Goal: Information Seeking & Learning: Compare options

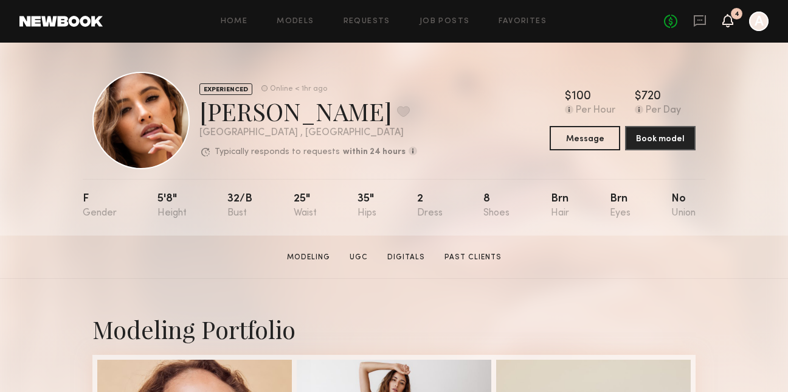
click at [730, 23] on icon at bounding box center [728, 20] width 10 height 9
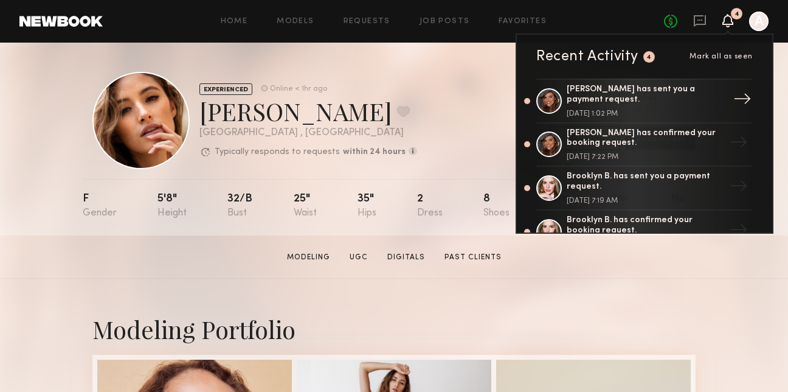
click at [587, 88] on div "Chelsea H. has sent you a payment request." at bounding box center [646, 95] width 158 height 21
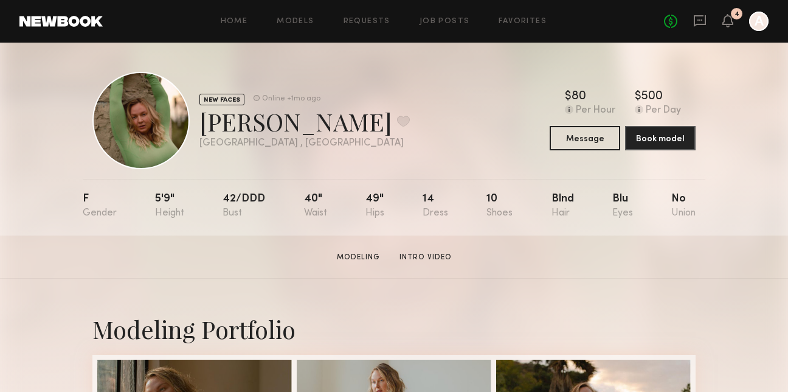
click at [46, 21] on link at bounding box center [60, 21] width 83 height 11
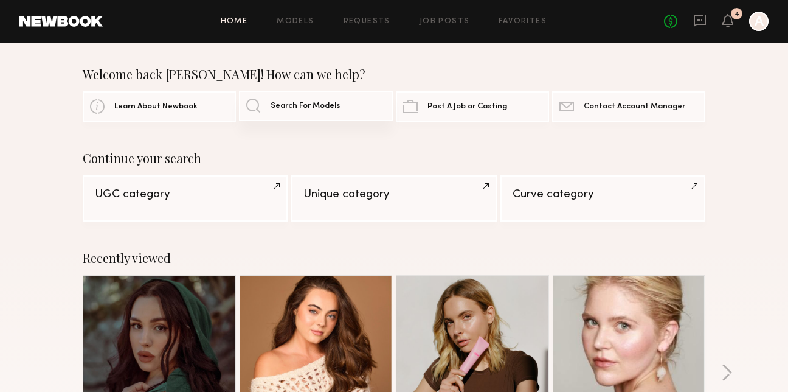
click at [315, 106] on span "Search For Models" at bounding box center [306, 106] width 70 height 8
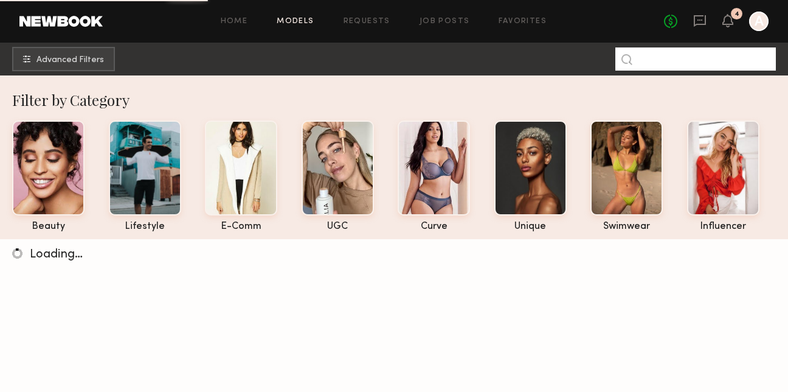
click at [724, 52] on input at bounding box center [695, 58] width 161 height 23
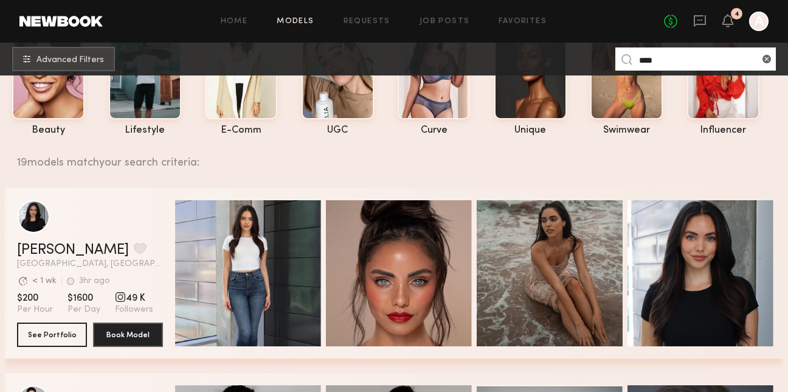
scroll to position [108, 0]
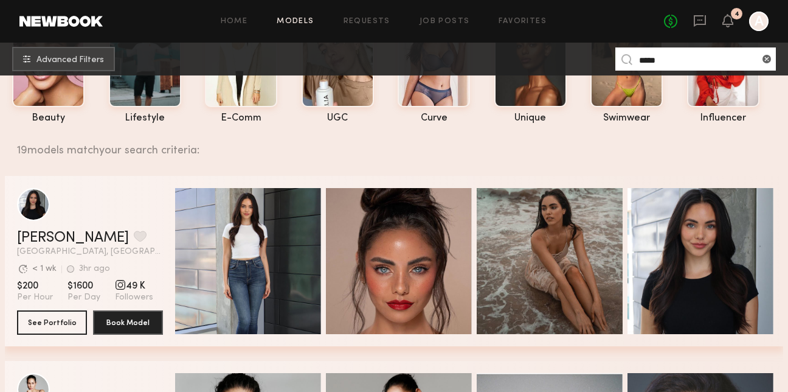
type input "****"
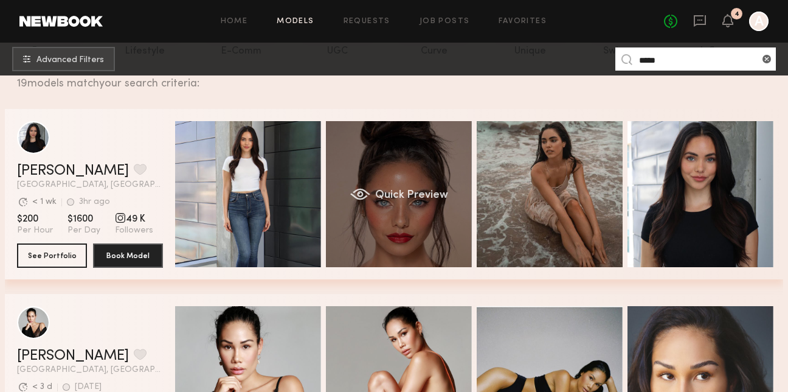
scroll to position [190, 0]
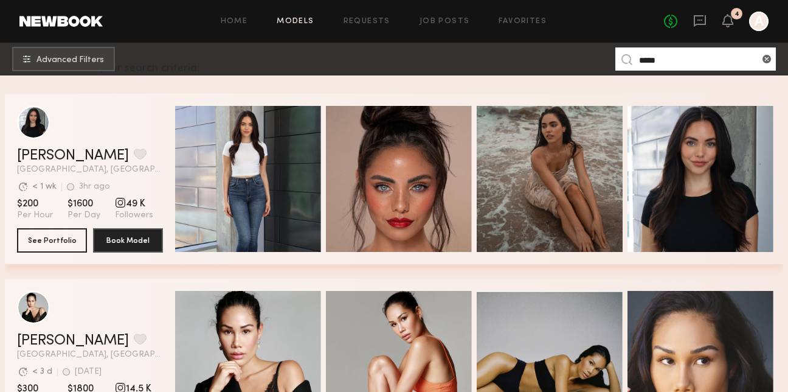
click at [670, 63] on input "****" at bounding box center [695, 58] width 161 height 23
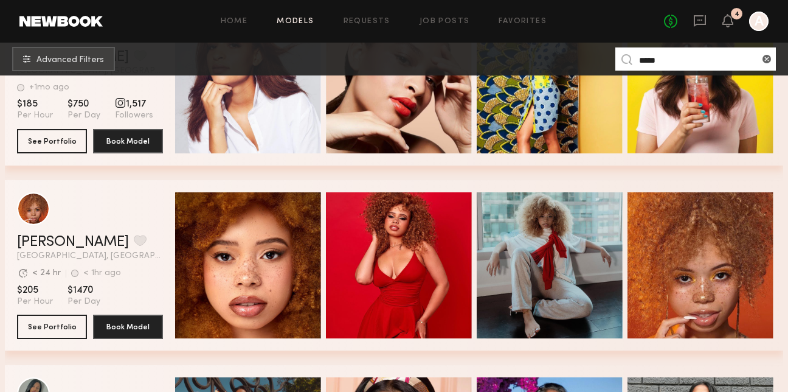
scroll to position [660, 0]
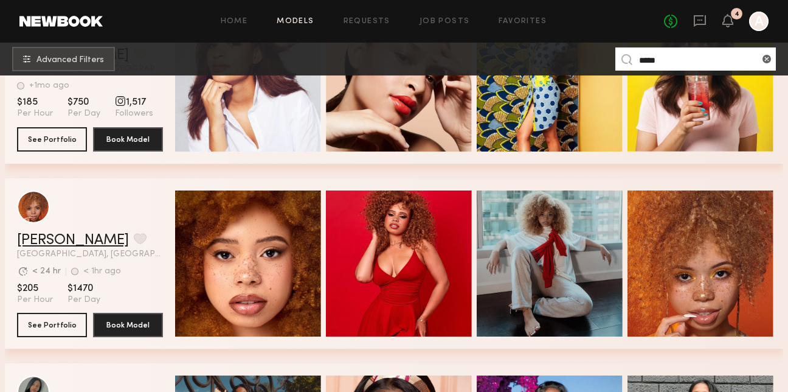
click at [64, 243] on link "[PERSON_NAME]" at bounding box center [73, 240] width 112 height 15
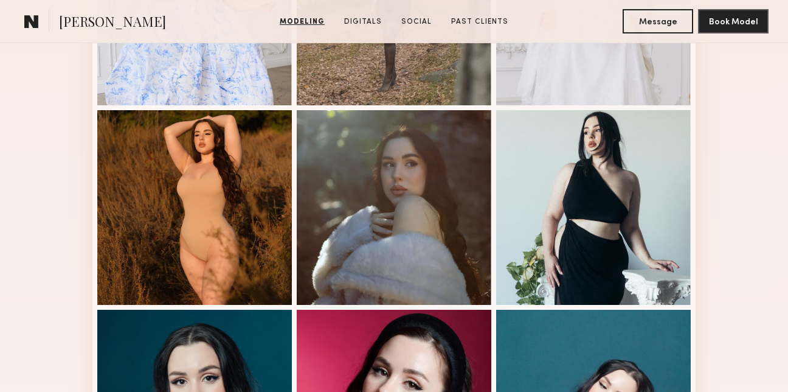
scroll to position [665, 0]
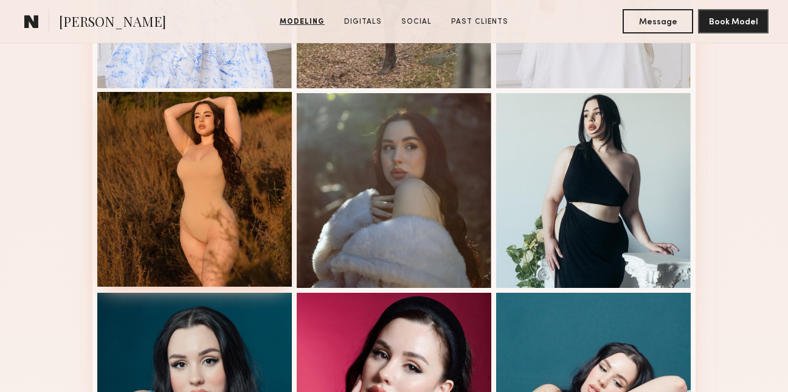
click at [248, 192] on div at bounding box center [194, 189] width 195 height 195
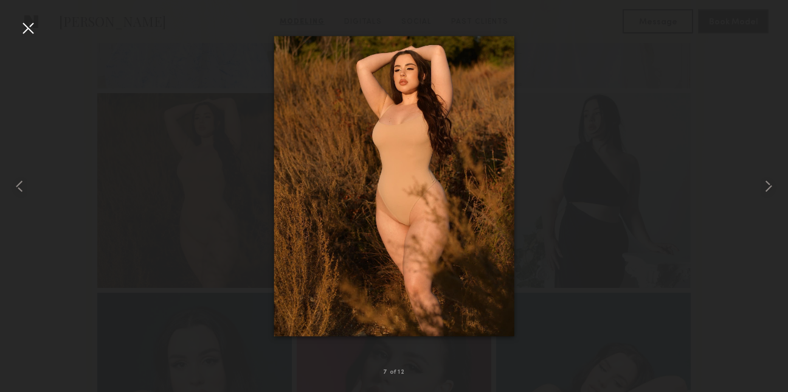
click at [39, 24] on div at bounding box center [394, 185] width 788 height 333
click at [32, 24] on div at bounding box center [27, 27] width 19 height 19
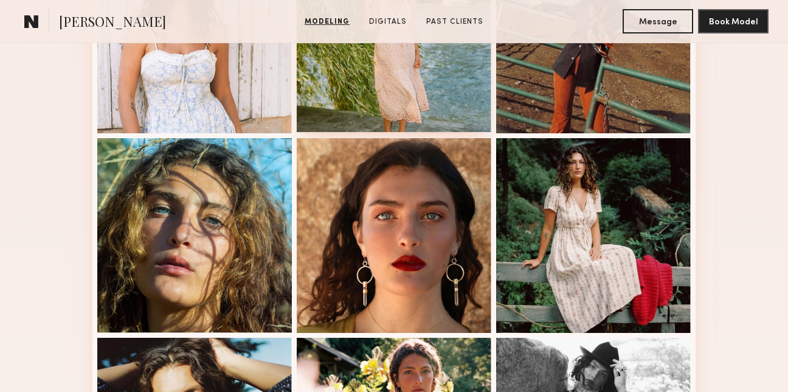
scroll to position [620, 0]
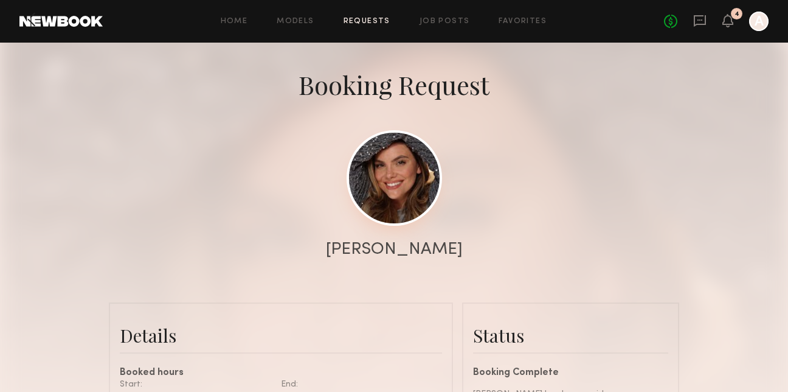
scroll to position [73, 0]
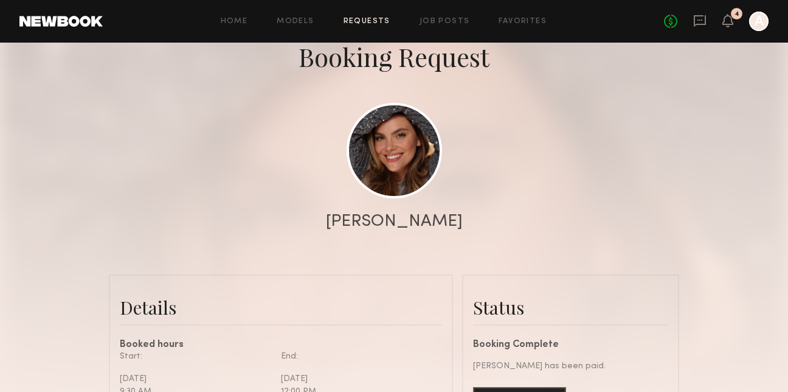
click at [395, 227] on div "Chelsea H." at bounding box center [394, 221] width 137 height 17
click at [395, 169] on link at bounding box center [394, 149] width 95 height 95
click at [733, 21] on div "No fees up to $5,000 4 A" at bounding box center [716, 21] width 105 height 19
click at [698, 19] on icon at bounding box center [699, 20] width 13 height 13
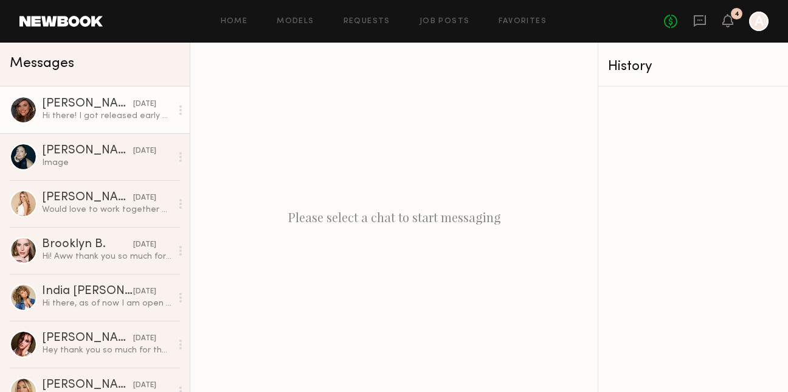
click at [109, 107] on div "Chelsea H." at bounding box center [87, 104] width 91 height 12
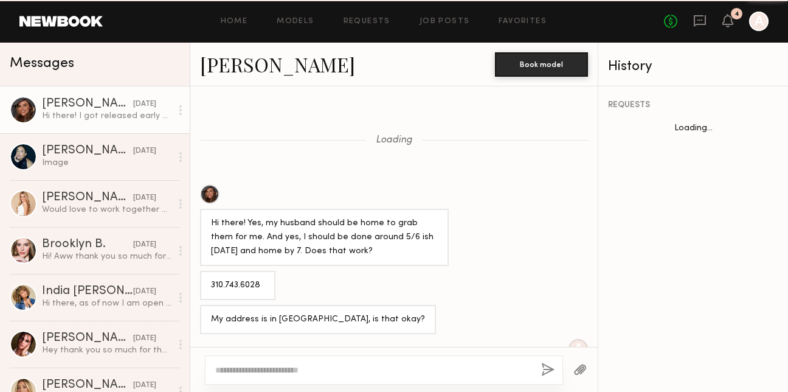
scroll to position [602, 0]
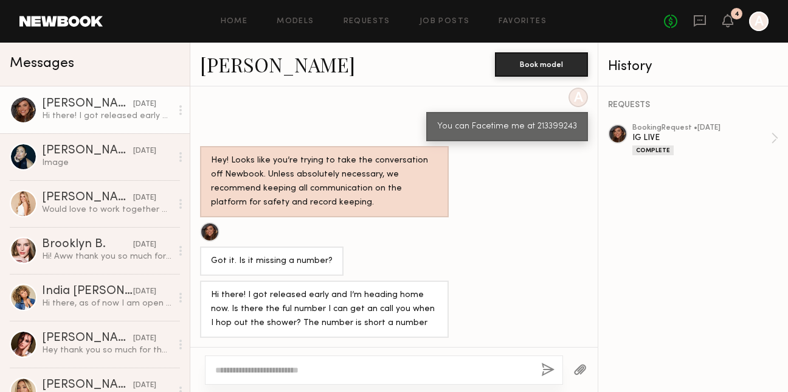
click at [259, 367] on textarea at bounding box center [373, 370] width 316 height 12
type textarea "*"
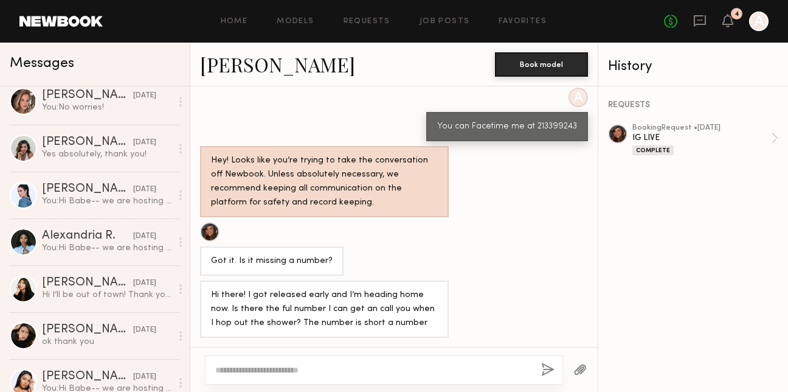
scroll to position [899, 0]
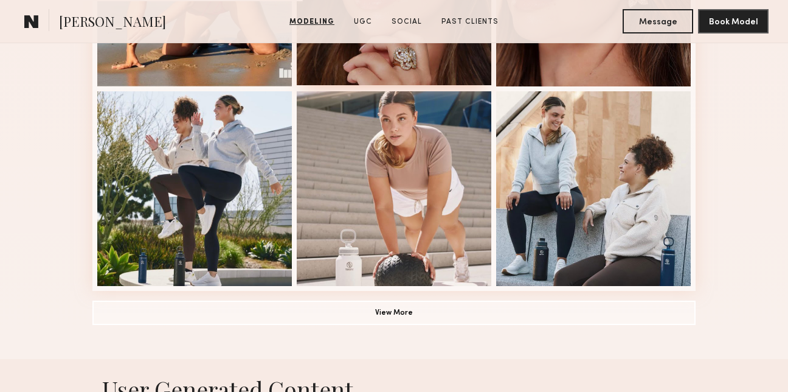
scroll to position [895, 0]
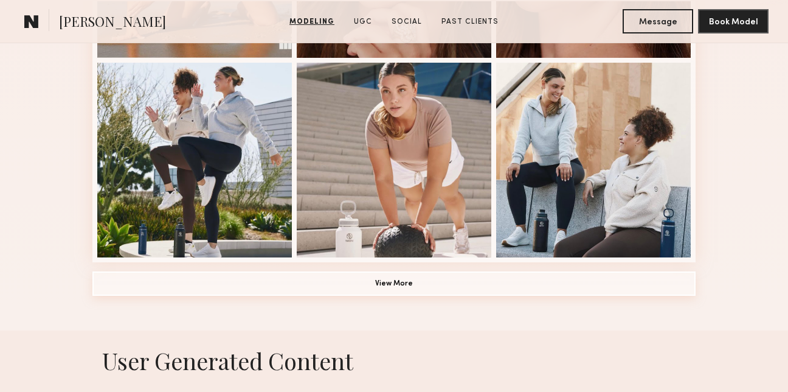
click at [379, 290] on button "View More" at bounding box center [393, 283] width 603 height 24
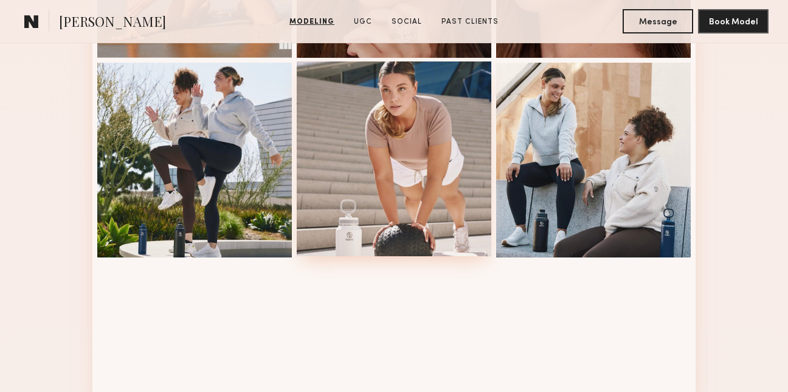
scroll to position [1508, 0]
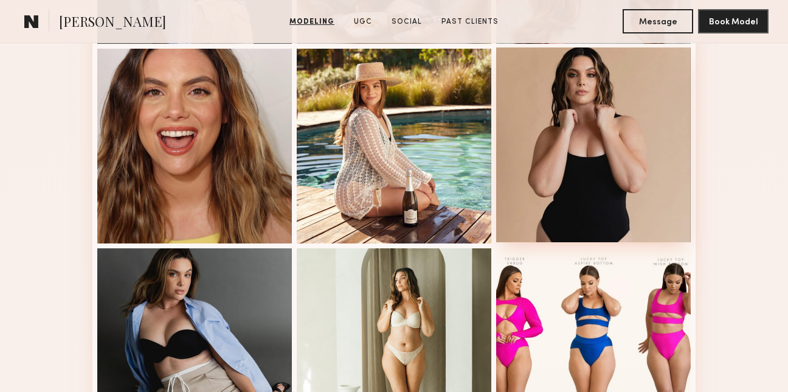
click at [617, 108] on div at bounding box center [593, 144] width 195 height 195
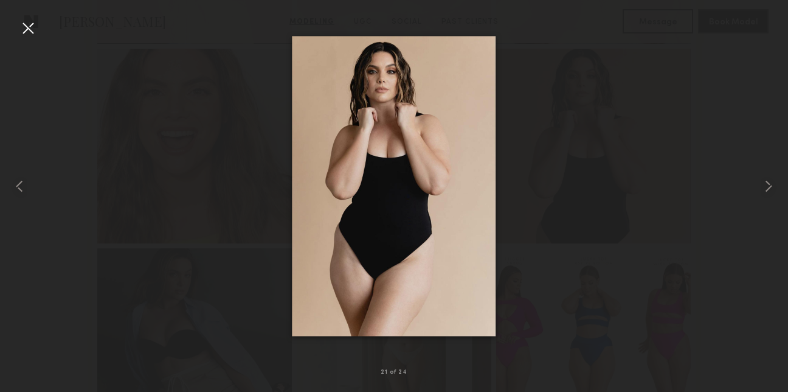
click at [533, 142] on div at bounding box center [394, 185] width 788 height 333
click at [26, 41] on div at bounding box center [16, 185] width 32 height 333
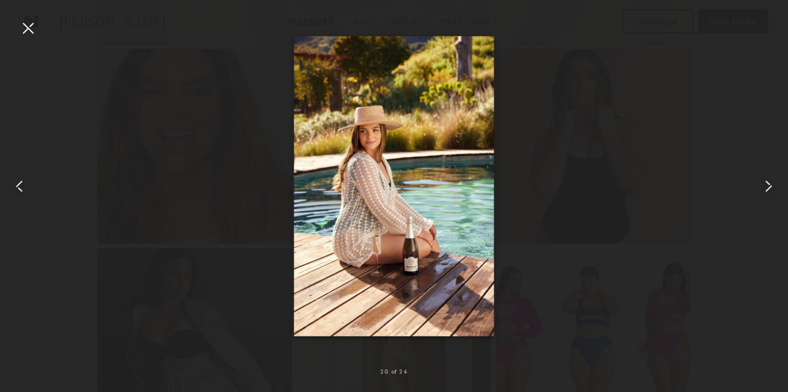
click at [30, 35] on div at bounding box center [27, 27] width 19 height 19
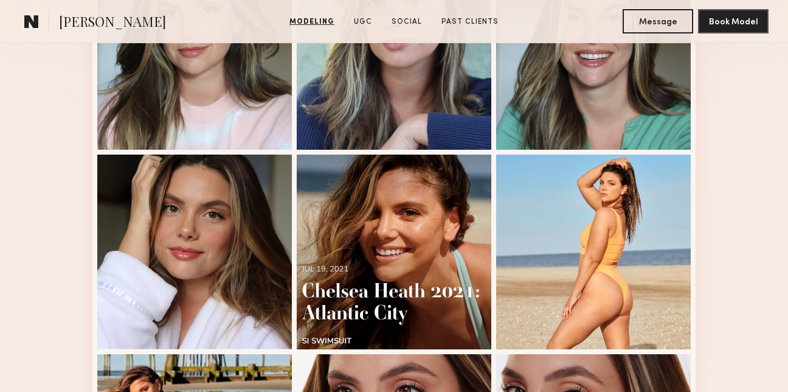
scroll to position [405, 0]
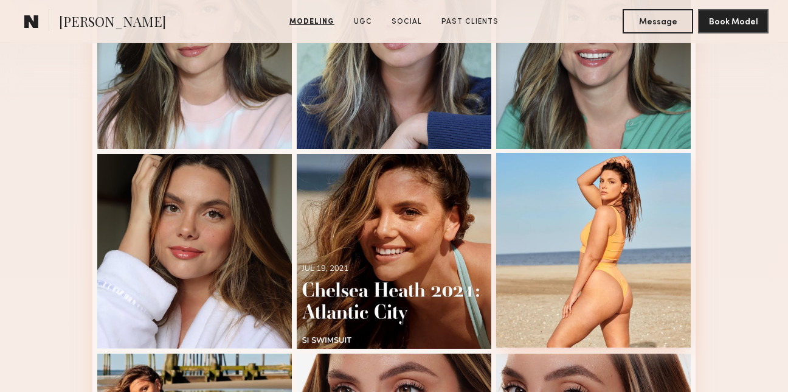
click at [631, 234] on div at bounding box center [593, 250] width 195 height 195
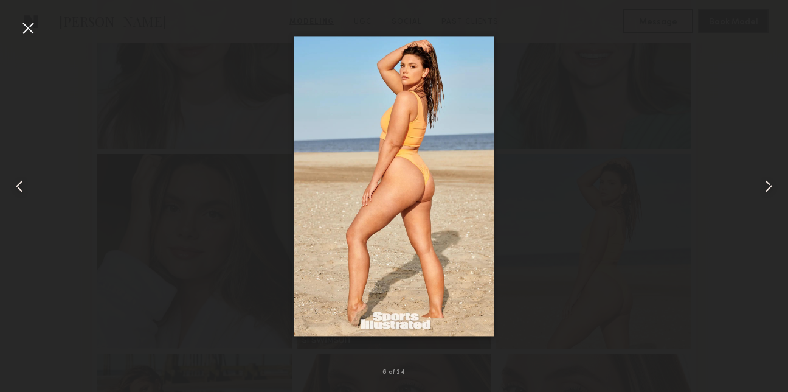
click at [21, 39] on div at bounding box center [16, 185] width 32 height 333
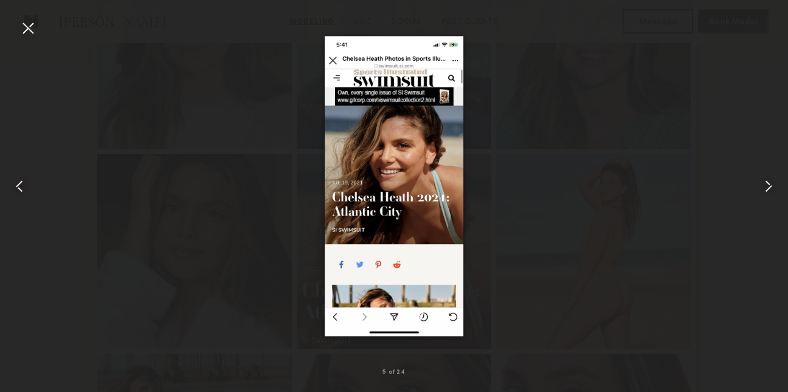
click at [26, 30] on div at bounding box center [27, 27] width 19 height 19
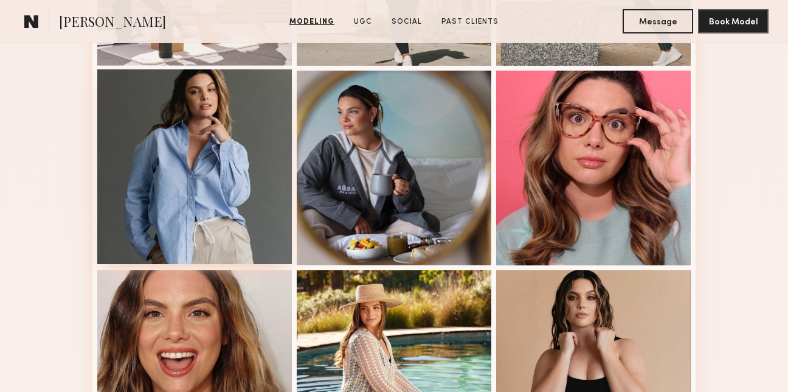
scroll to position [1296, 0]
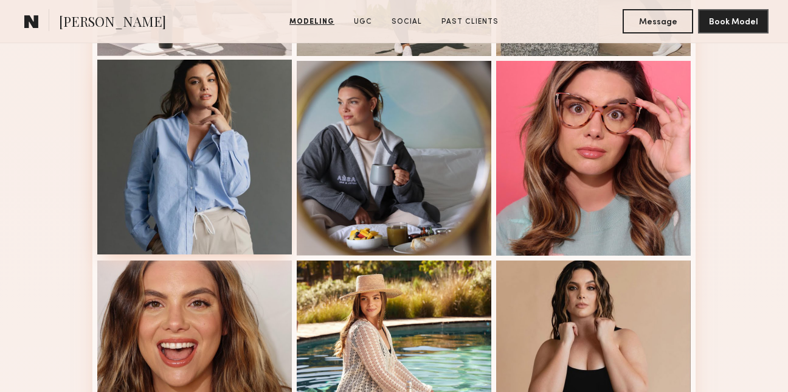
click at [236, 200] on div at bounding box center [194, 157] width 195 height 195
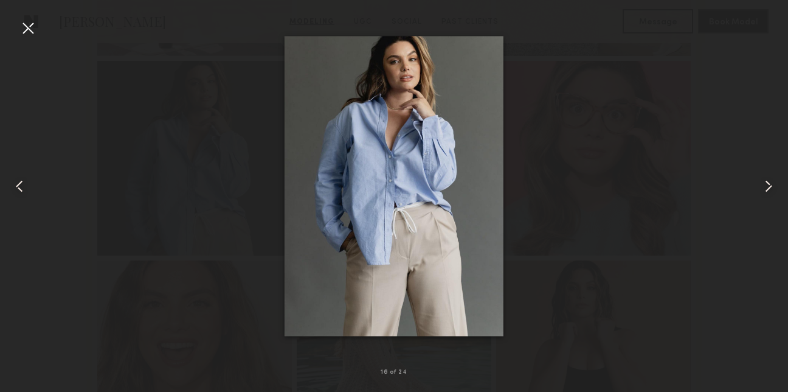
click at [530, 165] on div at bounding box center [394, 185] width 788 height 333
click at [23, 32] on div at bounding box center [27, 27] width 19 height 19
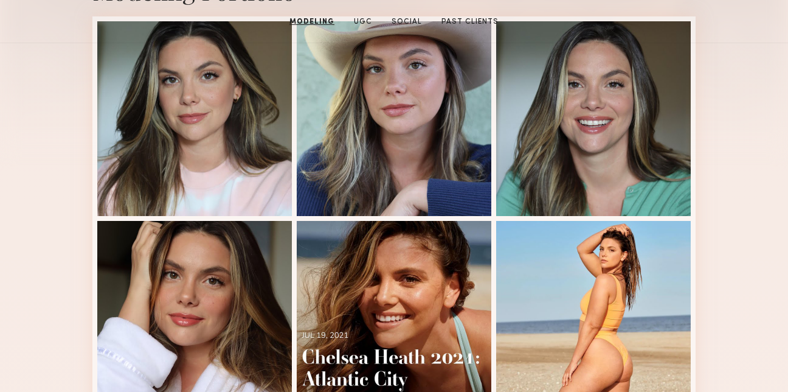
scroll to position [0, 0]
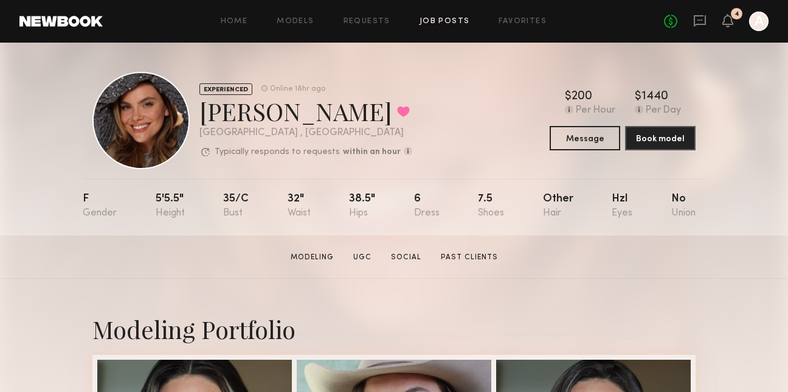
click at [437, 16] on div "Home Models Requests Job Posts Favorites Sign Out No fees up to $5,000 4 A" at bounding box center [436, 21] width 666 height 19
click at [438, 18] on link "Job Posts" at bounding box center [445, 22] width 50 height 8
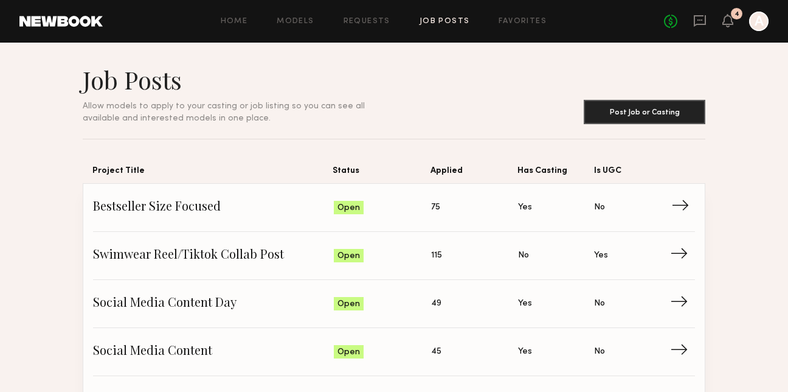
click at [206, 210] on span "Bestseller Size Focused" at bounding box center [213, 207] width 241 height 18
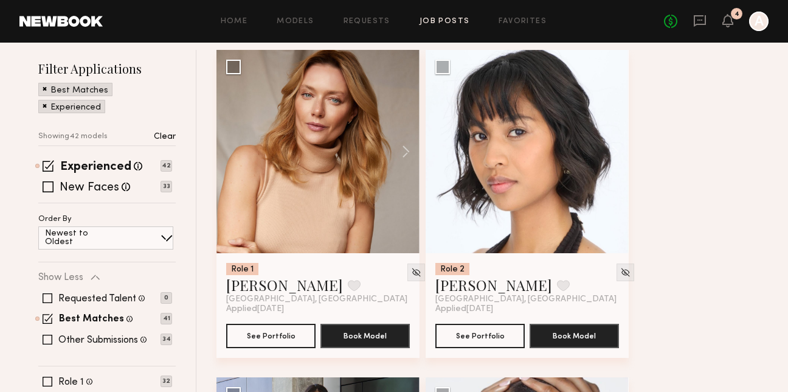
scroll to position [144, 0]
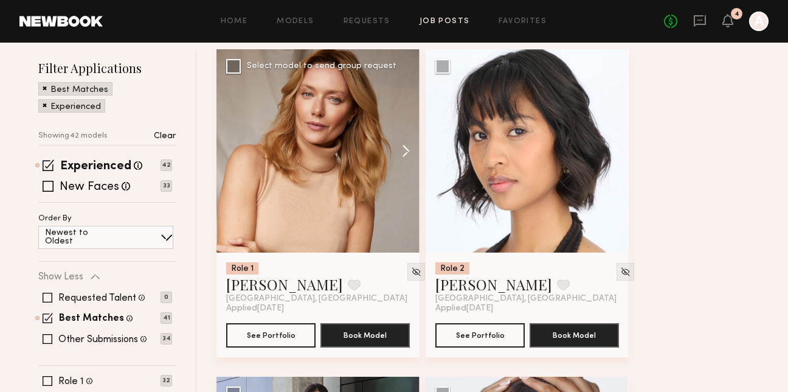
click at [402, 154] on button at bounding box center [400, 150] width 39 height 203
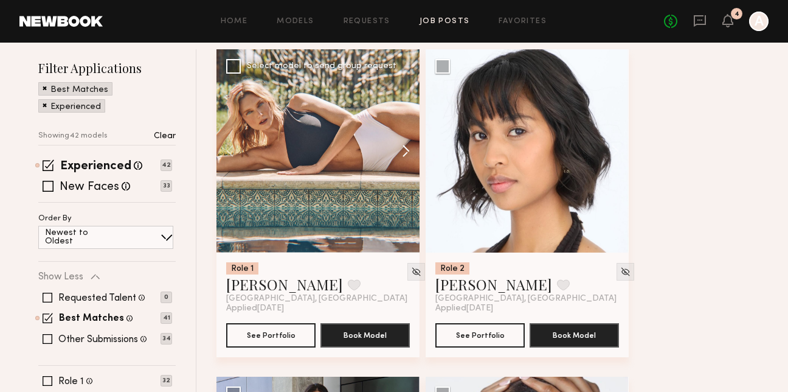
click at [403, 154] on button at bounding box center [400, 150] width 39 height 203
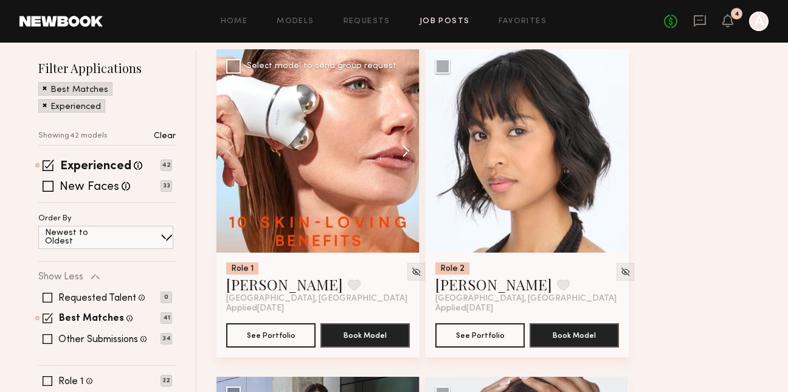
click at [403, 154] on button at bounding box center [400, 150] width 39 height 203
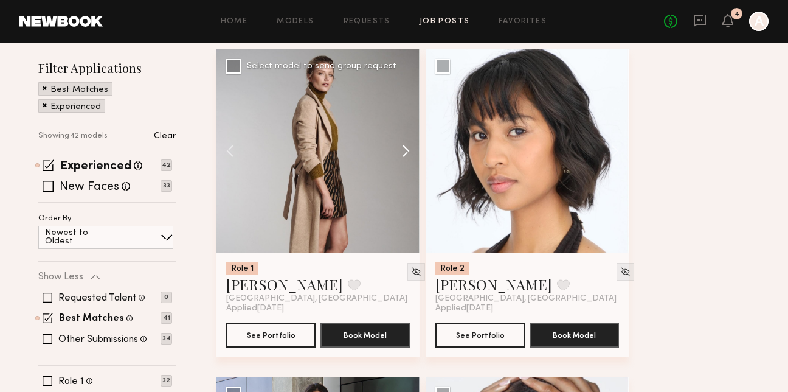
click at [404, 154] on button at bounding box center [400, 150] width 39 height 203
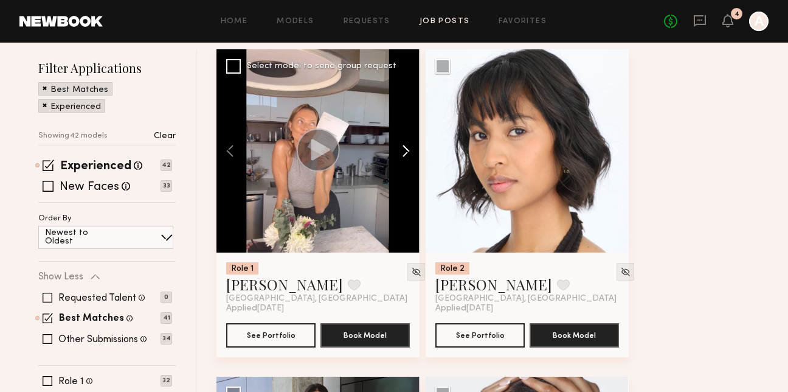
click at [404, 154] on button at bounding box center [400, 150] width 39 height 203
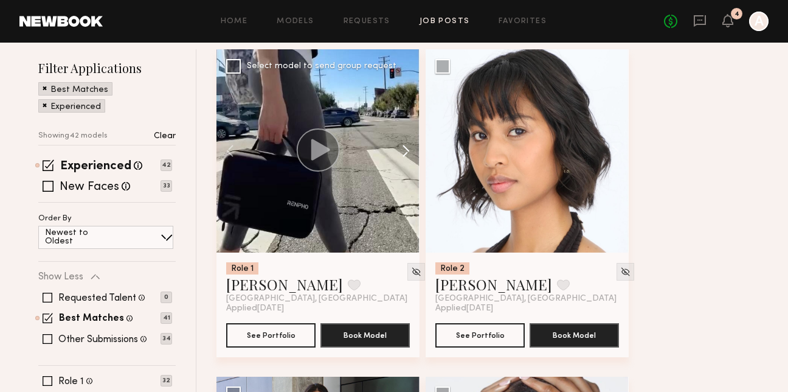
click at [404, 154] on button at bounding box center [400, 150] width 39 height 203
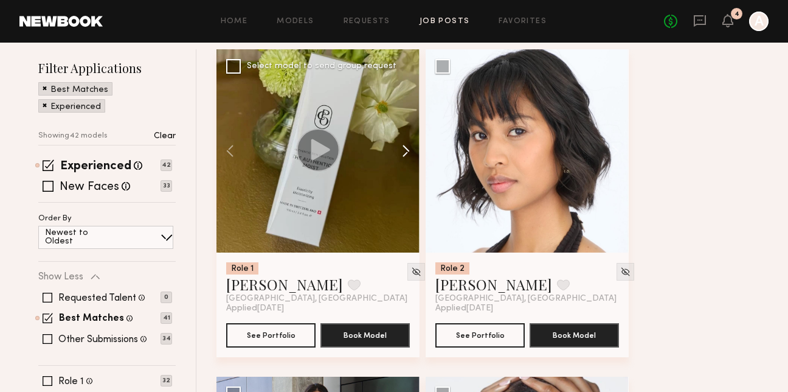
click at [404, 154] on button at bounding box center [400, 150] width 39 height 203
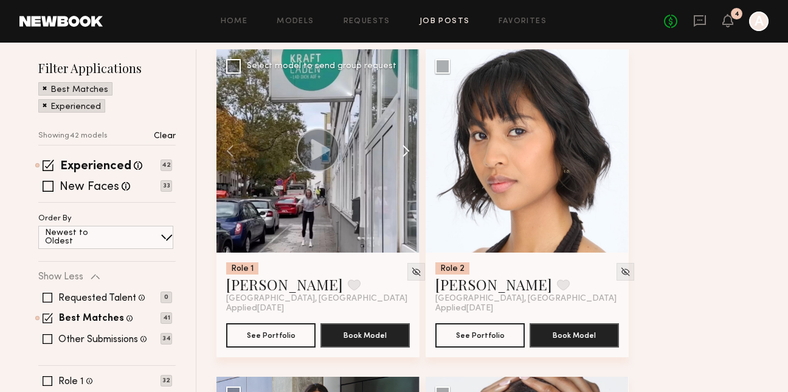
click at [404, 154] on button at bounding box center [400, 150] width 39 height 203
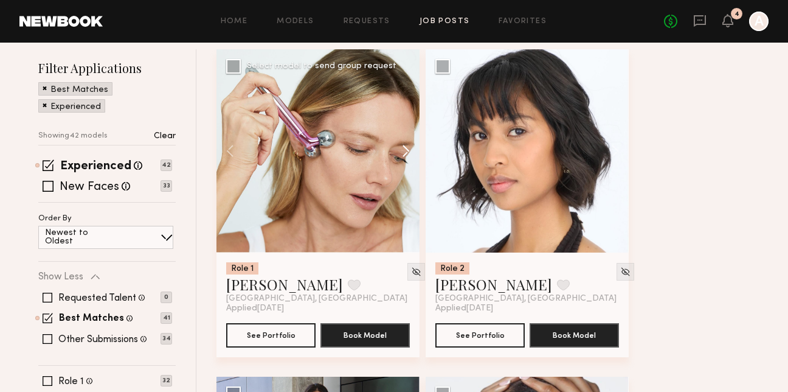
click at [404, 155] on button at bounding box center [400, 150] width 39 height 203
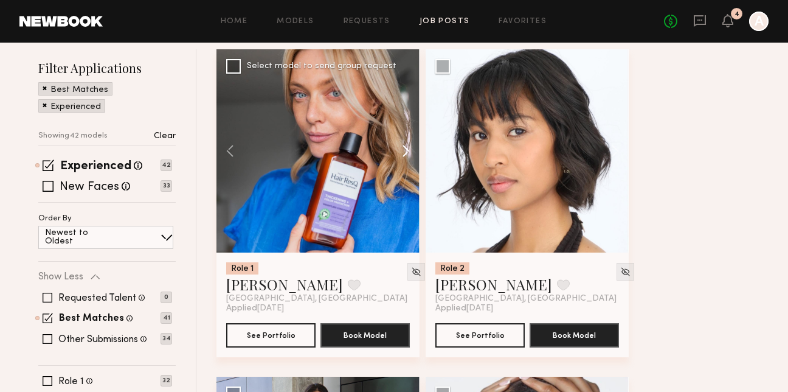
click at [404, 155] on button at bounding box center [400, 150] width 39 height 203
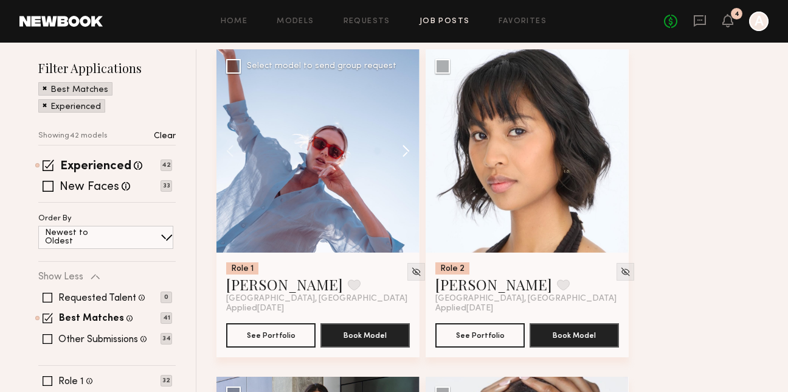
click at [405, 156] on button at bounding box center [400, 150] width 39 height 203
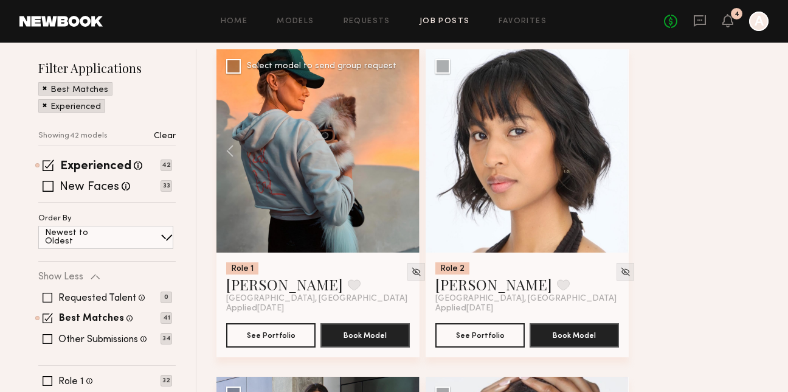
click at [406, 156] on div at bounding box center [318, 150] width 203 height 203
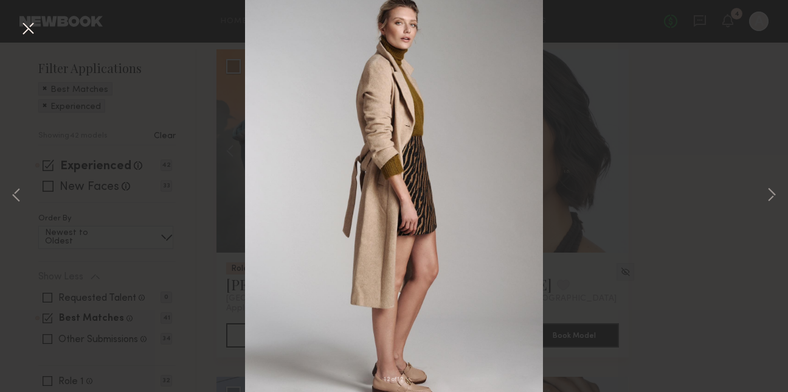
click at [32, 31] on button at bounding box center [27, 29] width 19 height 22
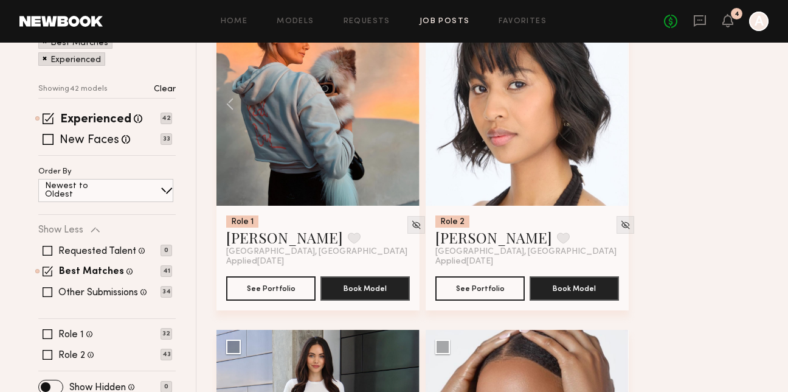
scroll to position [192, 0]
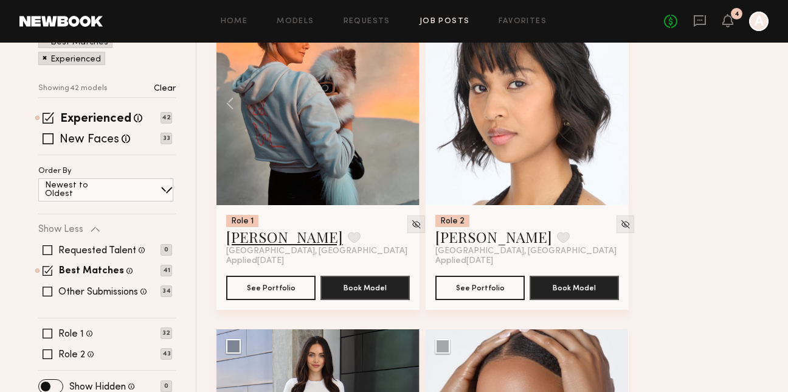
click at [263, 234] on link "Anastassija M." at bounding box center [284, 236] width 117 height 19
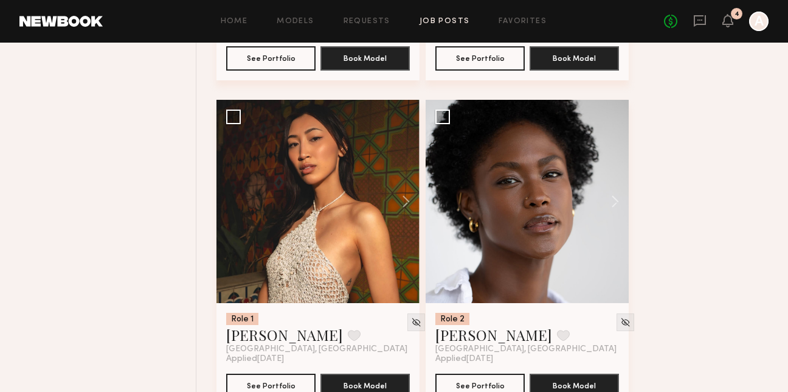
scroll to position [749, 0]
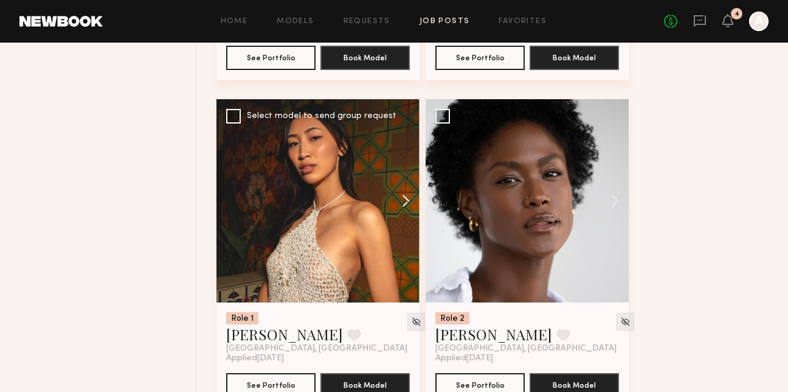
click at [406, 203] on button at bounding box center [400, 200] width 39 height 203
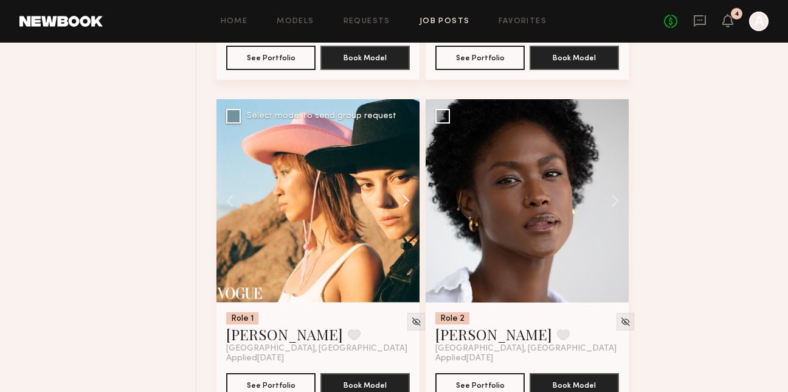
click at [406, 203] on button at bounding box center [400, 200] width 39 height 203
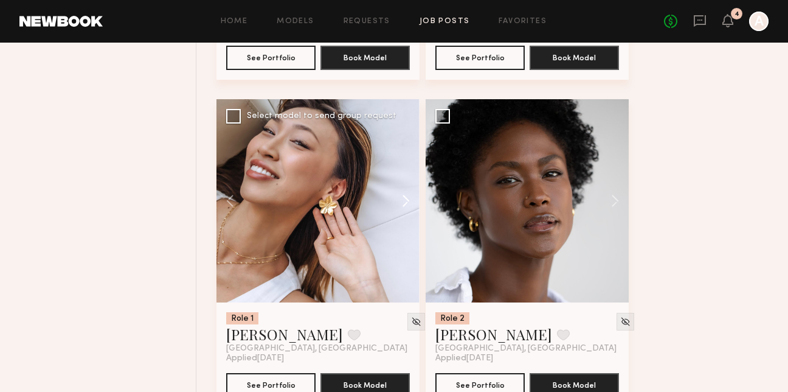
click at [406, 203] on button at bounding box center [400, 200] width 39 height 203
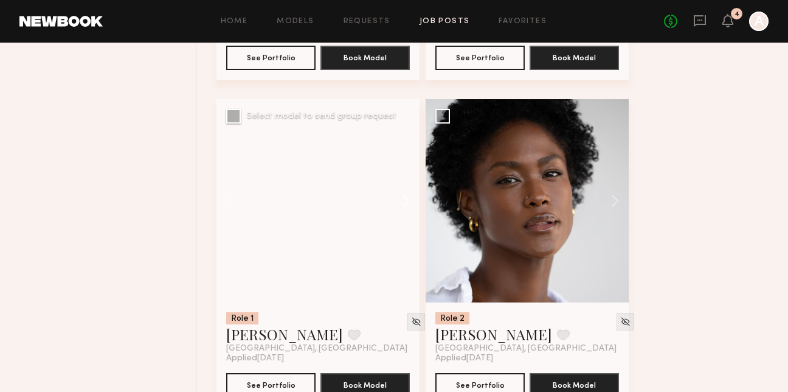
click at [406, 203] on button at bounding box center [400, 200] width 39 height 203
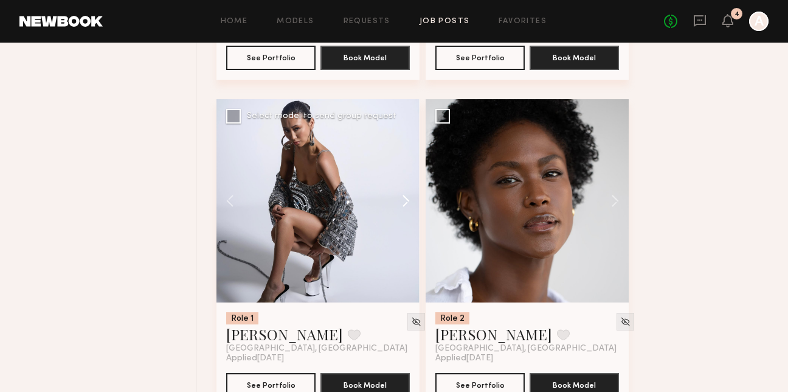
click at [406, 203] on button at bounding box center [400, 200] width 39 height 203
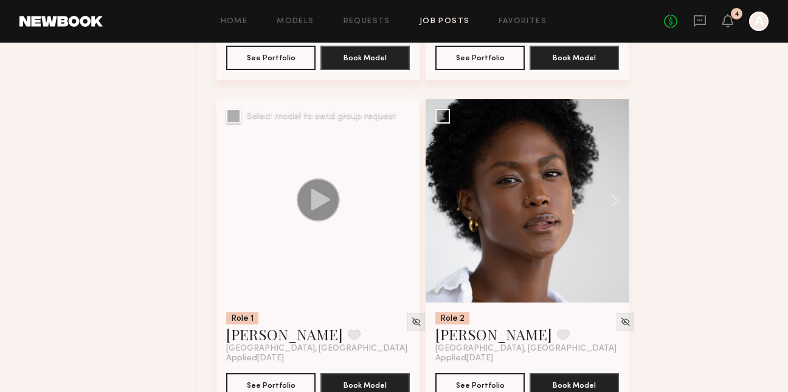
click at [407, 203] on button at bounding box center [400, 200] width 39 height 203
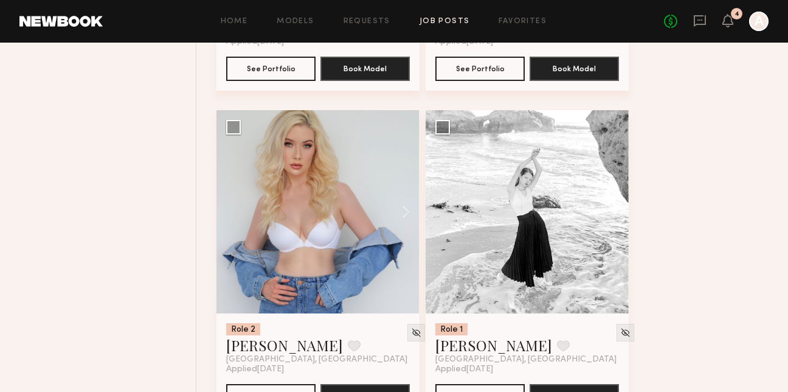
scroll to position [1066, 0]
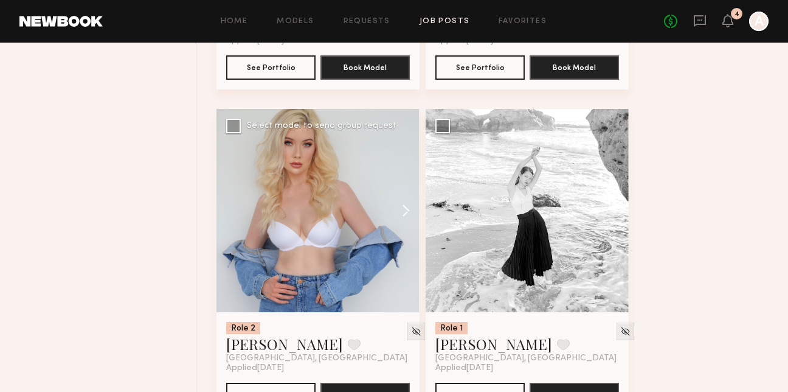
click at [409, 204] on button at bounding box center [400, 210] width 39 height 203
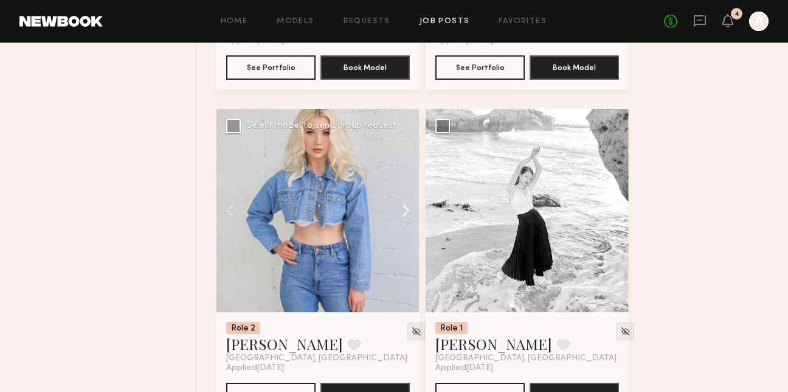
click at [404, 217] on button at bounding box center [400, 210] width 39 height 203
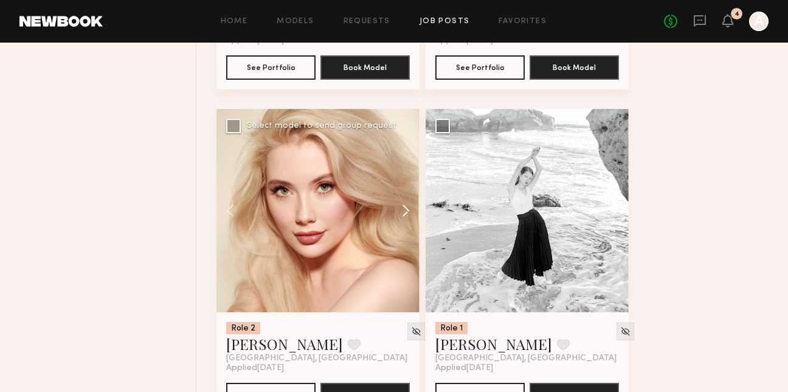
click at [404, 217] on button at bounding box center [400, 210] width 39 height 203
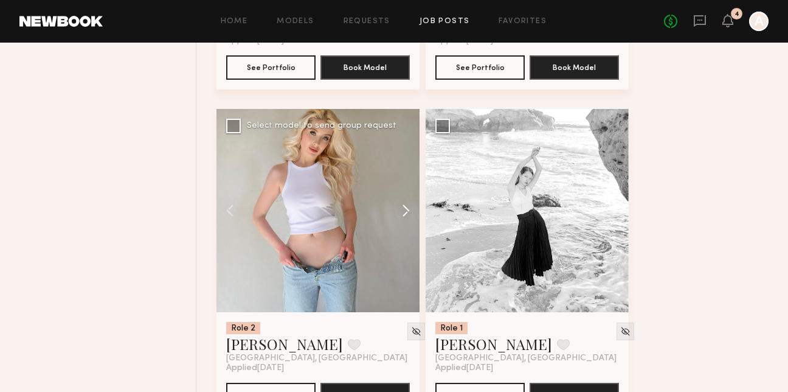
click at [404, 217] on button at bounding box center [400, 210] width 39 height 203
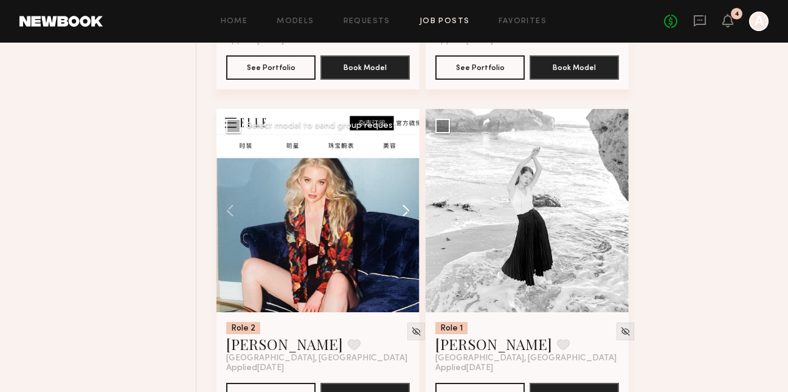
click at [404, 217] on button at bounding box center [400, 210] width 39 height 203
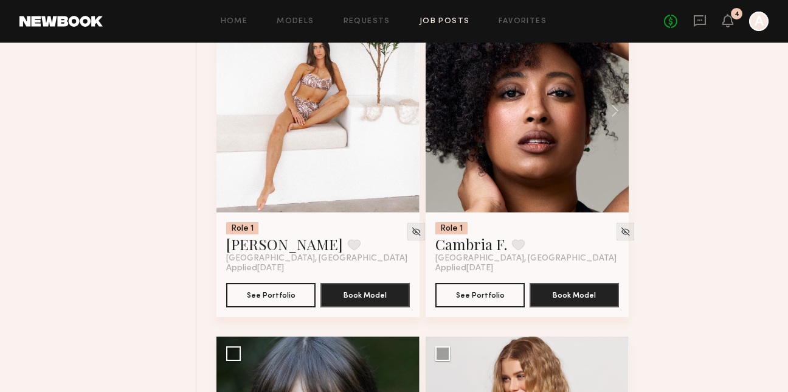
scroll to position [1837, 0]
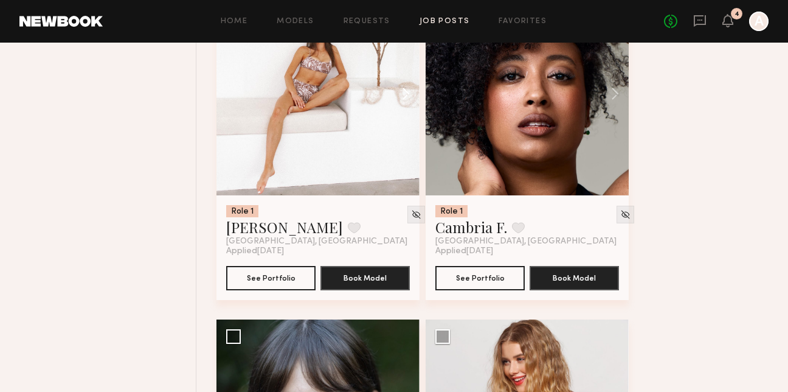
click at [411, 93] on button at bounding box center [400, 93] width 39 height 203
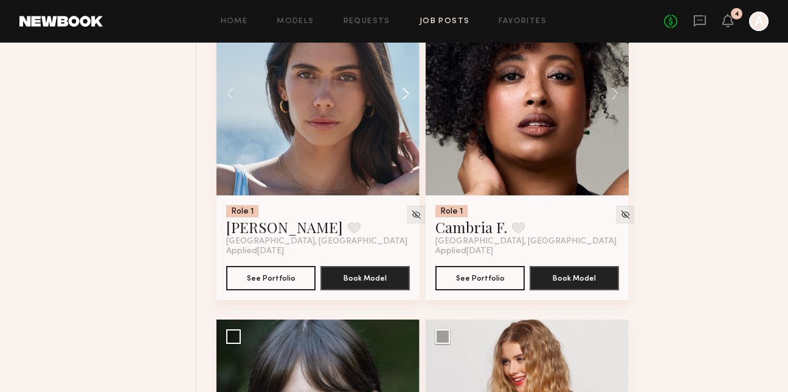
click at [411, 93] on button at bounding box center [400, 93] width 39 height 203
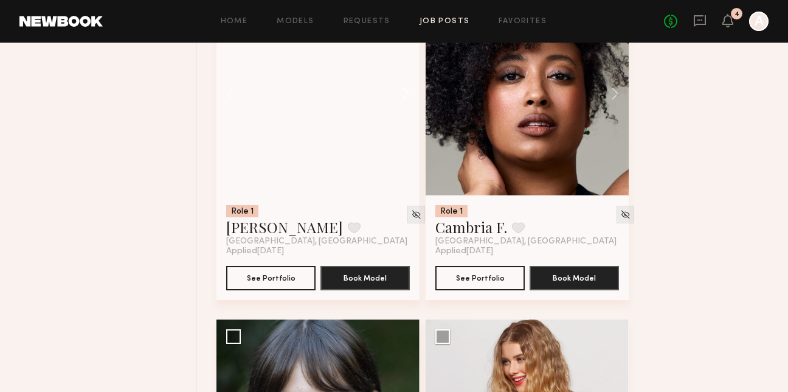
click at [411, 93] on button at bounding box center [400, 93] width 39 height 203
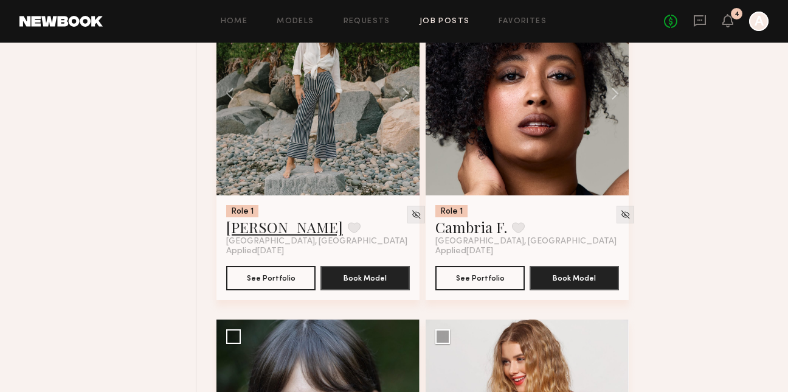
click at [285, 232] on link "Domenique B." at bounding box center [284, 226] width 117 height 19
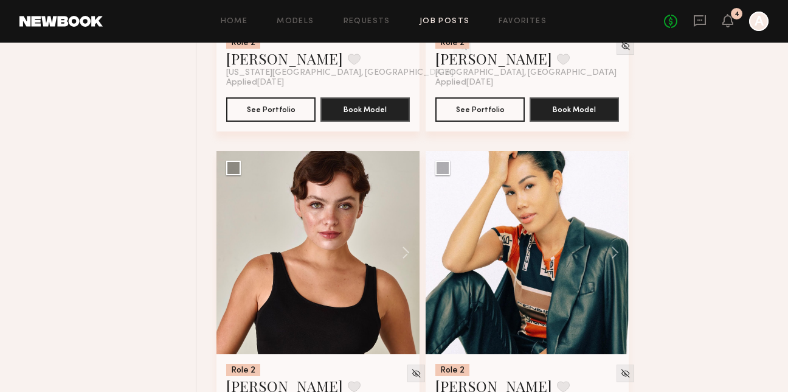
scroll to position [4714, 0]
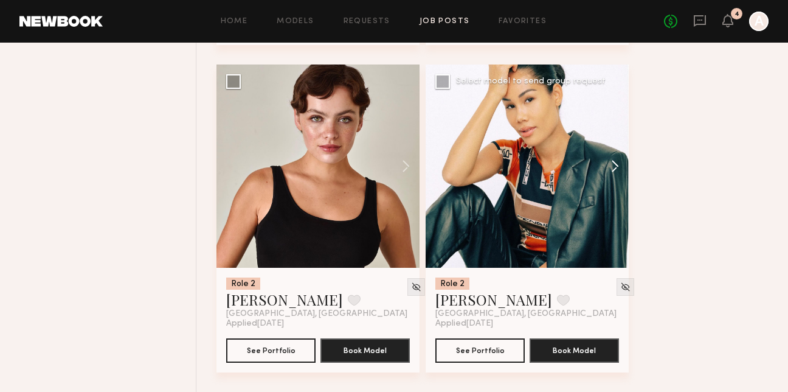
click at [614, 167] on button at bounding box center [609, 165] width 39 height 203
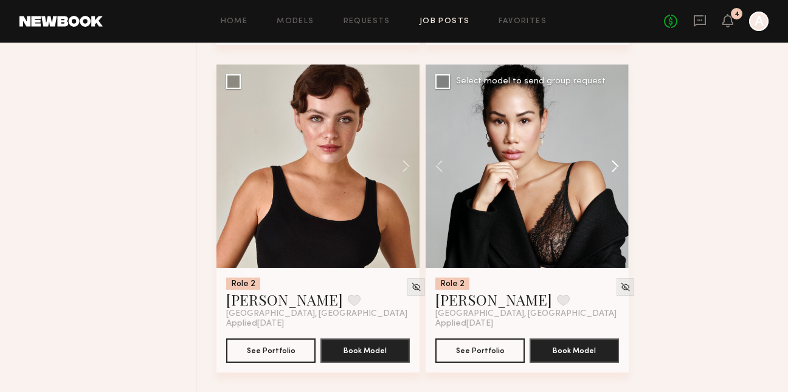
click at [614, 167] on button at bounding box center [609, 165] width 39 height 203
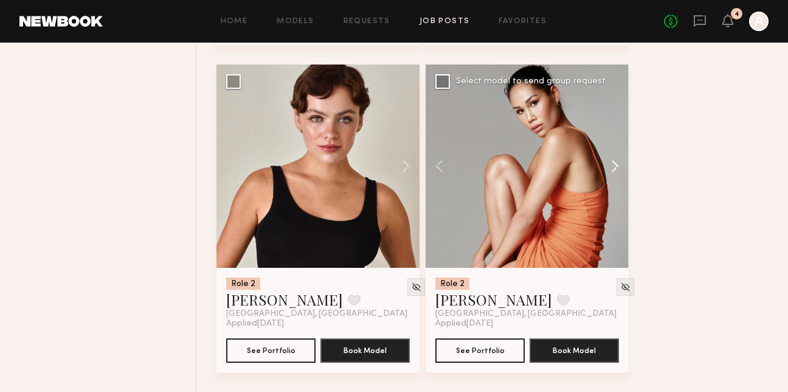
click at [614, 167] on button at bounding box center [609, 165] width 39 height 203
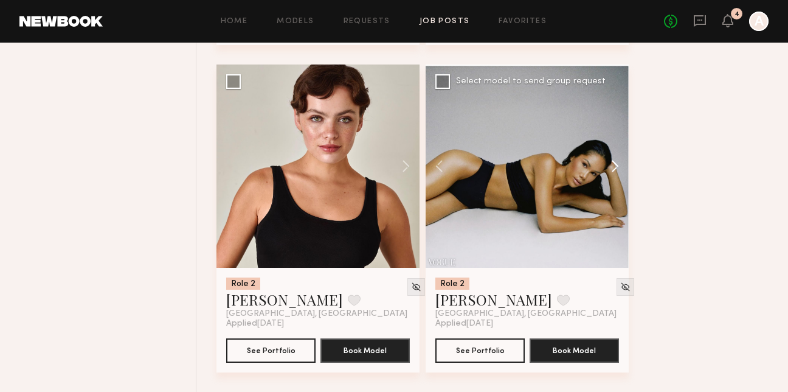
click at [614, 167] on button at bounding box center [609, 165] width 39 height 203
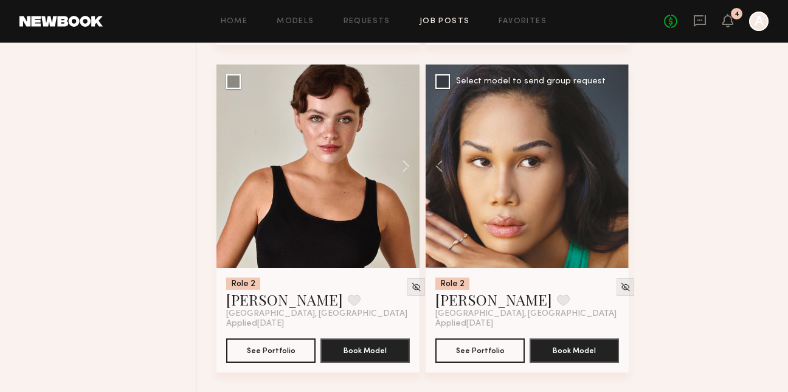
click at [614, 167] on div at bounding box center [527, 165] width 203 height 203
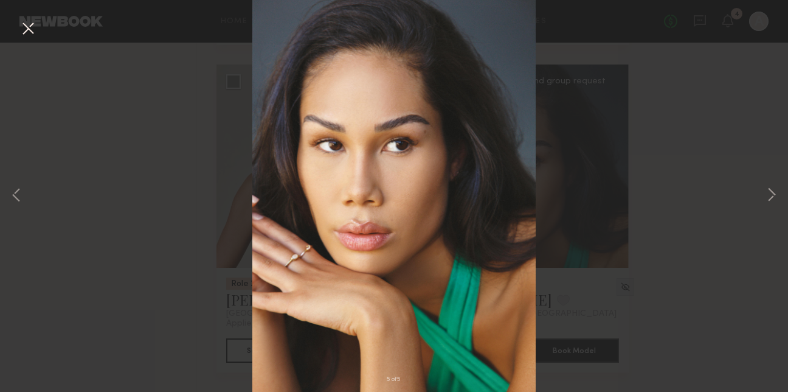
drag, startPoint x: 597, startPoint y: 224, endPoint x: 583, endPoint y: 221, distance: 14.9
click at [594, 224] on div "5 of 5" at bounding box center [394, 196] width 788 height 392
click at [22, 34] on button at bounding box center [27, 29] width 19 height 22
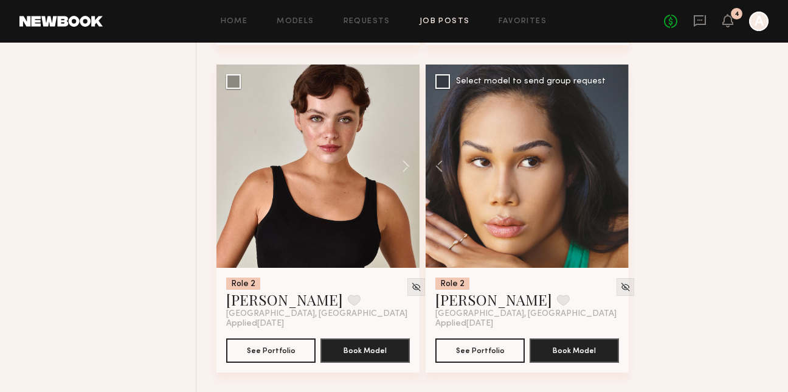
click at [484, 205] on div at bounding box center [527, 165] width 203 height 203
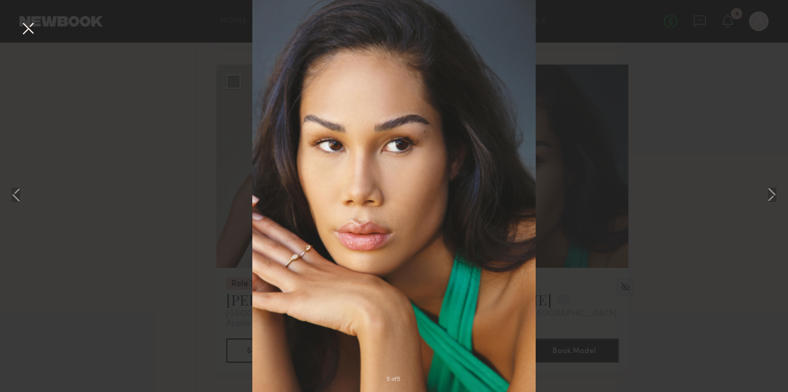
click at [16, 33] on div "5 of 5" at bounding box center [394, 196] width 788 height 392
click at [23, 29] on button at bounding box center [27, 29] width 19 height 22
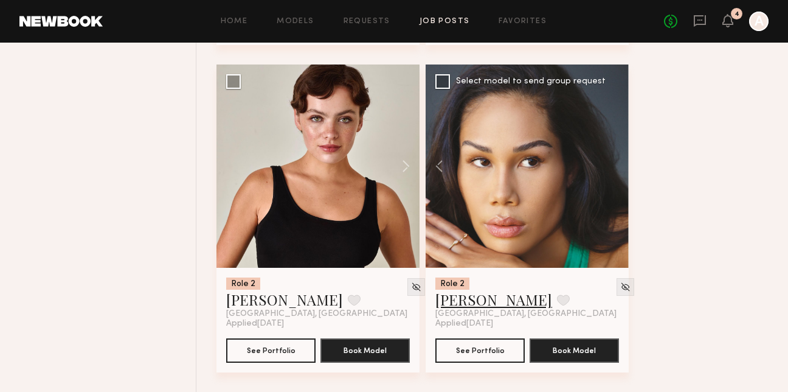
click at [470, 307] on link "Maya F." at bounding box center [493, 298] width 117 height 19
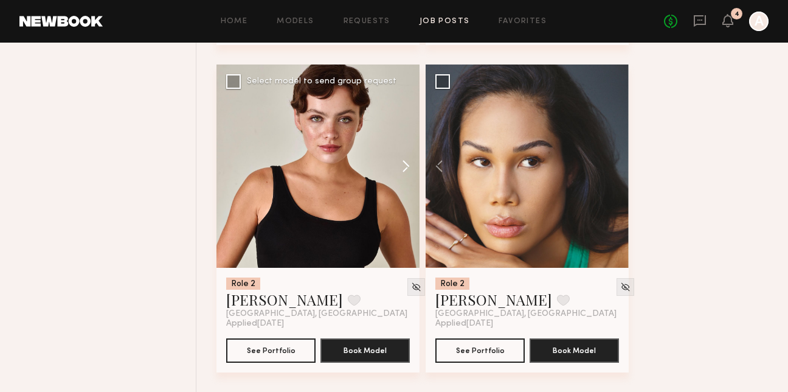
click at [407, 165] on button at bounding box center [400, 165] width 39 height 203
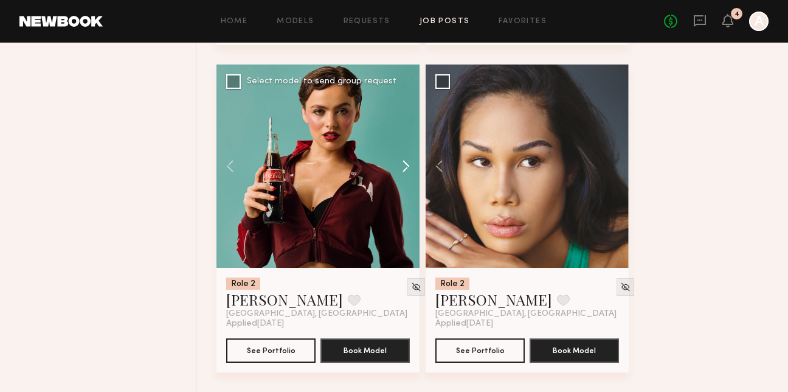
click at [408, 167] on button at bounding box center [400, 165] width 39 height 203
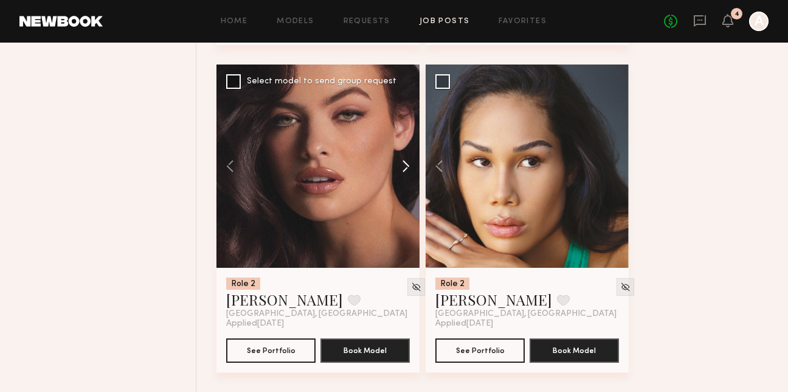
click at [409, 168] on button at bounding box center [400, 165] width 39 height 203
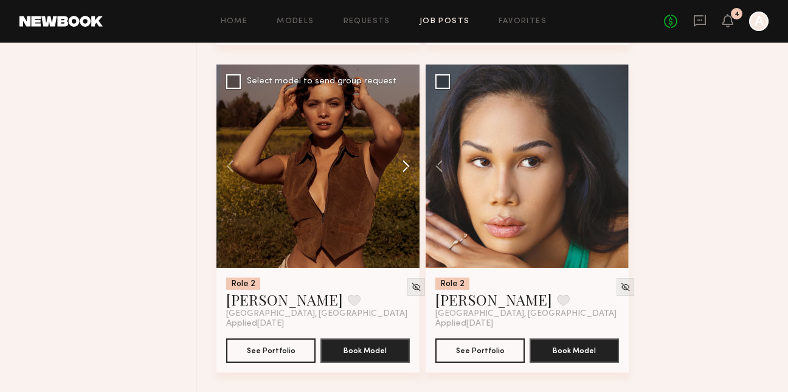
click at [409, 168] on button at bounding box center [400, 165] width 39 height 203
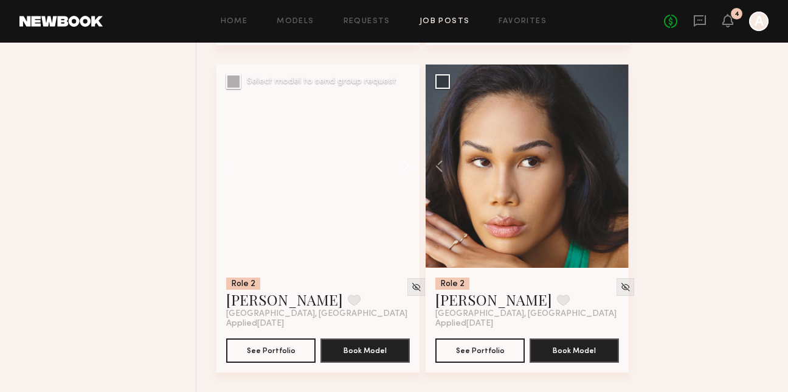
click at [409, 168] on button at bounding box center [400, 165] width 39 height 203
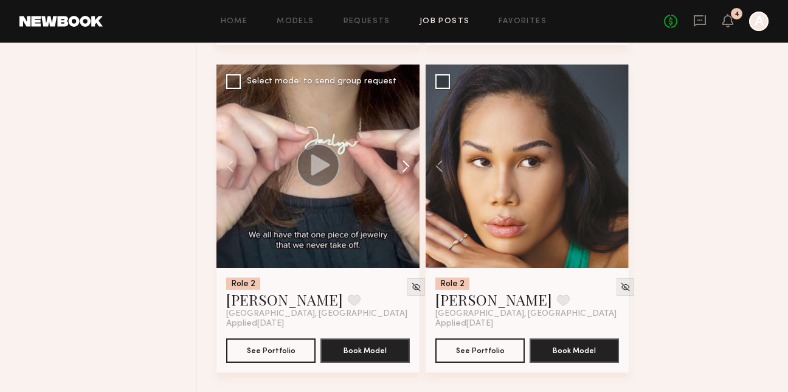
click at [409, 168] on button at bounding box center [400, 165] width 39 height 203
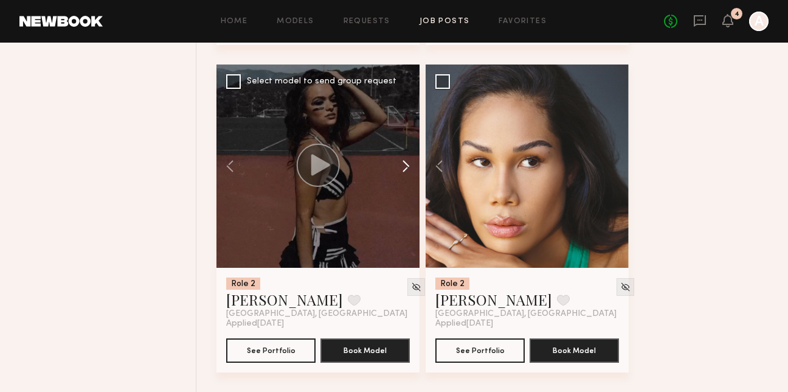
click at [409, 168] on button at bounding box center [400, 165] width 39 height 203
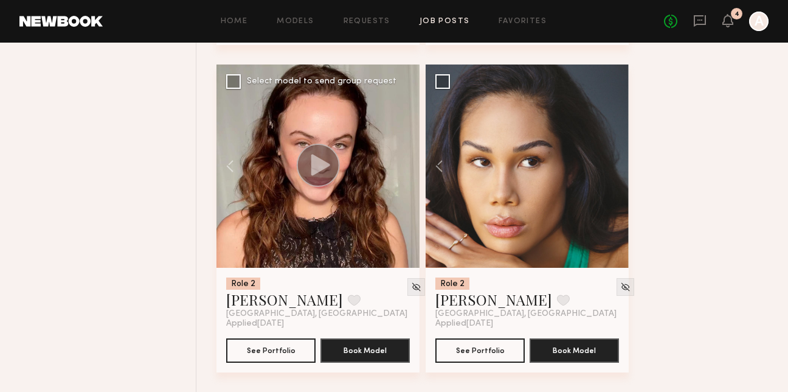
click at [409, 168] on div at bounding box center [318, 165] width 203 height 203
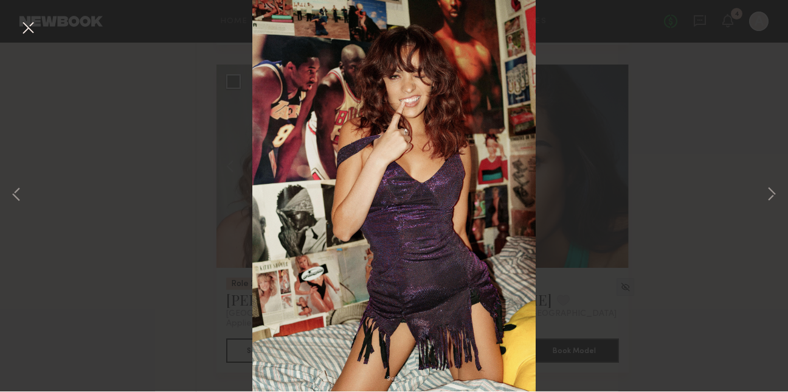
click at [16, 27] on div "9 of 9" at bounding box center [394, 196] width 788 height 392
click at [30, 29] on button at bounding box center [27, 29] width 19 height 22
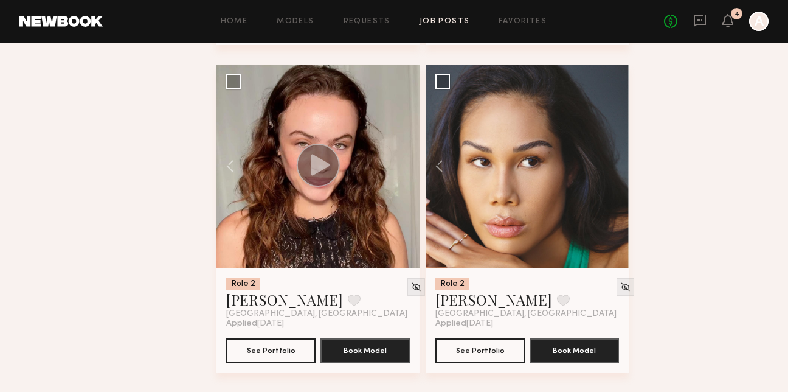
click at [299, 26] on div "Home Models Requests Job Posts Favorites Sign Out No fees up to $5,000 4 A" at bounding box center [436, 21] width 666 height 19
click at [299, 20] on link "Models" at bounding box center [295, 22] width 37 height 8
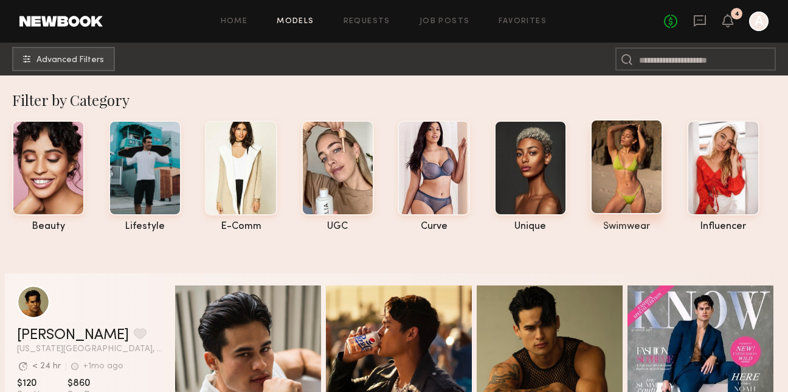
click at [643, 184] on div at bounding box center [627, 166] width 72 height 95
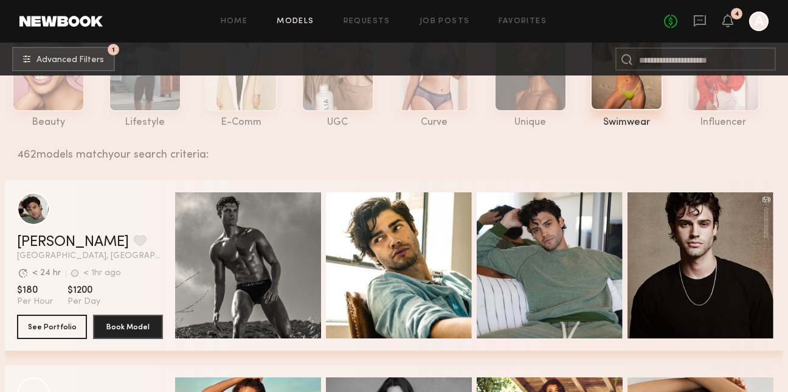
scroll to position [102, 0]
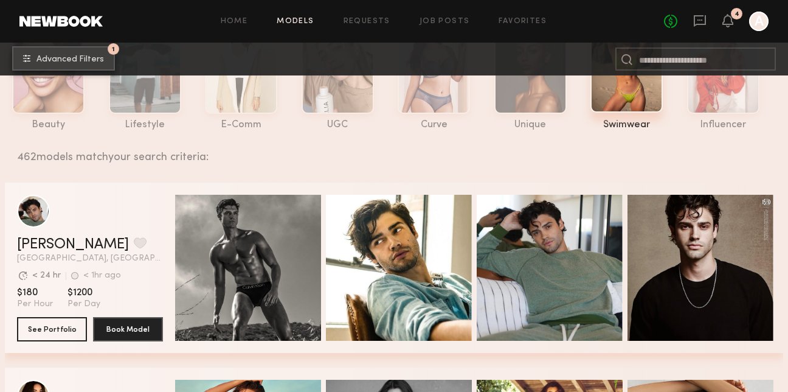
click at [92, 58] on span "Advanced Filters" at bounding box center [70, 59] width 68 height 9
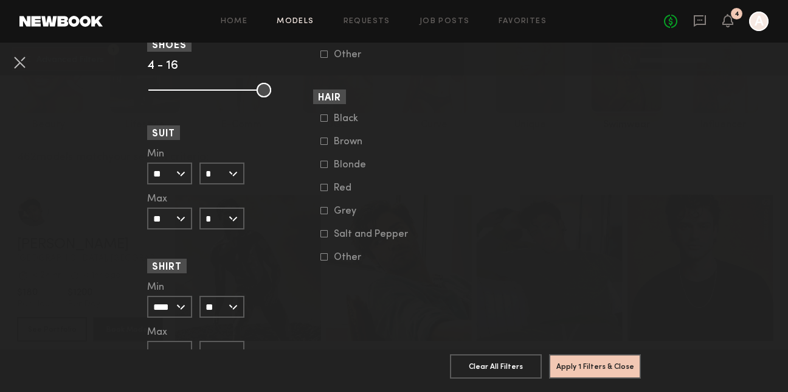
scroll to position [1031, 0]
click at [182, 171] on input "**" at bounding box center [169, 174] width 45 height 22
click at [195, 138] on header "Suit" at bounding box center [228, 133] width 162 height 14
click at [172, 178] on input "**" at bounding box center [169, 174] width 45 height 22
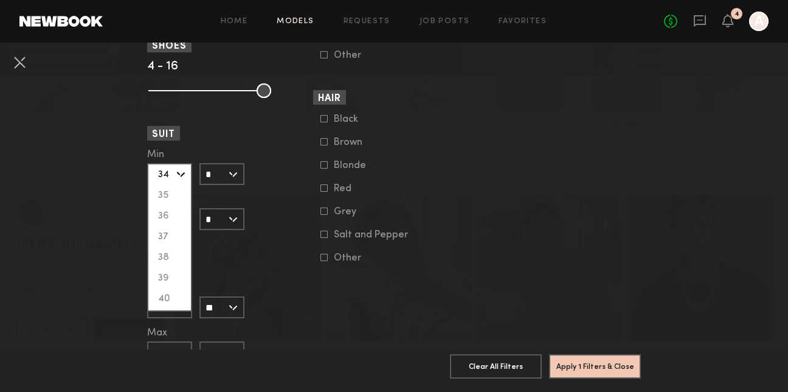
click at [191, 142] on nb-browse-filter "Suit Min ** 34 35 36 37 38 39 40 41 42 43 44 45 46 Max ** 34 35 36 37 38 39 40 …" at bounding box center [228, 178] width 162 height 104
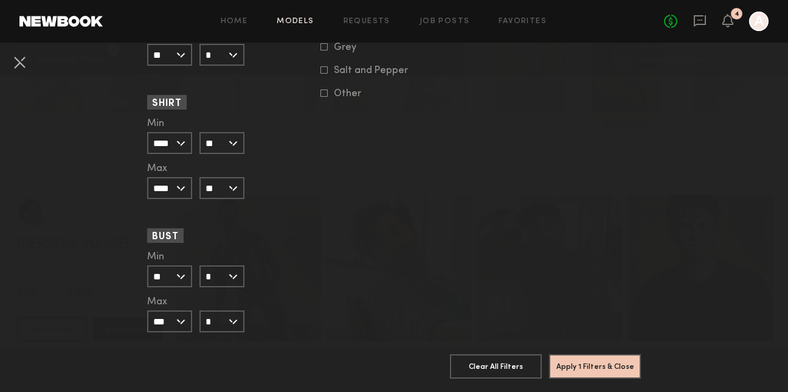
scroll to position [1199, 0]
click at [183, 274] on input "**" at bounding box center [169, 273] width 45 height 22
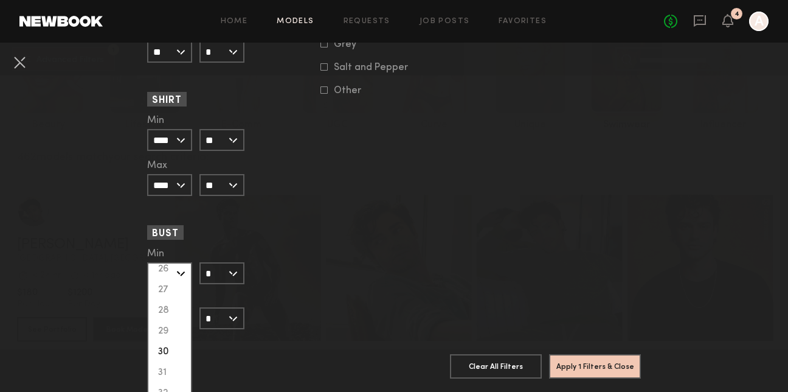
scroll to position [65, 0]
click at [168, 338] on div "30" at bounding box center [169, 332] width 43 height 21
type input "**"
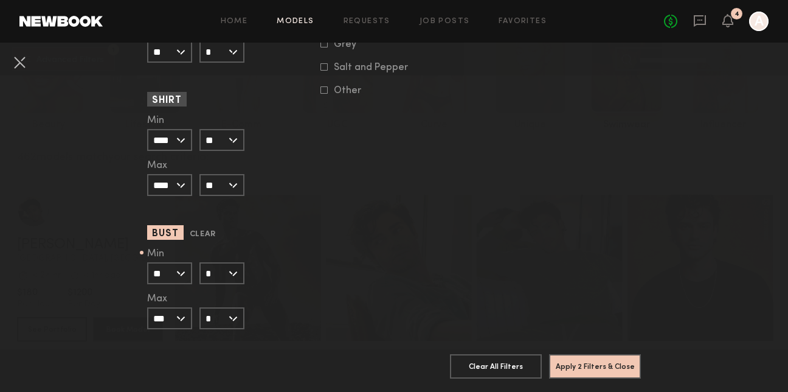
click at [214, 269] on input "*" at bounding box center [221, 273] width 45 height 22
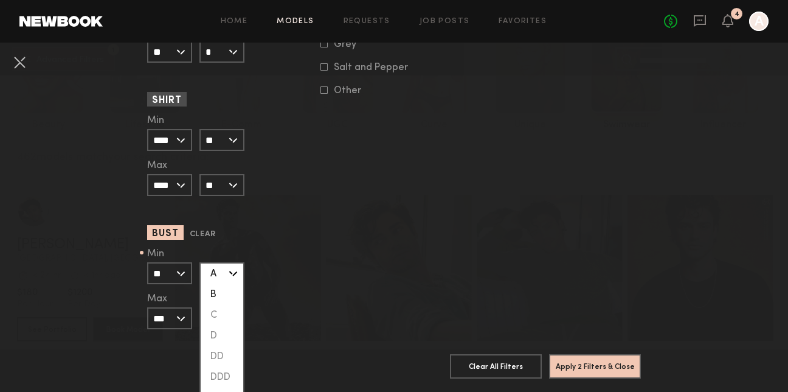
click at [217, 294] on div "B" at bounding box center [222, 294] width 43 height 21
type input "*"
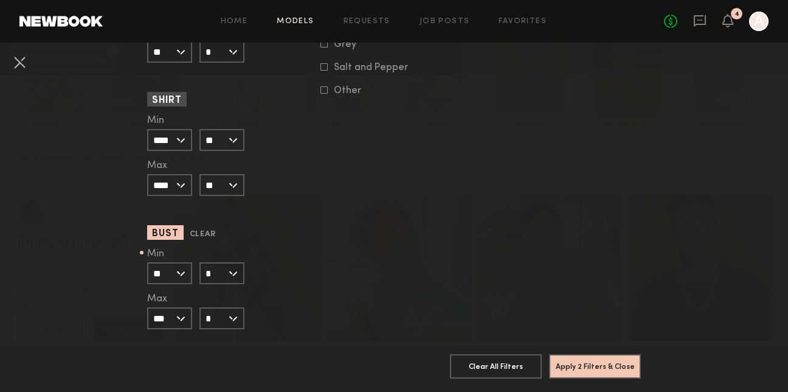
click at [175, 317] on input "***" at bounding box center [169, 318] width 45 height 22
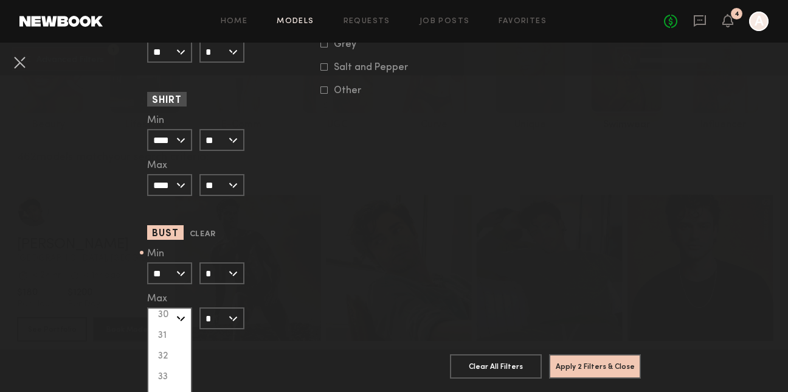
scroll to position [130, 0]
click at [170, 358] on div "32" at bounding box center [169, 354] width 43 height 21
type input "**"
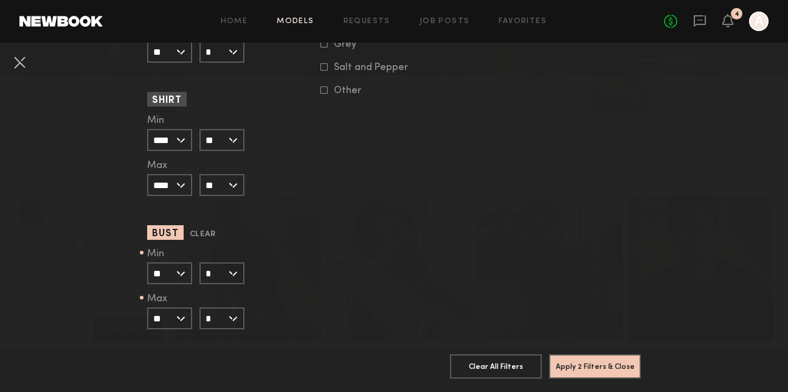
click at [203, 325] on input "*" at bounding box center [221, 318] width 45 height 22
click at [215, 343] on div "B" at bounding box center [222, 339] width 43 height 21
type input "*"
click at [607, 361] on button "Apply 2 Filters & Close" at bounding box center [595, 365] width 92 height 24
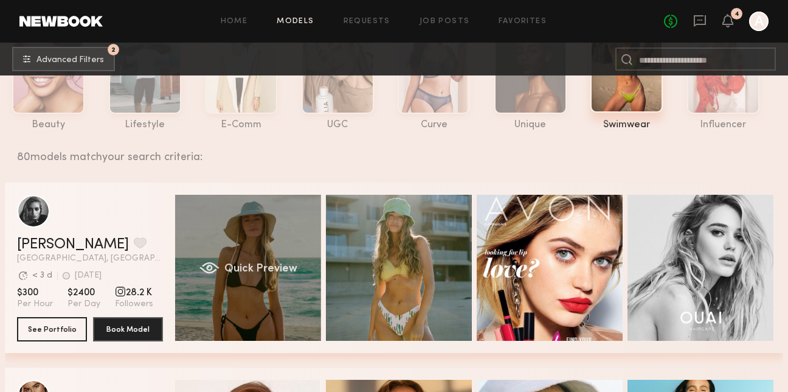
click at [266, 240] on div "Quick Preview" at bounding box center [248, 268] width 146 height 146
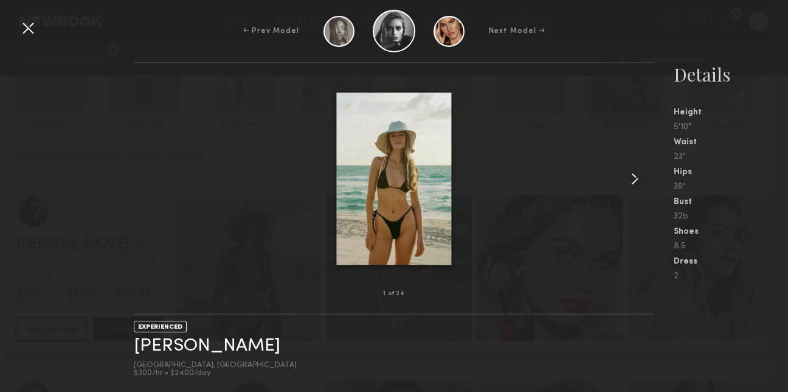
click at [642, 179] on common-icon at bounding box center [634, 178] width 19 height 19
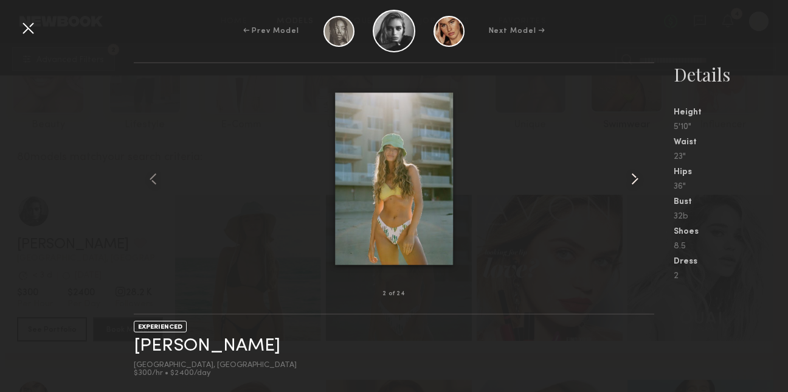
click at [642, 179] on common-icon at bounding box center [634, 178] width 19 height 19
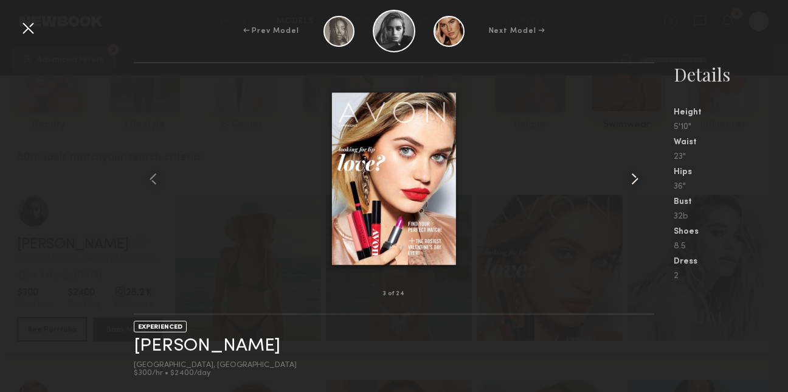
click at [642, 179] on common-icon at bounding box center [634, 178] width 19 height 19
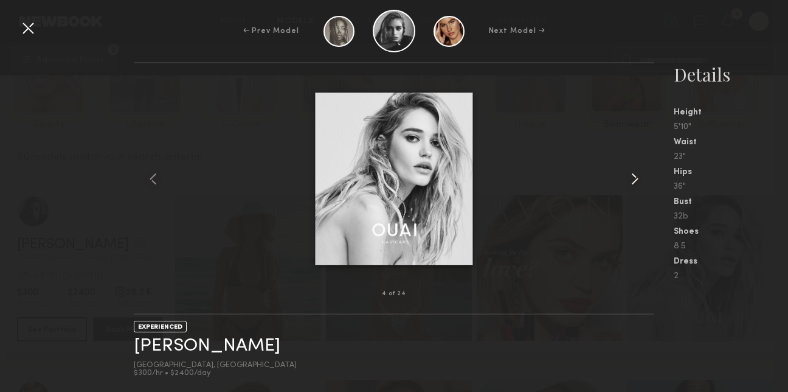
click at [642, 179] on common-icon at bounding box center [634, 178] width 19 height 19
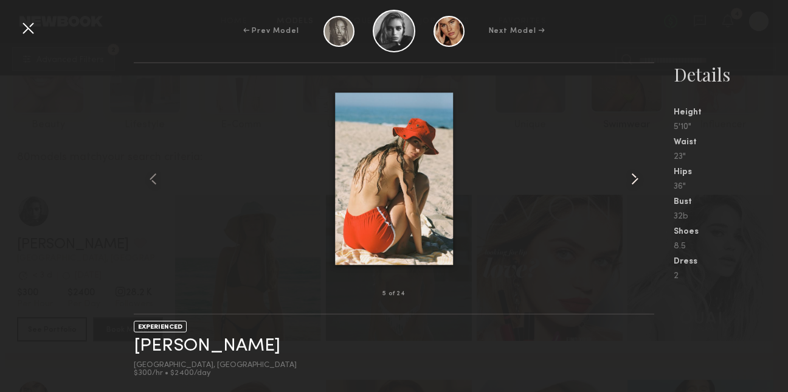
click at [642, 179] on common-icon at bounding box center [634, 178] width 19 height 19
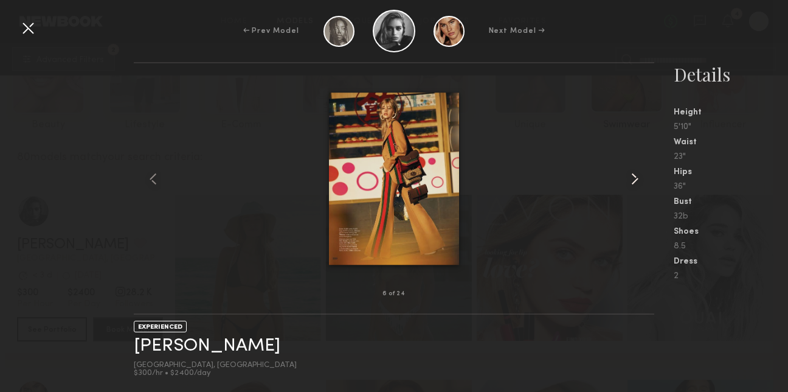
click at [642, 179] on common-icon at bounding box center [634, 178] width 19 height 19
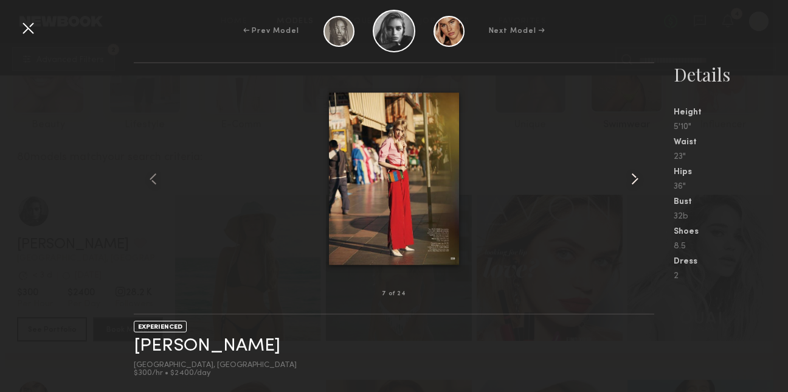
click at [642, 179] on common-icon at bounding box center [634, 178] width 19 height 19
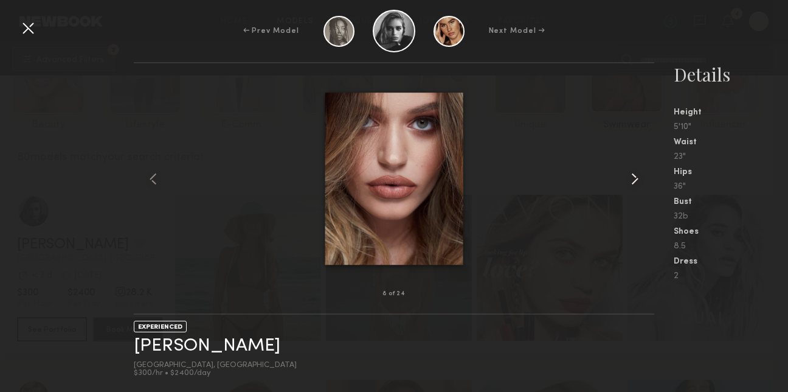
click at [642, 179] on common-icon at bounding box center [634, 178] width 19 height 19
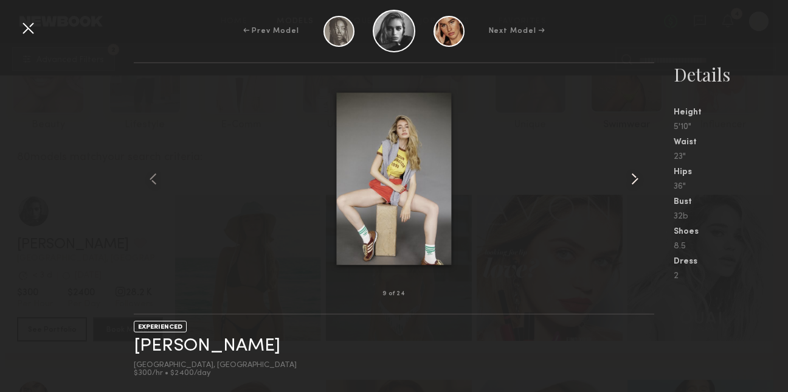
click at [642, 179] on common-icon at bounding box center [634, 178] width 19 height 19
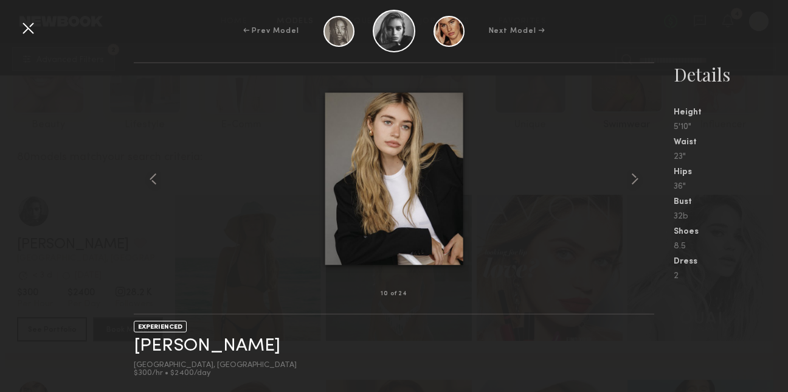
click at [20, 11] on div "← Prev Model Next Model →" at bounding box center [394, 31] width 788 height 43
click at [23, 22] on div at bounding box center [27, 27] width 19 height 19
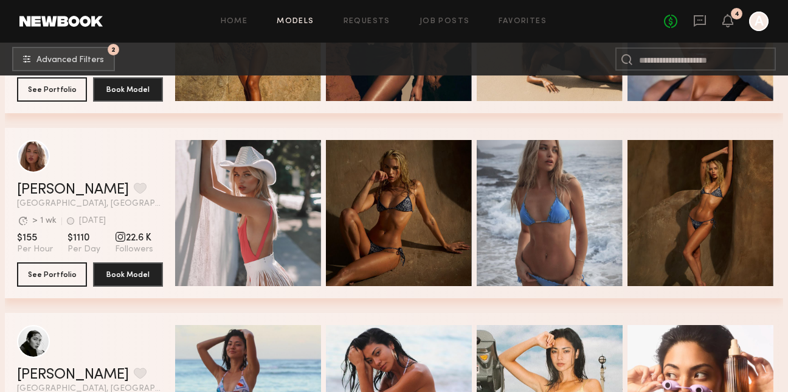
scroll to position [699, 0]
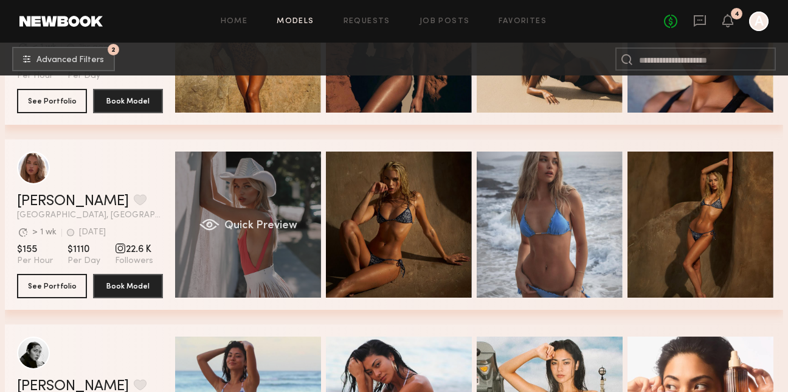
click at [292, 186] on div "Quick Preview" at bounding box center [248, 224] width 146 height 146
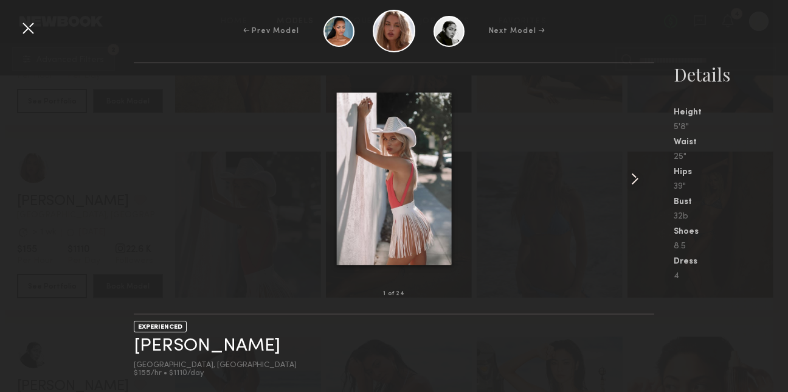
click at [633, 171] on common-icon at bounding box center [634, 178] width 19 height 19
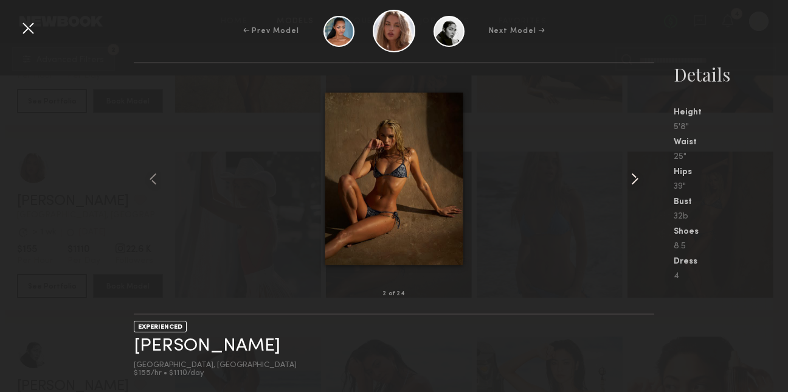
click at [634, 172] on common-icon at bounding box center [634, 178] width 19 height 19
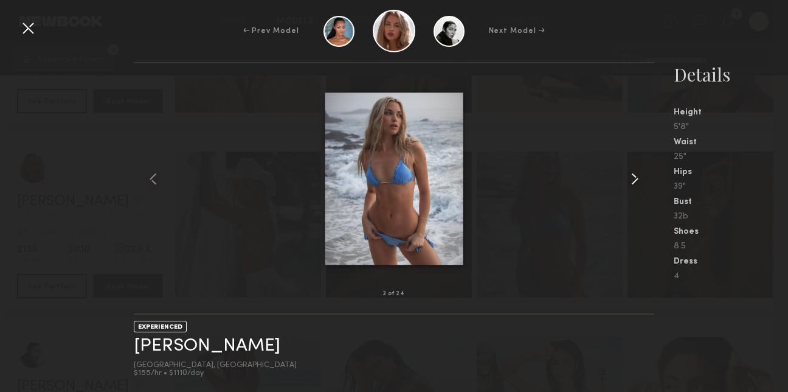
click at [634, 172] on common-icon at bounding box center [634, 178] width 19 height 19
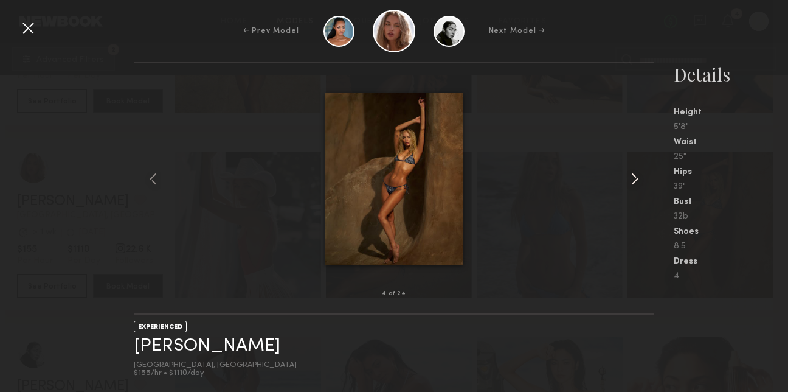
click at [634, 172] on common-icon at bounding box center [634, 178] width 19 height 19
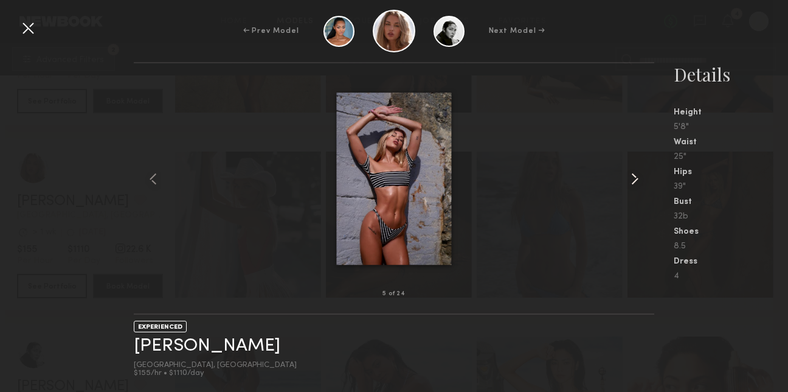
click at [634, 172] on common-icon at bounding box center [634, 178] width 19 height 19
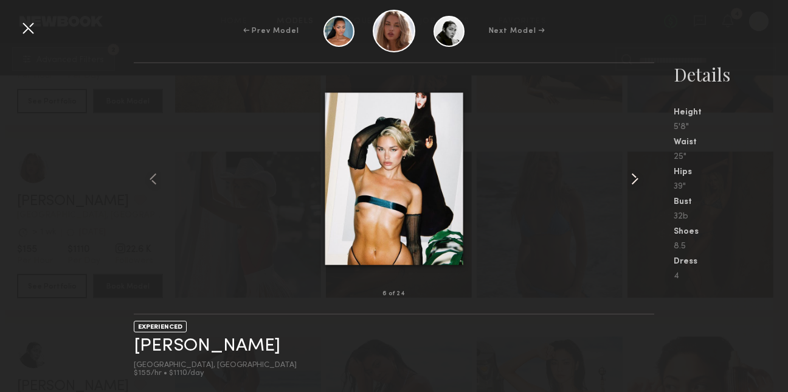
click at [634, 172] on common-icon at bounding box center [634, 178] width 19 height 19
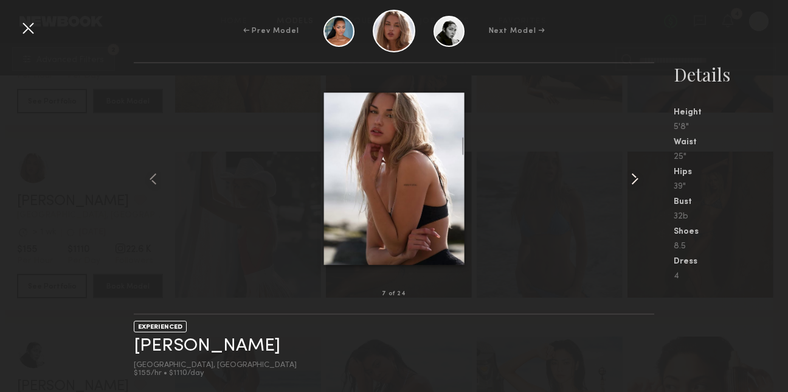
click at [634, 172] on common-icon at bounding box center [634, 178] width 19 height 19
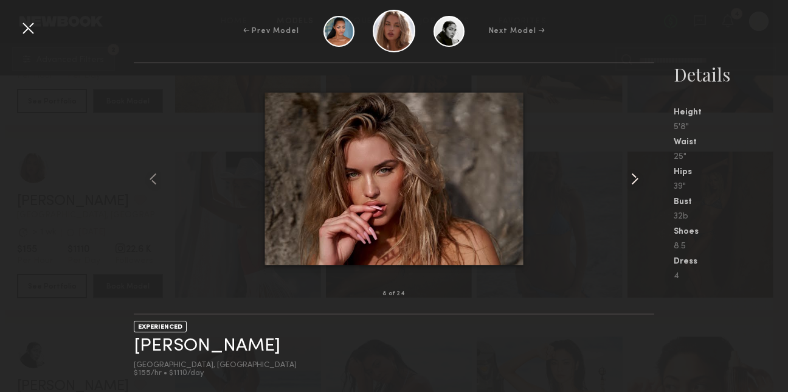
click at [634, 172] on common-icon at bounding box center [634, 178] width 19 height 19
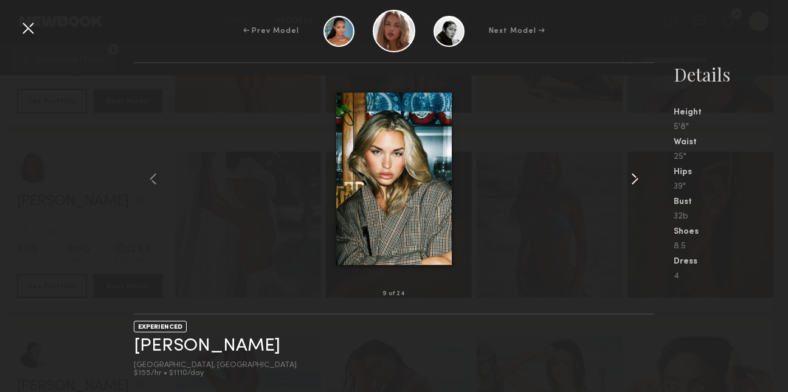
click at [634, 172] on common-icon at bounding box center [634, 178] width 19 height 19
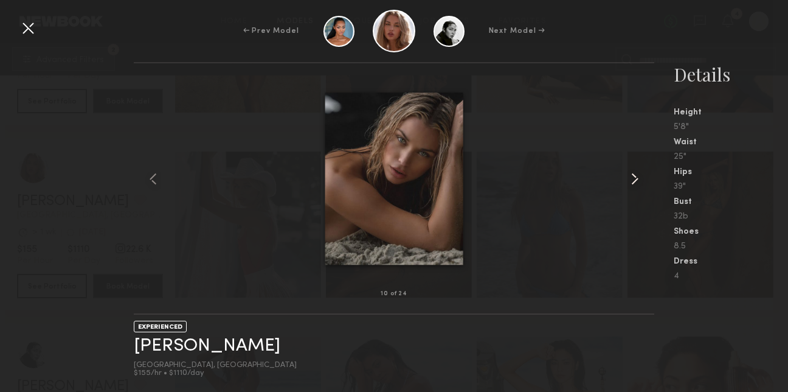
click at [634, 172] on common-icon at bounding box center [634, 178] width 19 height 19
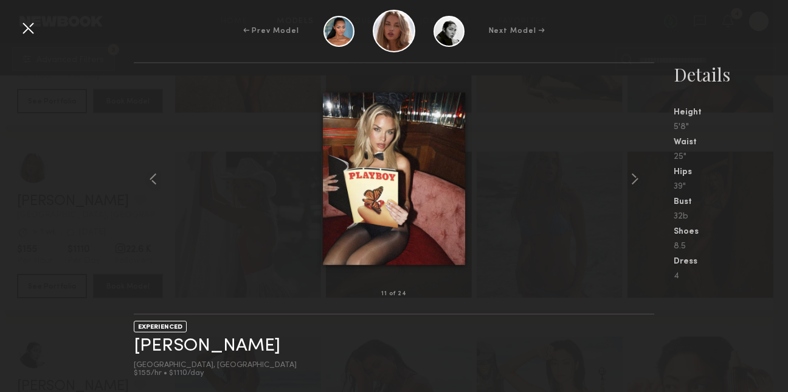
click at [35, 27] on div at bounding box center [27, 27] width 19 height 19
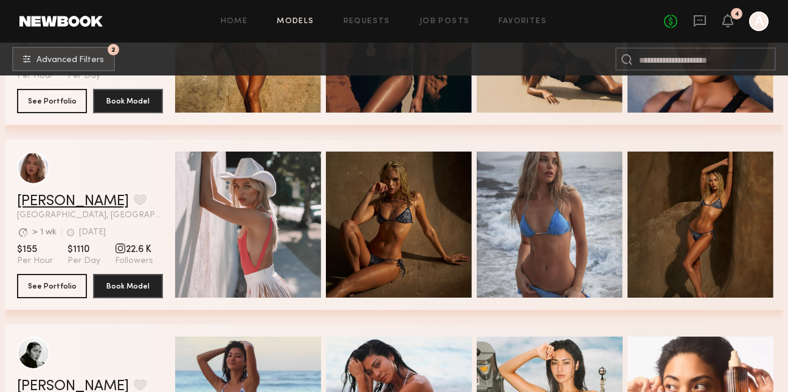
click at [43, 198] on link "Emma V." at bounding box center [73, 201] width 112 height 15
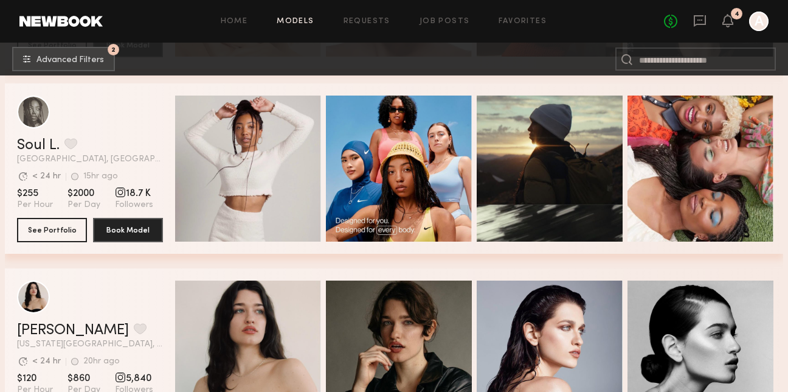
scroll to position [2533, 0]
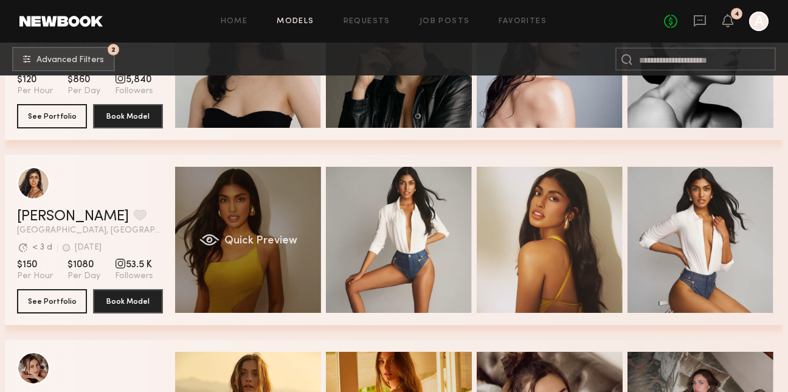
click at [274, 178] on div "Quick Preview" at bounding box center [248, 240] width 146 height 146
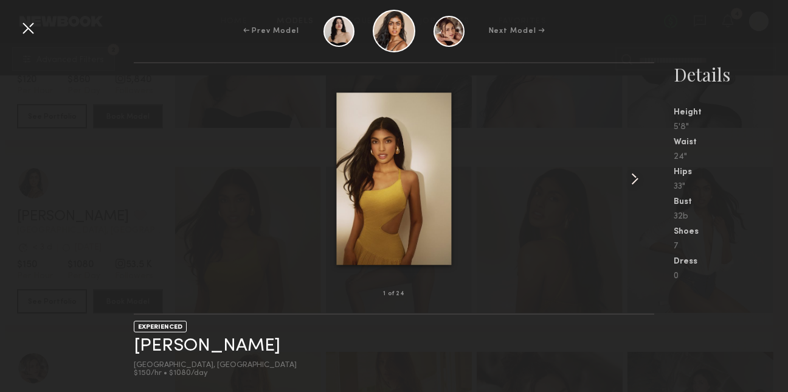
click at [632, 173] on common-icon at bounding box center [634, 178] width 19 height 19
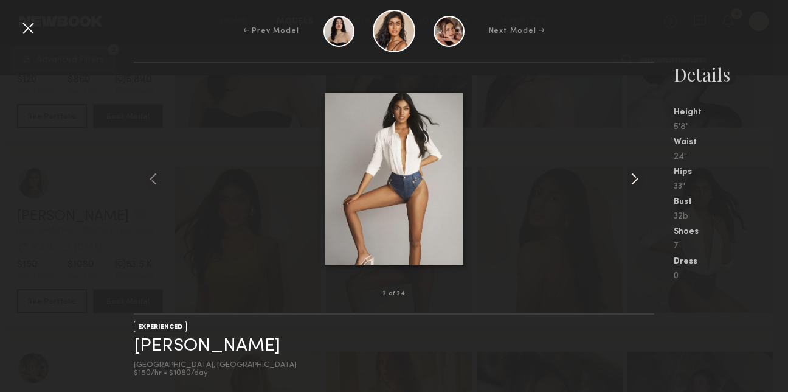
click at [633, 173] on common-icon at bounding box center [634, 178] width 19 height 19
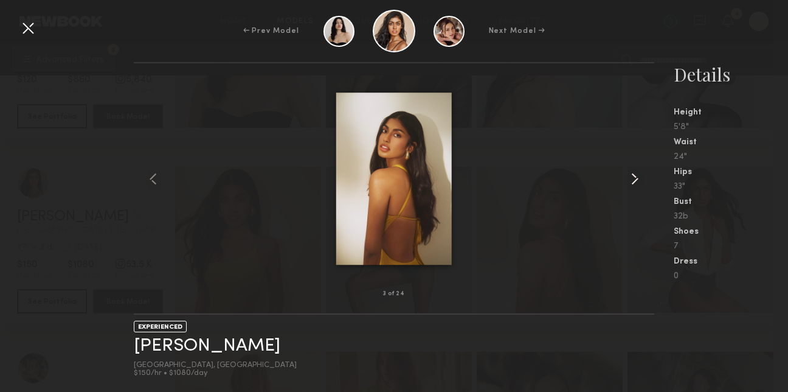
click at [633, 174] on common-icon at bounding box center [634, 178] width 19 height 19
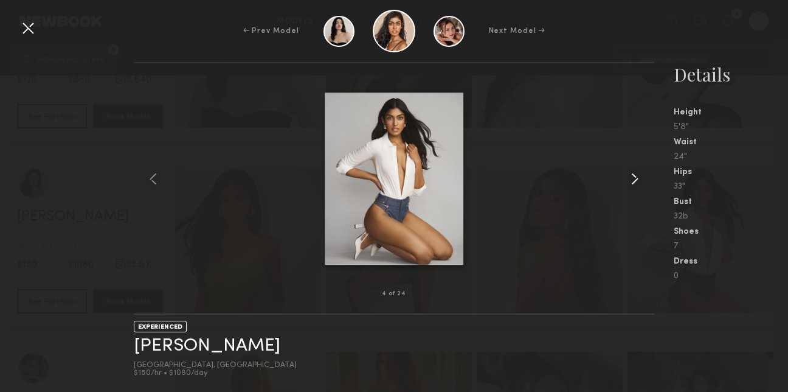
click at [633, 174] on common-icon at bounding box center [634, 178] width 19 height 19
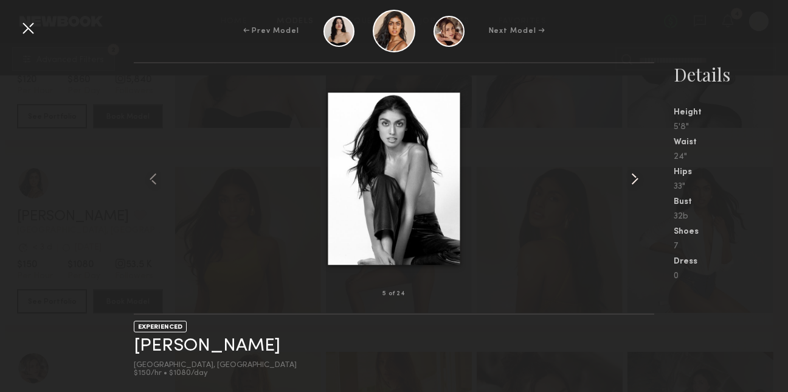
click at [633, 174] on common-icon at bounding box center [634, 178] width 19 height 19
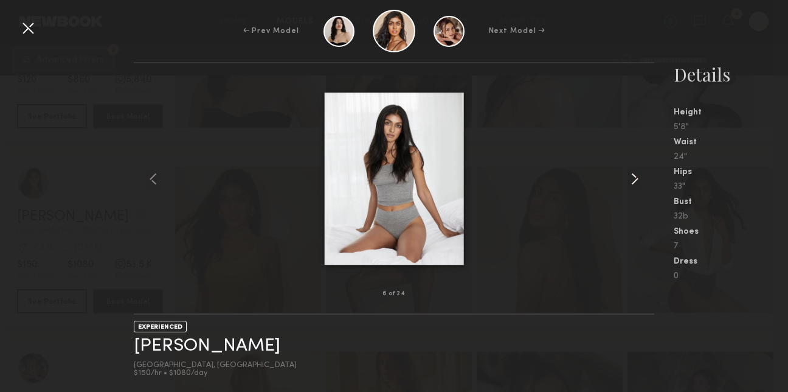
click at [633, 174] on common-icon at bounding box center [634, 178] width 19 height 19
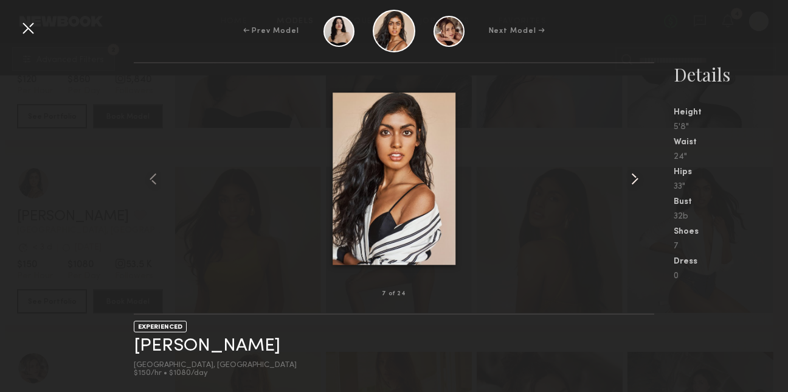
click at [633, 174] on common-icon at bounding box center [634, 178] width 19 height 19
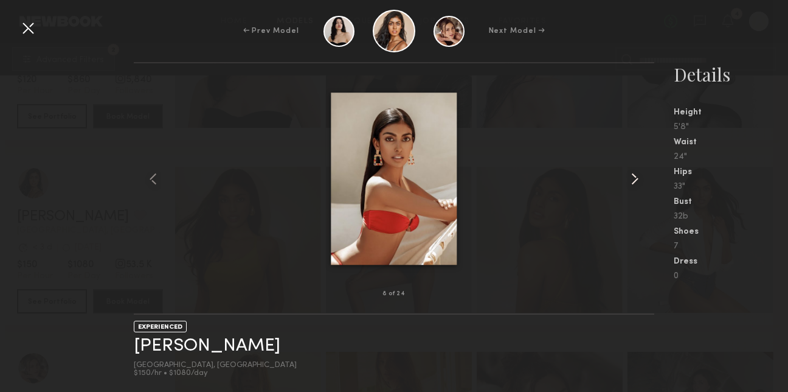
click at [633, 174] on common-icon at bounding box center [634, 178] width 19 height 19
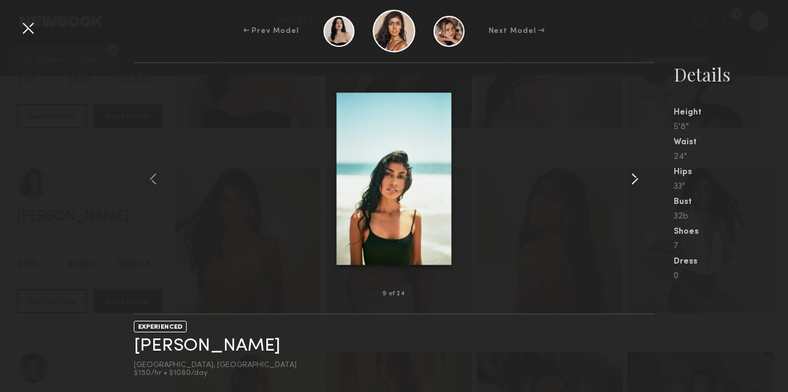
click at [633, 174] on common-icon at bounding box center [634, 178] width 19 height 19
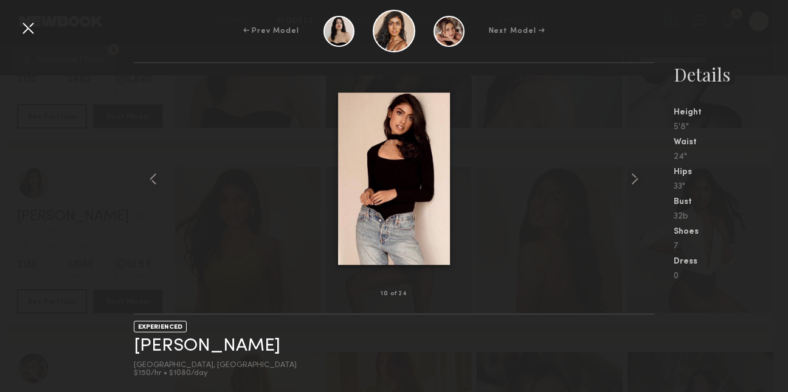
click at [30, 27] on div at bounding box center [27, 27] width 19 height 19
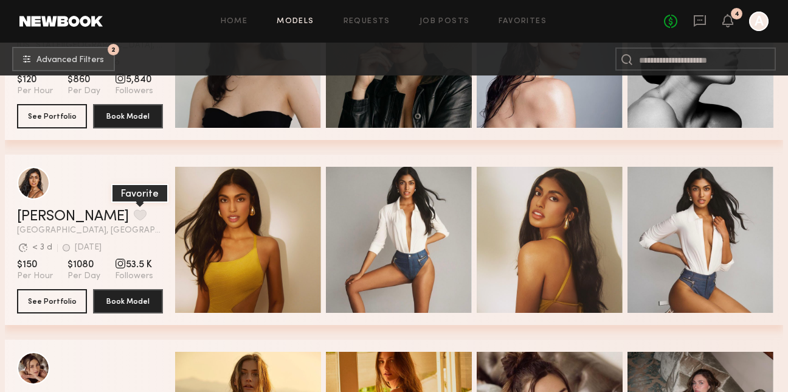
click at [134, 215] on button "grid" at bounding box center [140, 214] width 13 height 11
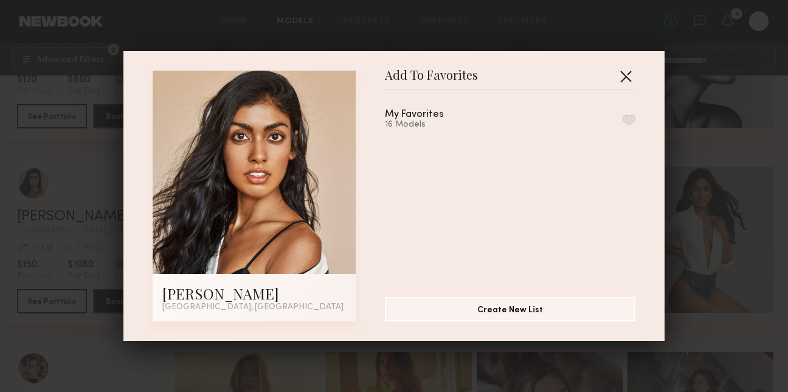
click at [623, 72] on button "button" at bounding box center [625, 75] width 19 height 19
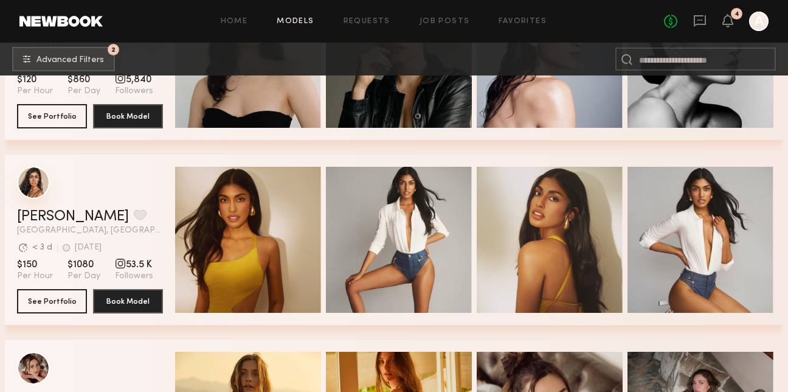
click at [35, 184] on div "grid" at bounding box center [33, 182] width 33 height 33
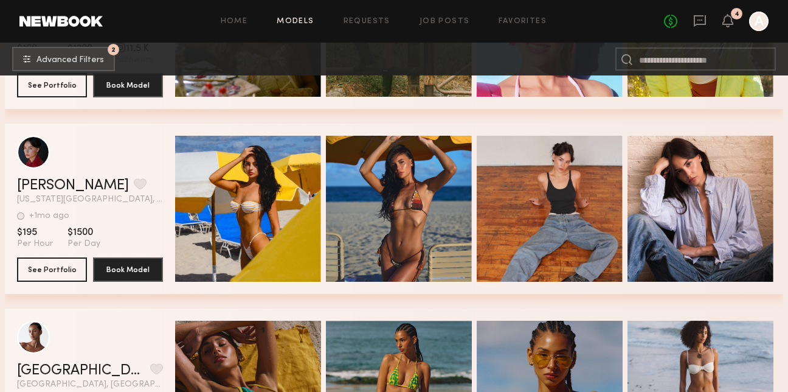
scroll to position [4600, 0]
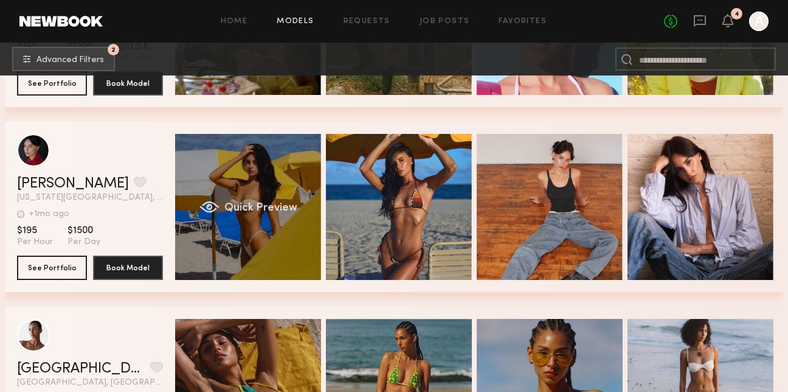
click at [243, 170] on div "Quick Preview" at bounding box center [248, 207] width 146 height 146
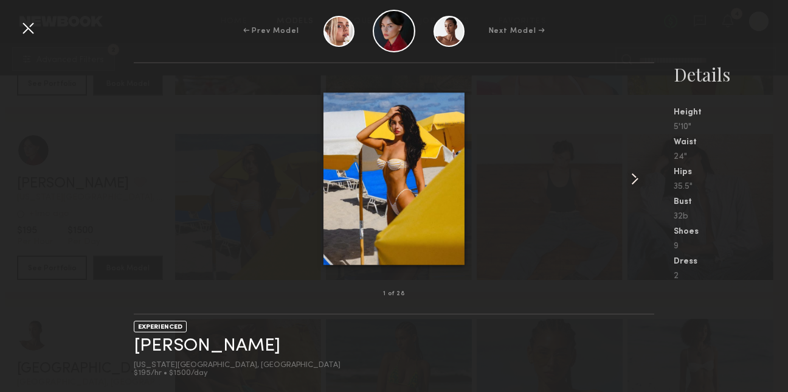
click at [642, 170] on common-icon at bounding box center [634, 178] width 19 height 19
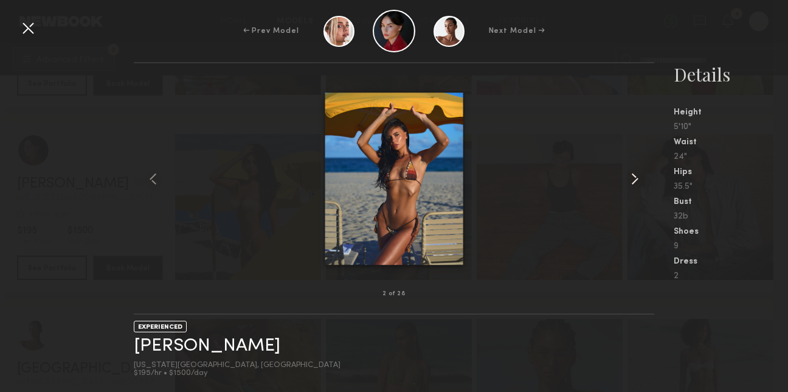
click at [642, 171] on common-icon at bounding box center [634, 178] width 19 height 19
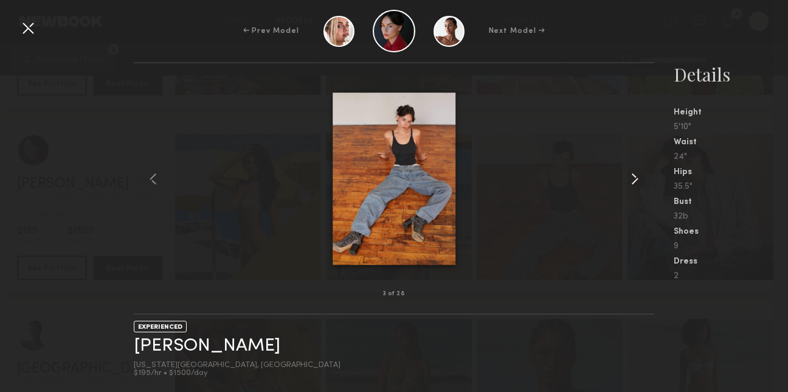
click at [642, 171] on common-icon at bounding box center [634, 178] width 19 height 19
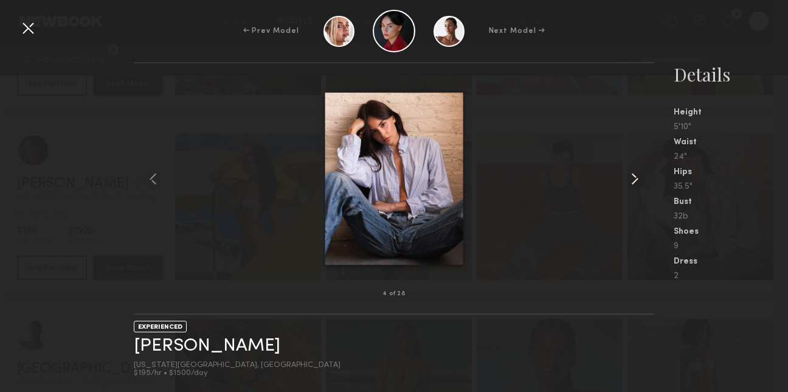
click at [642, 171] on common-icon at bounding box center [634, 178] width 19 height 19
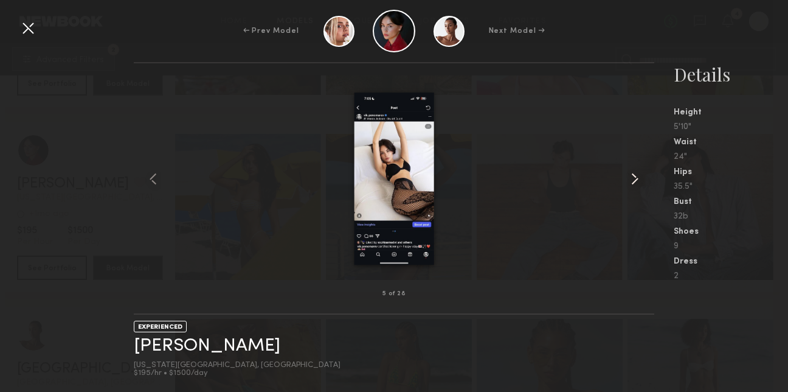
click at [642, 171] on common-icon at bounding box center [634, 178] width 19 height 19
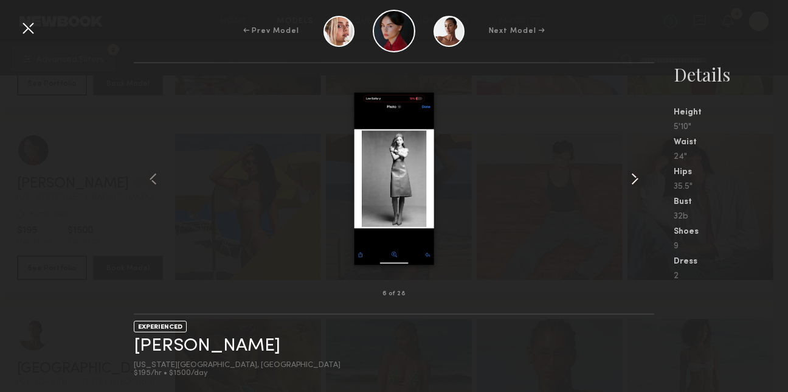
click at [643, 172] on common-icon at bounding box center [634, 178] width 19 height 19
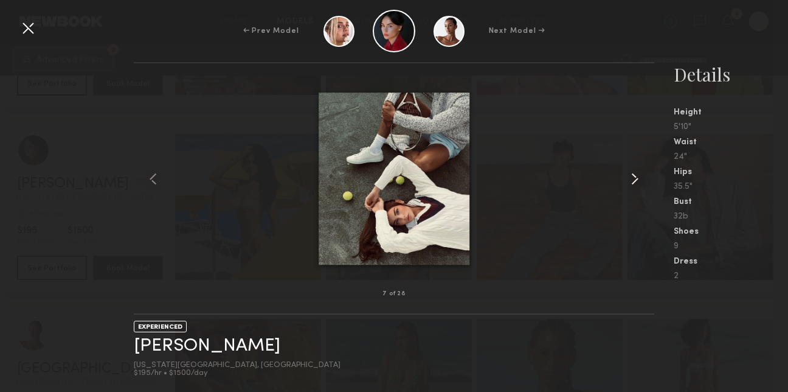
click at [643, 172] on common-icon at bounding box center [634, 178] width 19 height 19
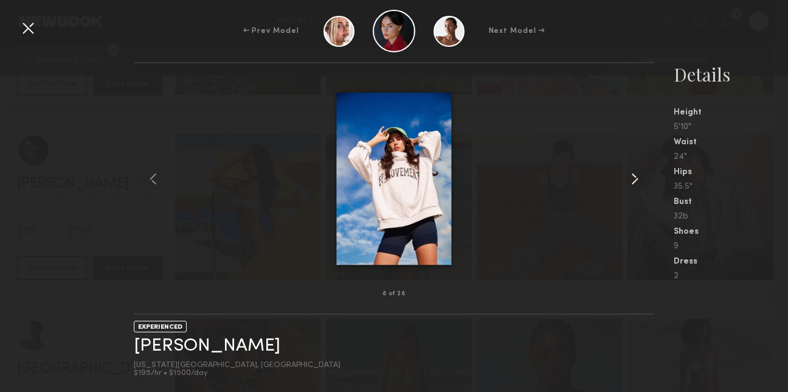
click at [643, 172] on common-icon at bounding box center [634, 178] width 19 height 19
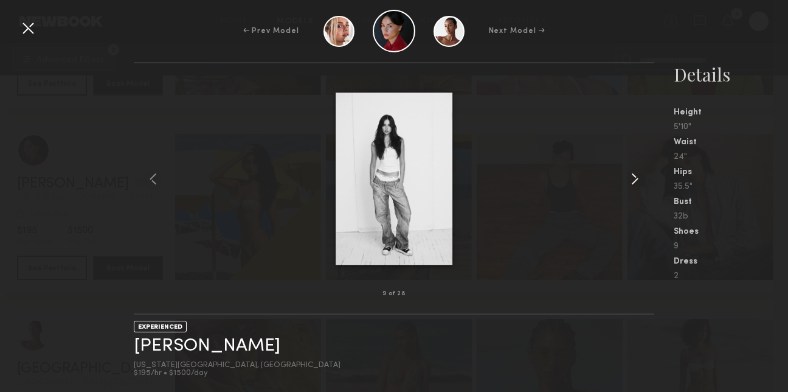
click at [643, 172] on common-icon at bounding box center [634, 178] width 19 height 19
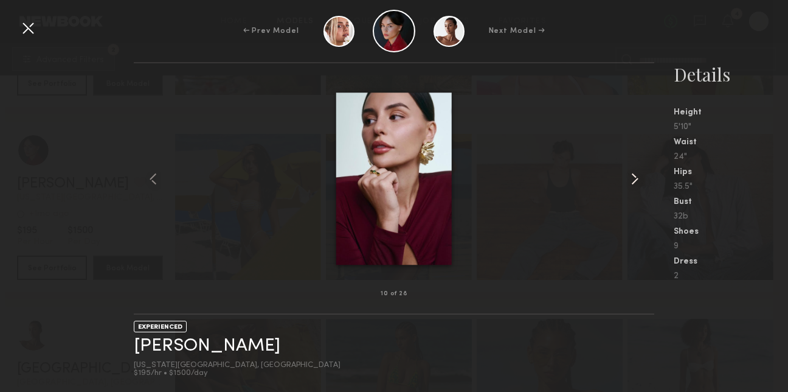
click at [643, 173] on common-icon at bounding box center [634, 178] width 19 height 19
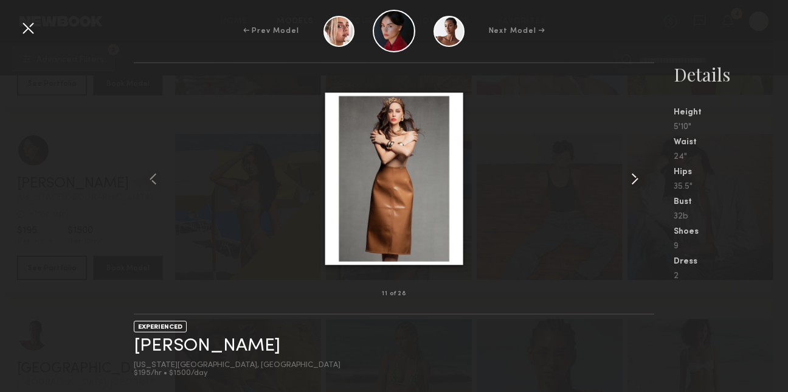
click at [644, 173] on common-icon at bounding box center [634, 178] width 19 height 19
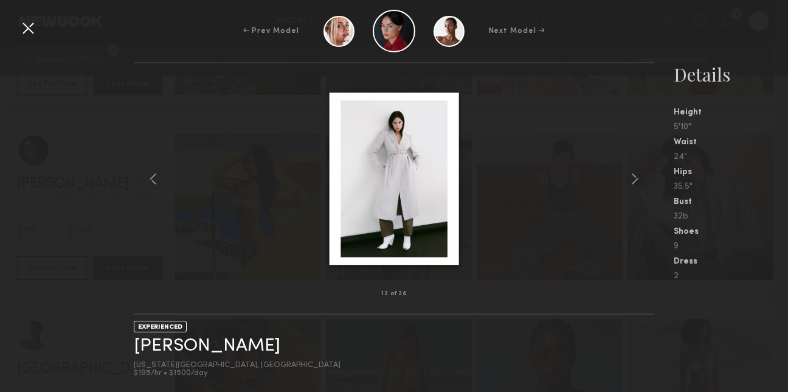
click at [30, 30] on div at bounding box center [27, 27] width 19 height 19
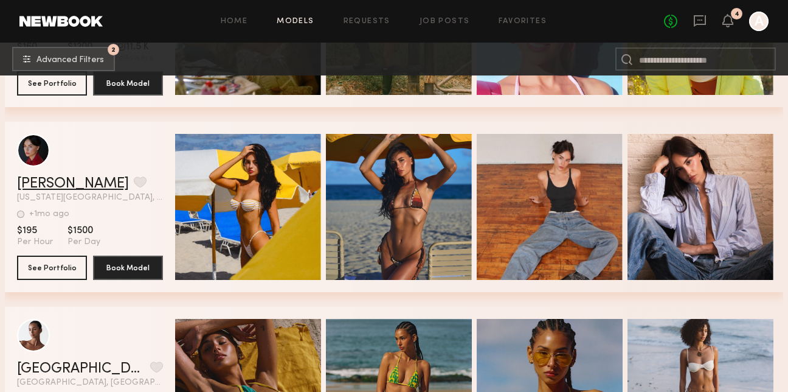
click at [50, 184] on link "Viktoria P." at bounding box center [73, 183] width 112 height 15
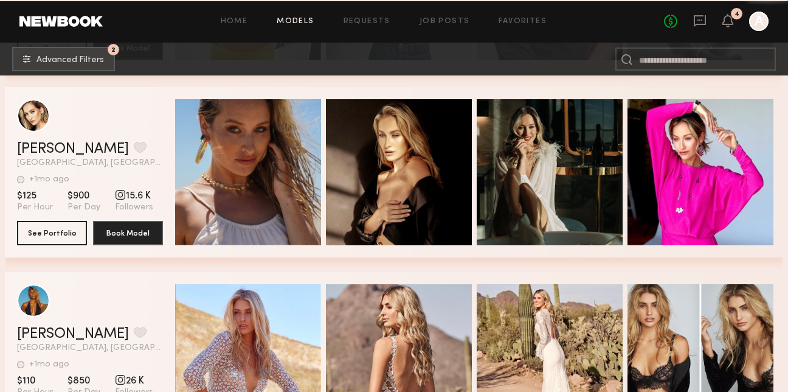
scroll to position [8676, 0]
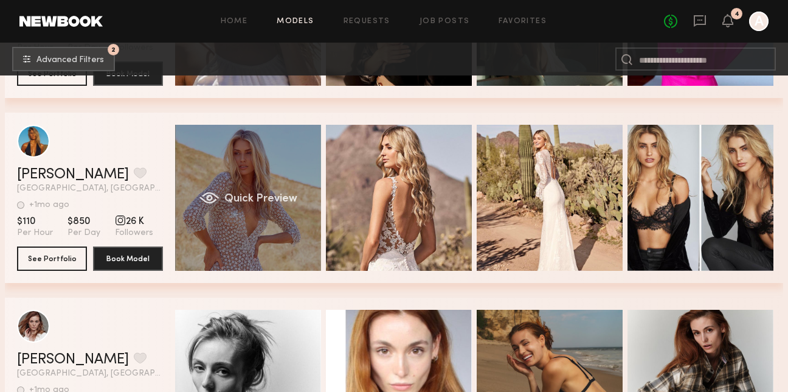
click at [276, 173] on div "Quick Preview" at bounding box center [248, 198] width 146 height 146
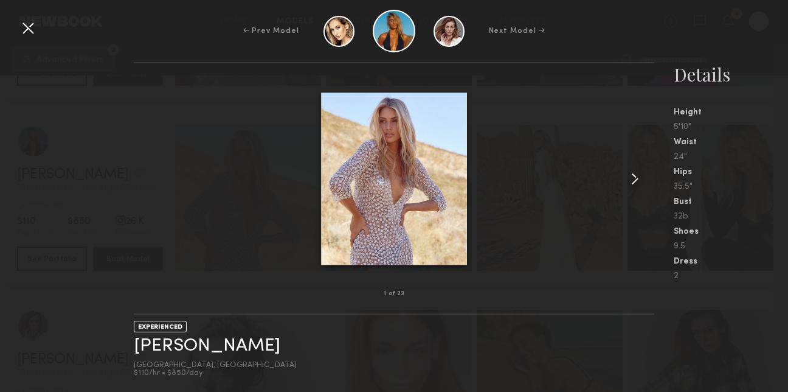
click at [635, 176] on common-icon at bounding box center [634, 178] width 19 height 19
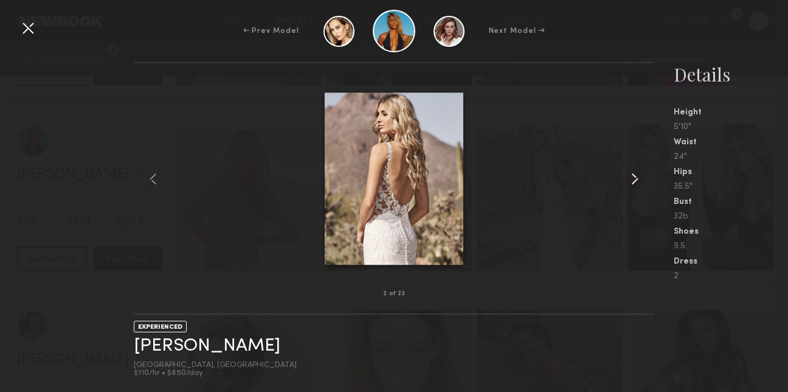
click at [635, 177] on common-icon at bounding box center [634, 178] width 19 height 19
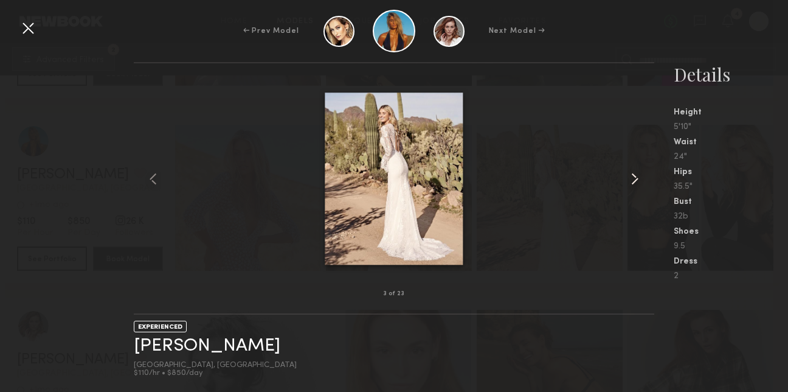
click at [635, 177] on common-icon at bounding box center [634, 178] width 19 height 19
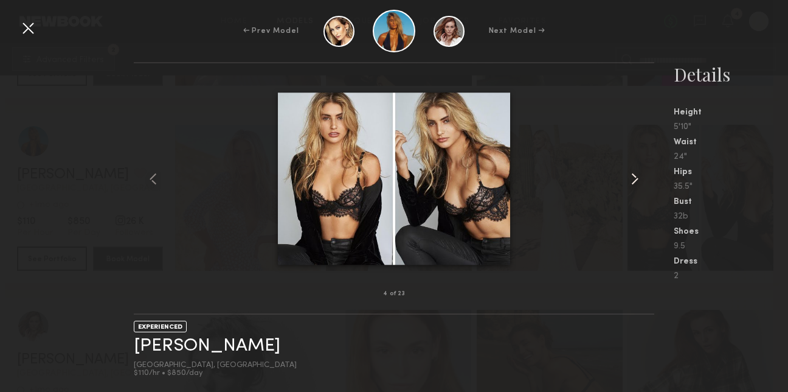
click at [635, 177] on common-icon at bounding box center [634, 178] width 19 height 19
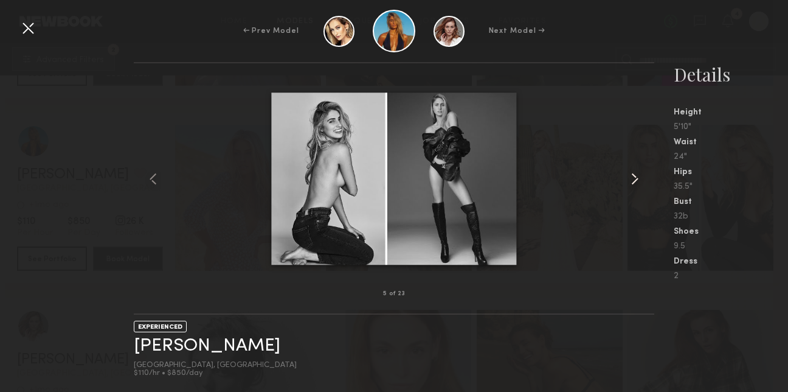
click at [635, 177] on common-icon at bounding box center [634, 178] width 19 height 19
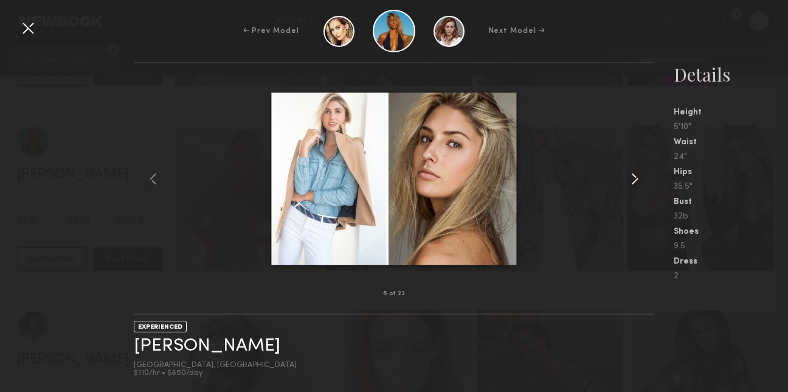
click at [636, 178] on common-icon at bounding box center [634, 178] width 19 height 19
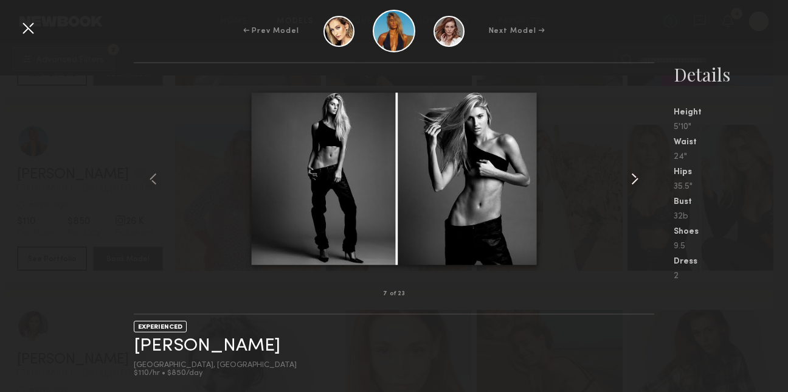
click at [636, 179] on common-icon at bounding box center [634, 178] width 19 height 19
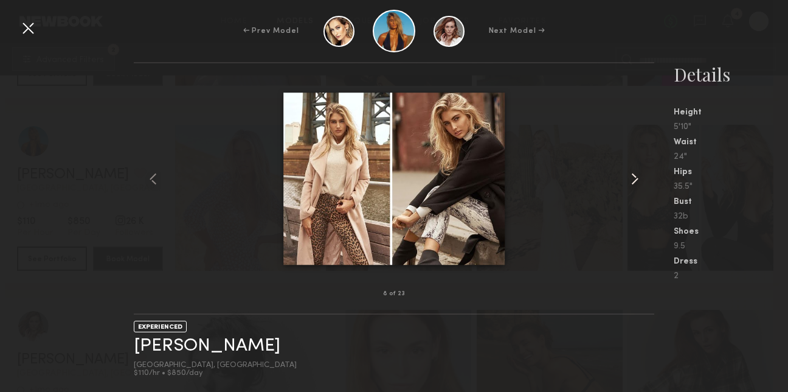
click at [636, 179] on common-icon at bounding box center [634, 178] width 19 height 19
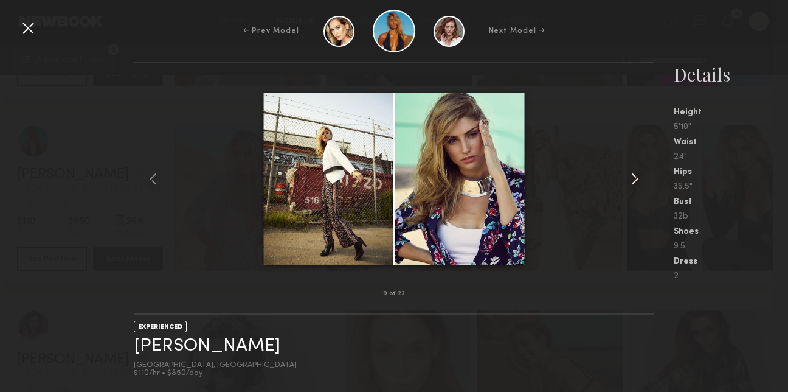
click at [637, 179] on common-icon at bounding box center [634, 178] width 19 height 19
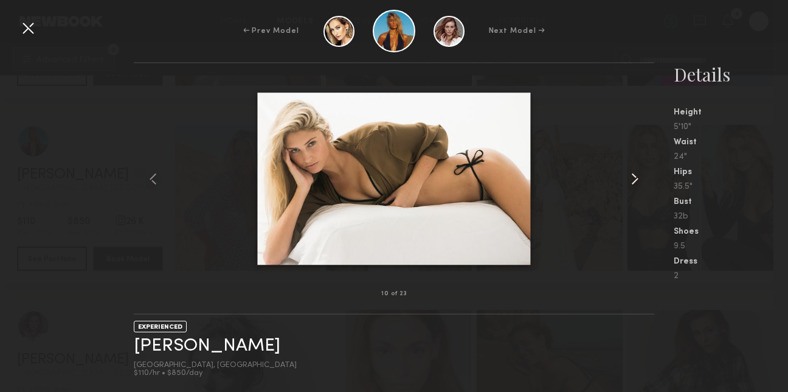
click at [637, 179] on common-icon at bounding box center [634, 178] width 19 height 19
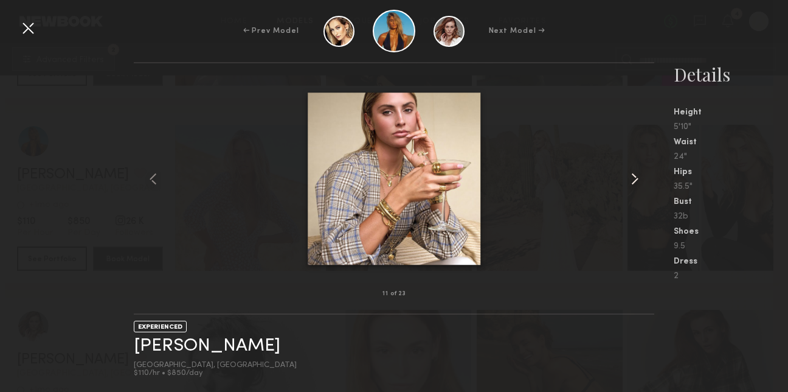
click at [637, 180] on common-icon at bounding box center [634, 178] width 19 height 19
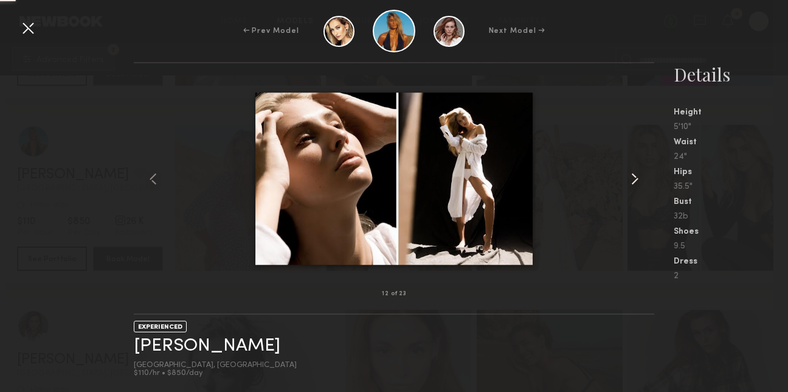
click at [637, 180] on common-icon at bounding box center [634, 178] width 19 height 19
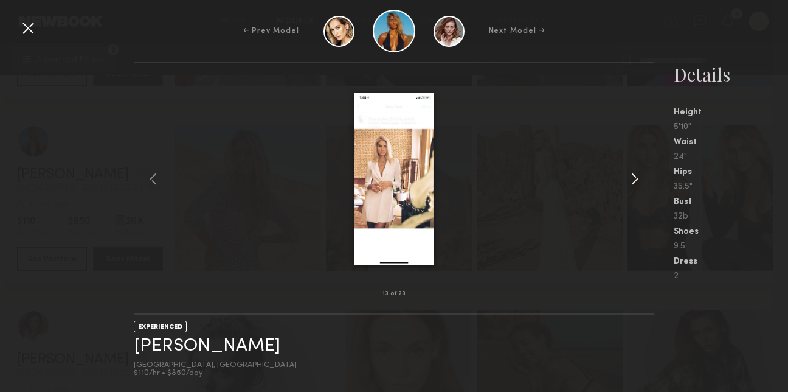
click at [637, 180] on common-icon at bounding box center [634, 178] width 19 height 19
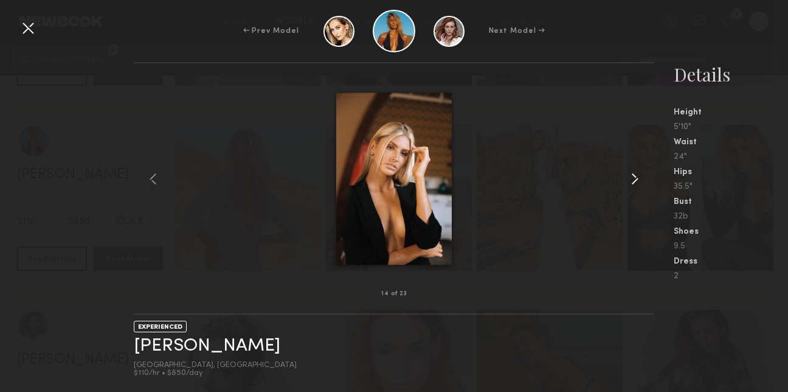
click at [637, 181] on common-icon at bounding box center [634, 178] width 19 height 19
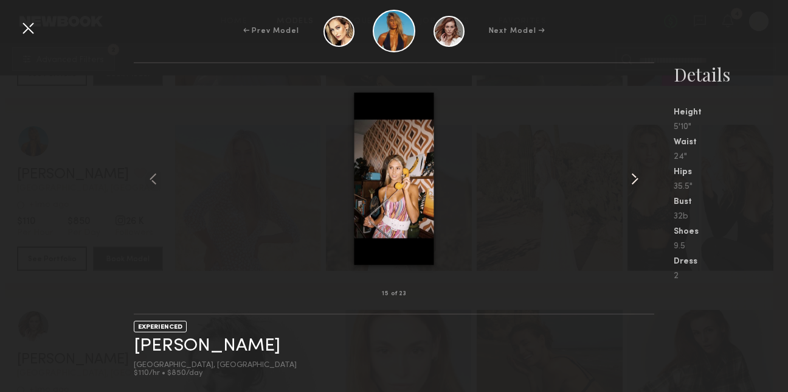
click at [637, 181] on common-icon at bounding box center [634, 178] width 19 height 19
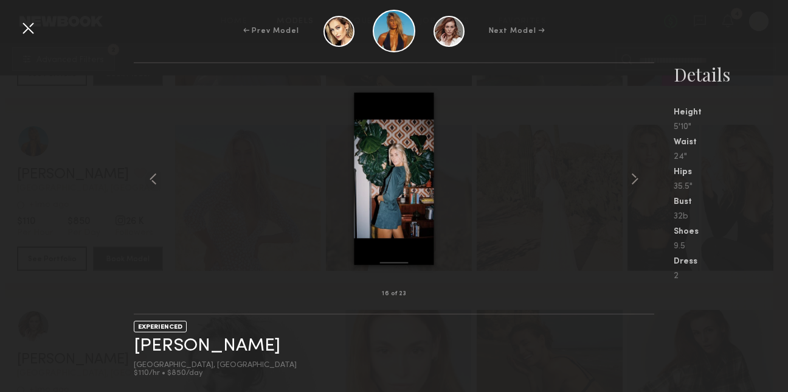
click at [29, 25] on div at bounding box center [27, 27] width 19 height 19
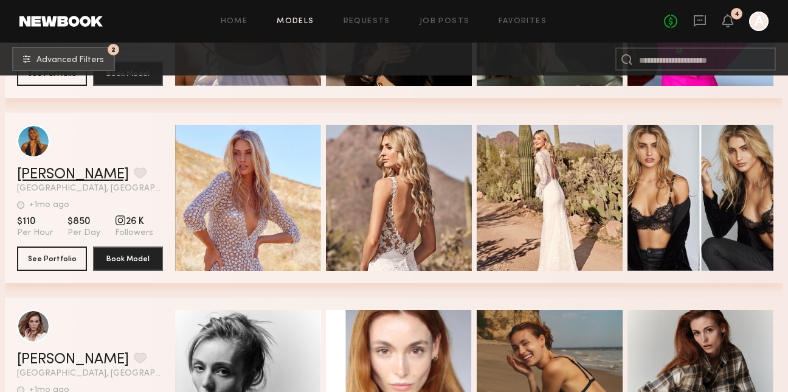
click at [57, 176] on link "Alexandra M." at bounding box center [73, 174] width 112 height 15
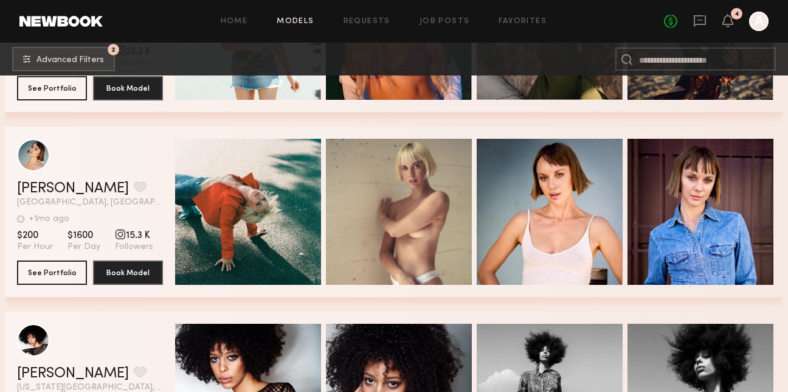
scroll to position [11518, 0]
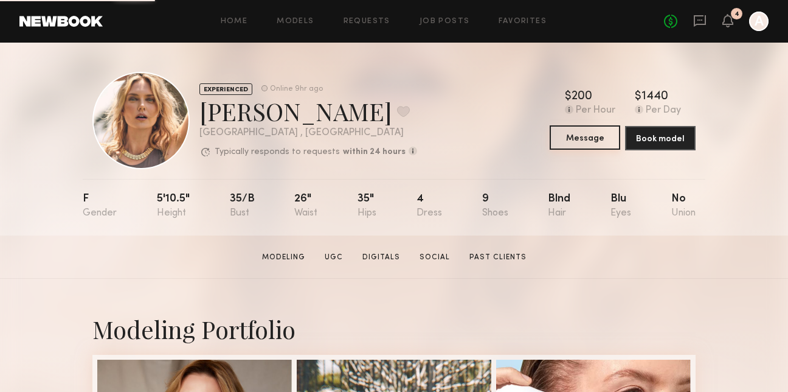
click at [605, 138] on button "Message" at bounding box center [585, 137] width 71 height 24
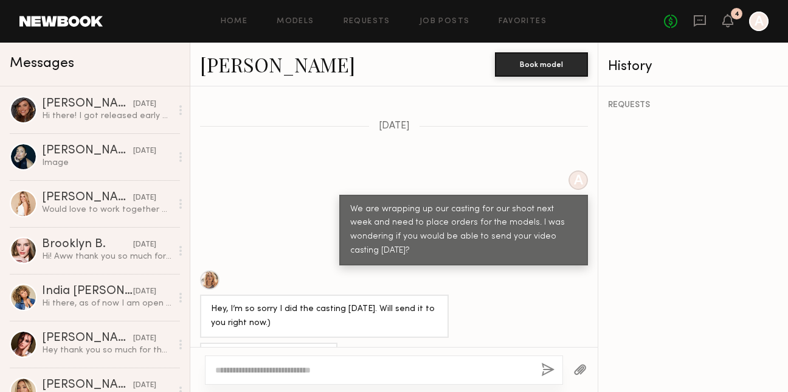
scroll to position [1458, 0]
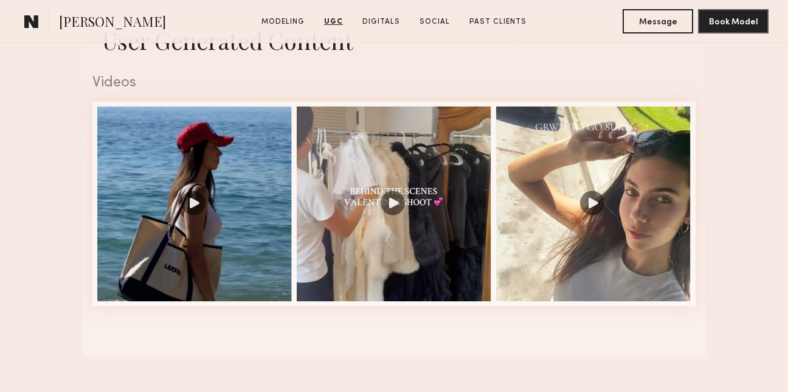
scroll to position [1208, 0]
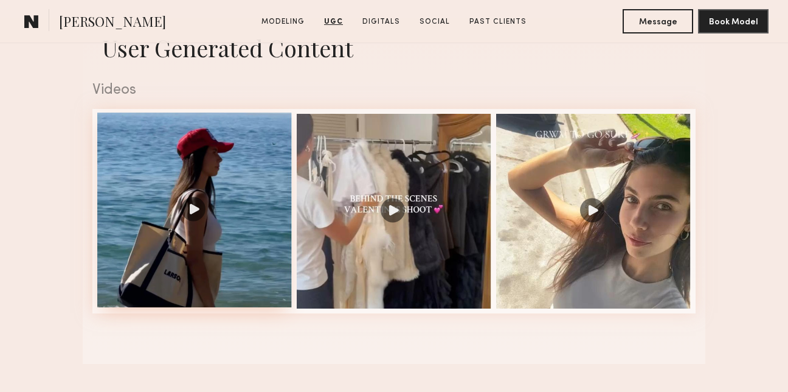
click at [235, 169] on div at bounding box center [194, 210] width 195 height 195
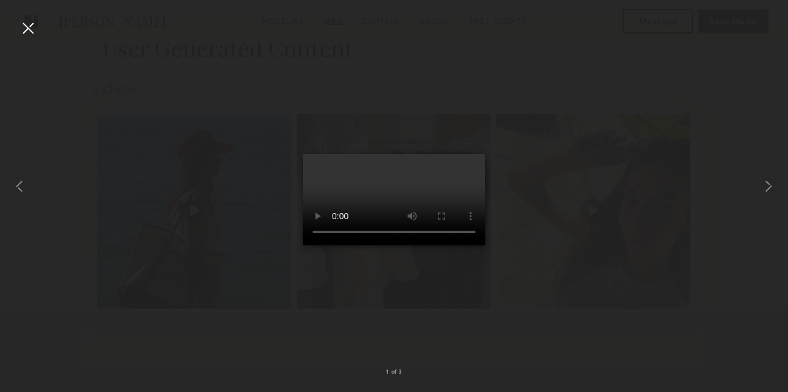
click at [333, 245] on video at bounding box center [394, 199] width 182 height 91
click at [34, 28] on div at bounding box center [27, 27] width 19 height 19
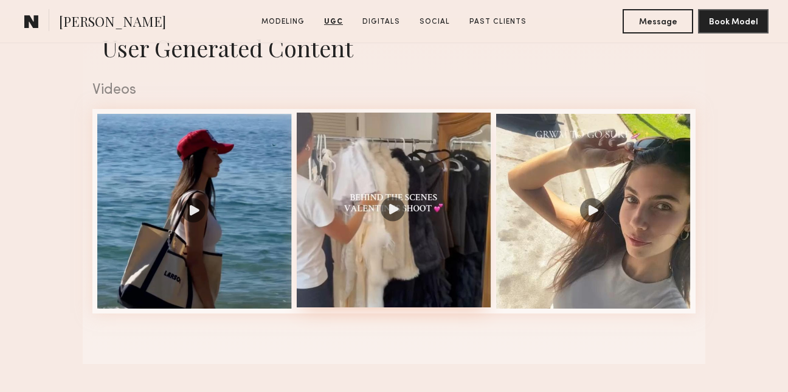
click at [378, 184] on div at bounding box center [394, 210] width 195 height 195
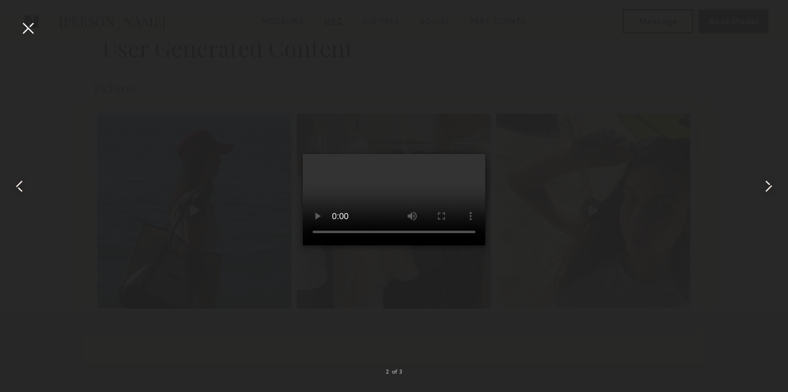
click at [24, 24] on div at bounding box center [27, 27] width 19 height 19
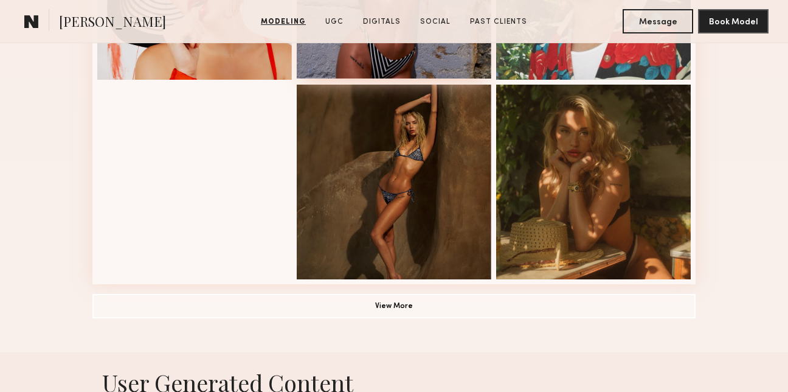
scroll to position [929, 0]
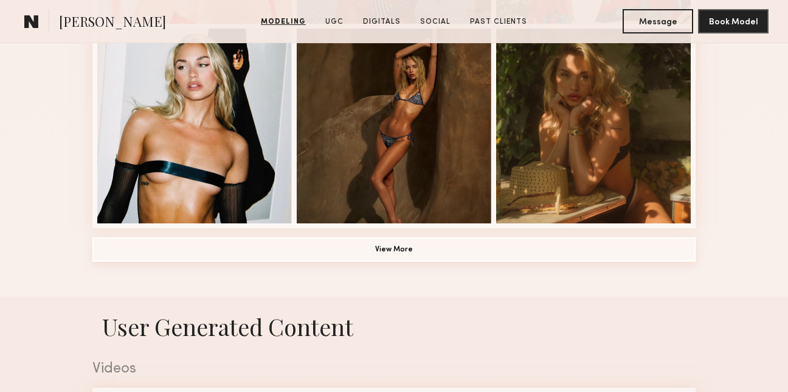
click at [303, 259] on button "View More" at bounding box center [393, 249] width 603 height 24
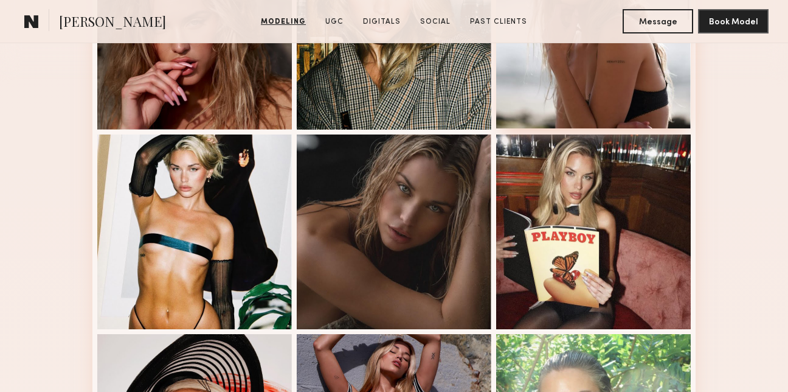
scroll to position [0, 0]
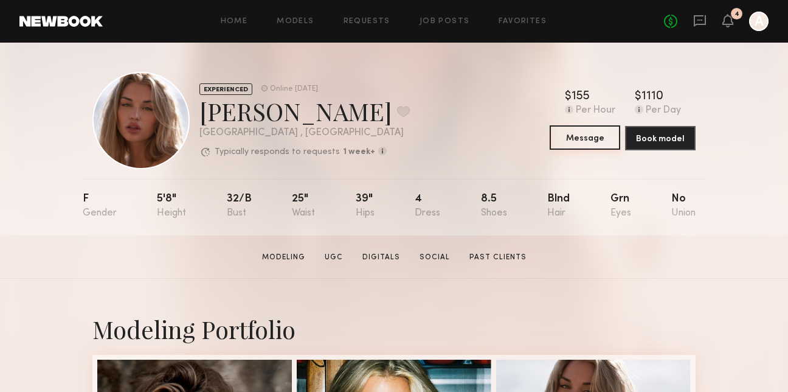
click at [594, 128] on button "Message" at bounding box center [585, 137] width 71 height 24
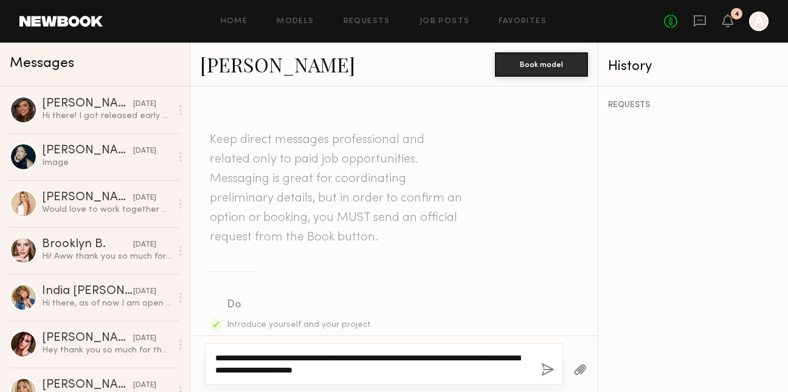
click at [395, 366] on textarea "**********" at bounding box center [373, 364] width 316 height 24
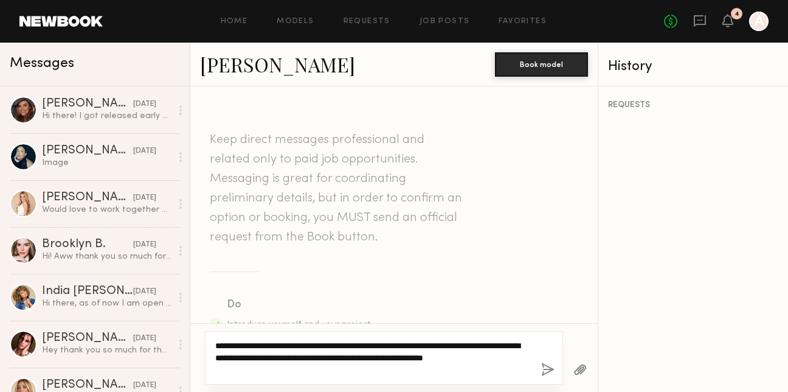
type textarea "**********"
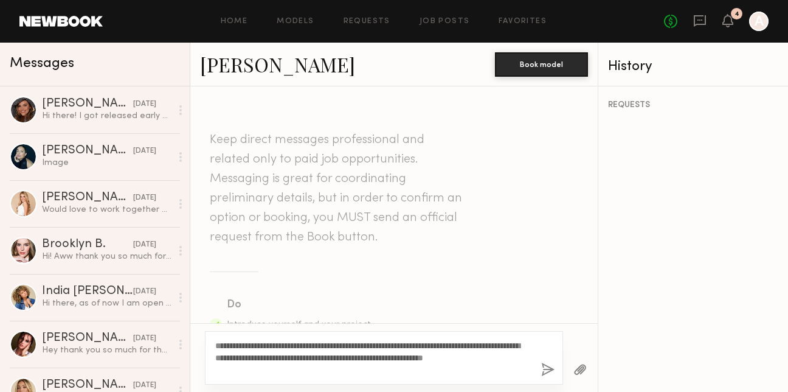
click at [549, 367] on button "button" at bounding box center [547, 369] width 13 height 15
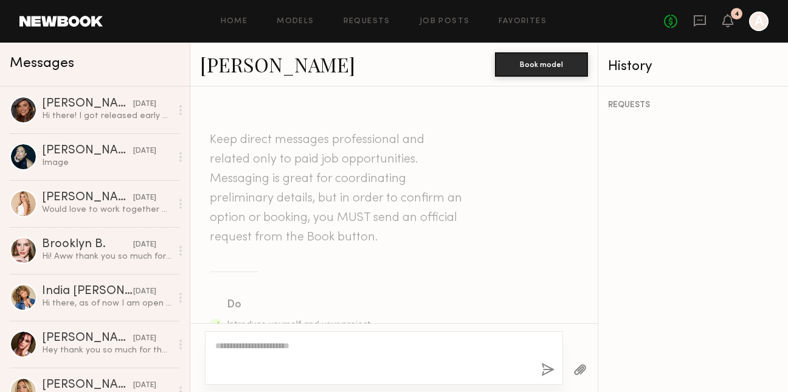
scroll to position [419, 0]
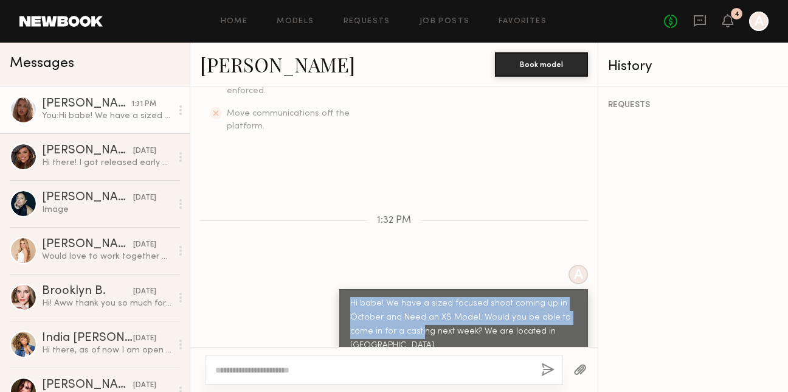
drag, startPoint x: 421, startPoint y: 312, endPoint x: 355, endPoint y: 272, distance: 77.5
click at [361, 289] on div "Hi babe! We have a sized focused shoot coming up in October and Need an XS Mode…" at bounding box center [463, 324] width 249 height 71
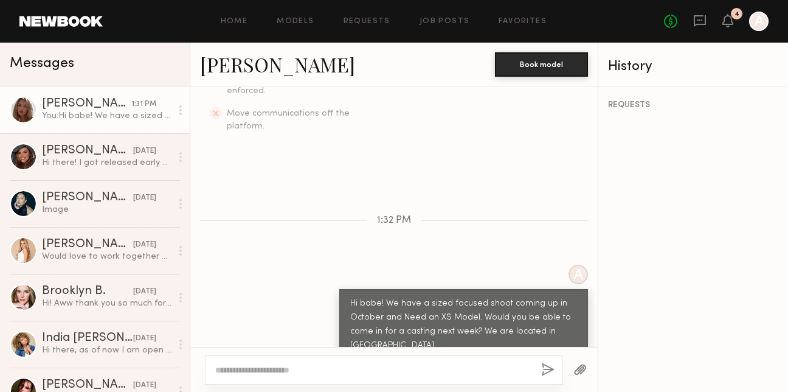
click at [372, 307] on div "Hi babe! We have a sized focused shoot coming up in October and Need an XS Mode…" at bounding box center [463, 325] width 227 height 56
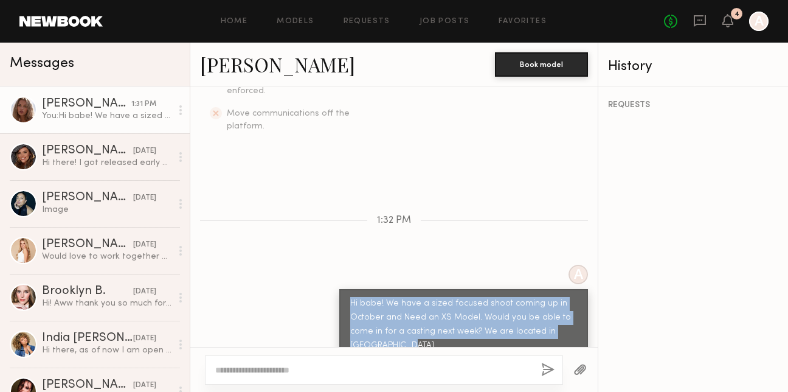
drag, startPoint x: 372, startPoint y: 324, endPoint x: 350, endPoint y: 269, distance: 59.7
click at [350, 289] on div "Hi babe! We have a sized focused shoot coming up in October and Need an XS Mode…" at bounding box center [463, 324] width 249 height 71
copy div "Hi babe! We have a sized focused shoot coming up in October and Need an XS Mode…"
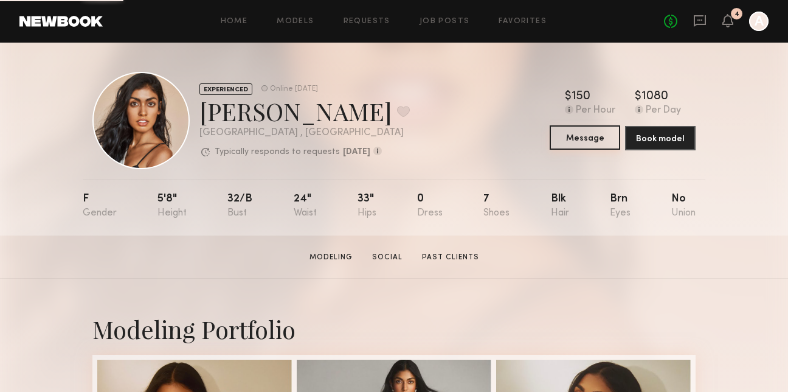
click at [597, 134] on button "Message" at bounding box center [585, 137] width 71 height 24
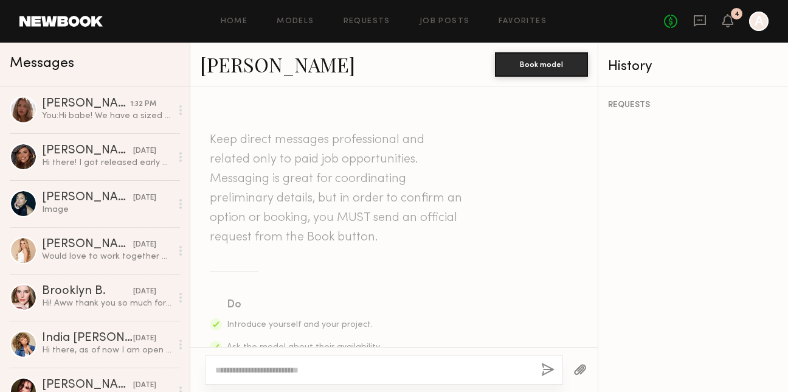
click at [365, 364] on textarea at bounding box center [373, 370] width 316 height 12
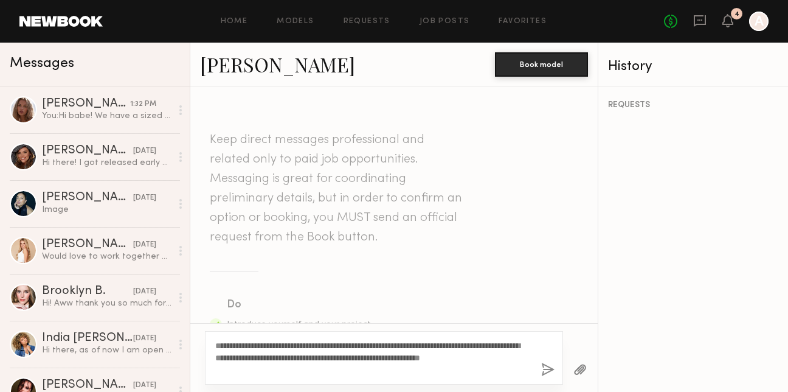
type textarea "**********"
click at [546, 369] on button "button" at bounding box center [547, 369] width 13 height 15
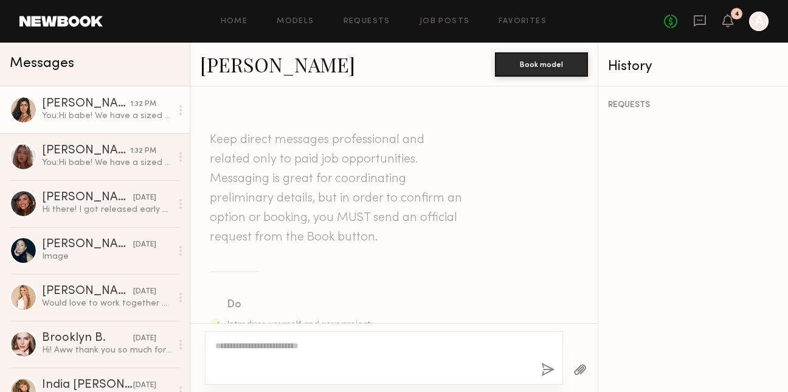
scroll to position [419, 0]
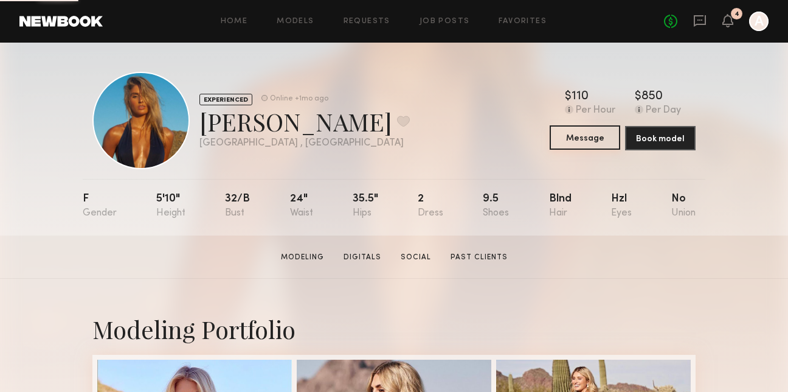
click at [569, 147] on button "Message" at bounding box center [585, 137] width 71 height 24
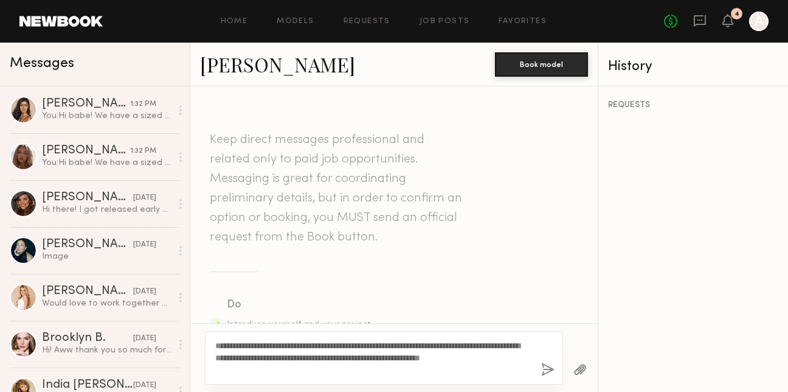
scroll to position [250, 0]
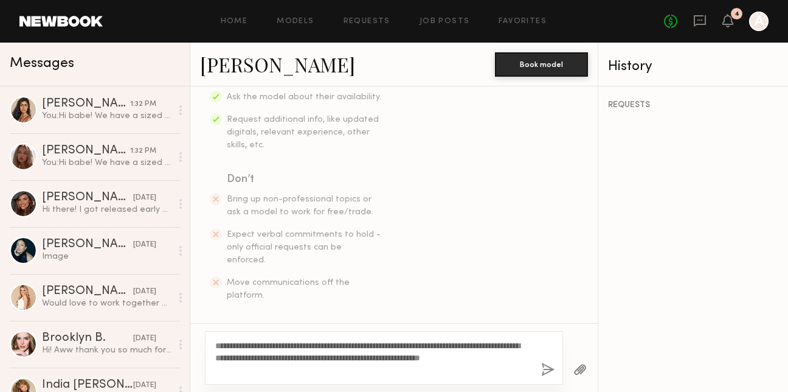
type textarea "**********"
click at [541, 371] on div "**********" at bounding box center [384, 358] width 358 height 54
click at [542, 371] on button "button" at bounding box center [547, 369] width 13 height 15
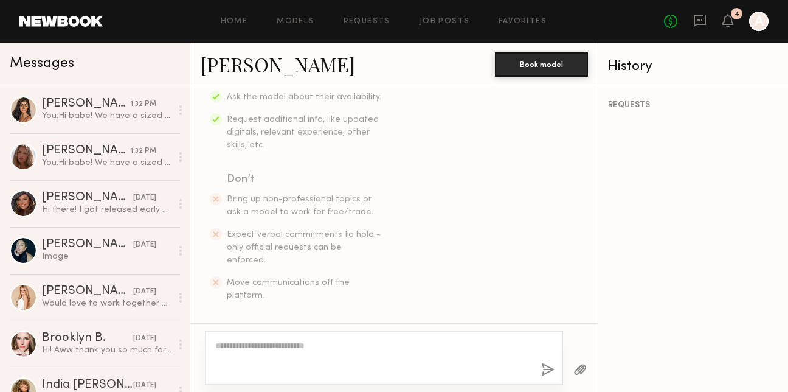
scroll to position [419, 0]
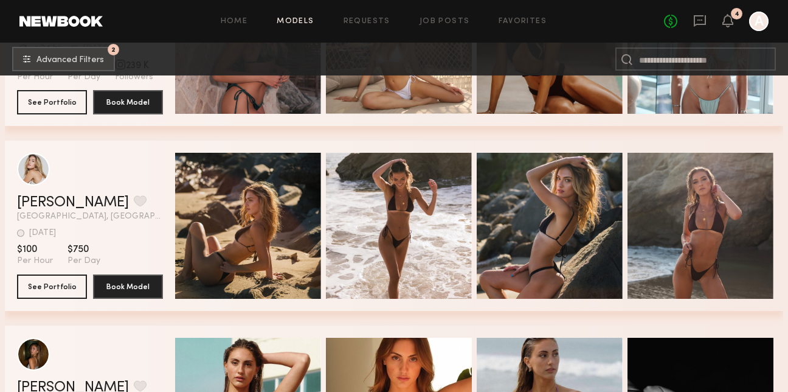
scroll to position [14373, 0]
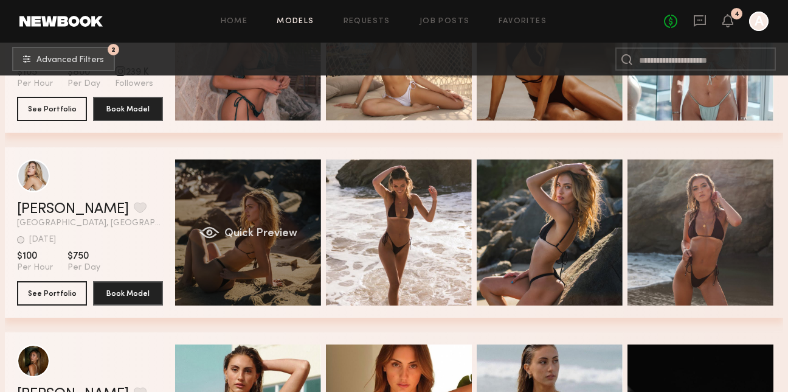
click at [287, 206] on div "Quick Preview" at bounding box center [248, 232] width 146 height 146
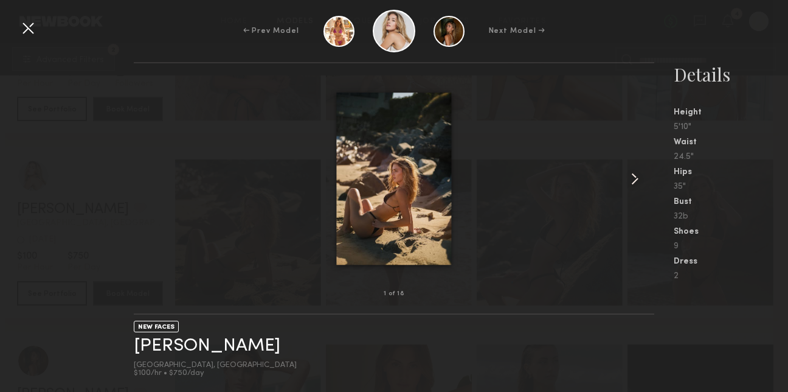
click at [640, 172] on common-icon at bounding box center [634, 178] width 19 height 19
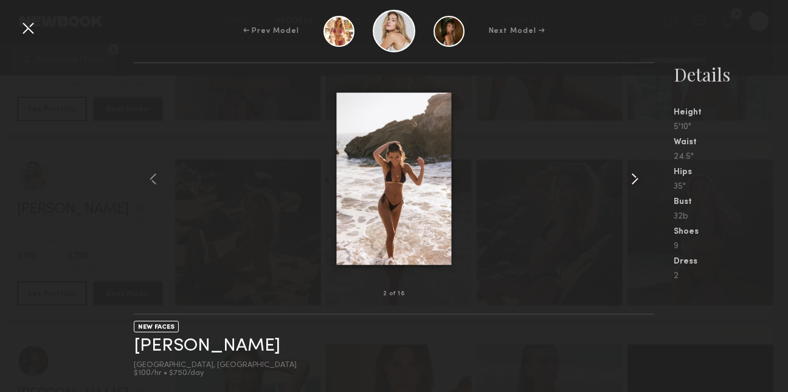
click at [640, 172] on common-icon at bounding box center [634, 178] width 19 height 19
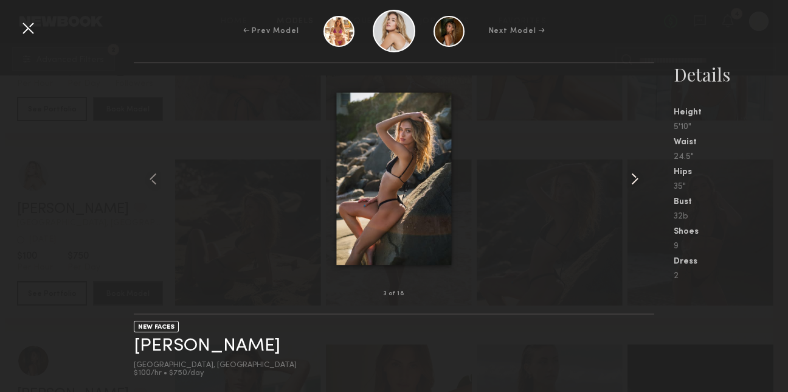
click at [640, 172] on common-icon at bounding box center [634, 178] width 19 height 19
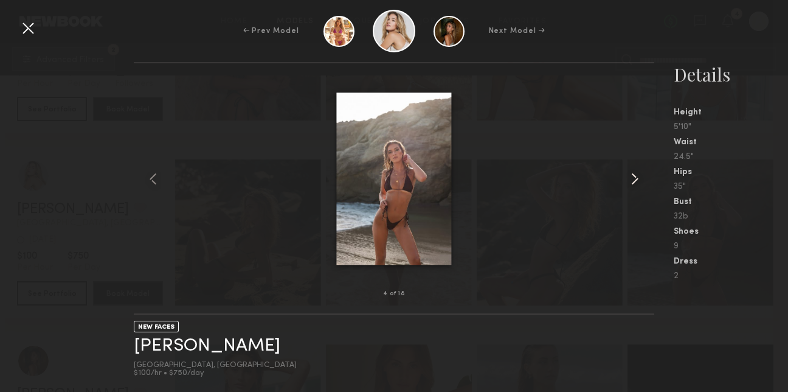
click at [640, 172] on common-icon at bounding box center [634, 178] width 19 height 19
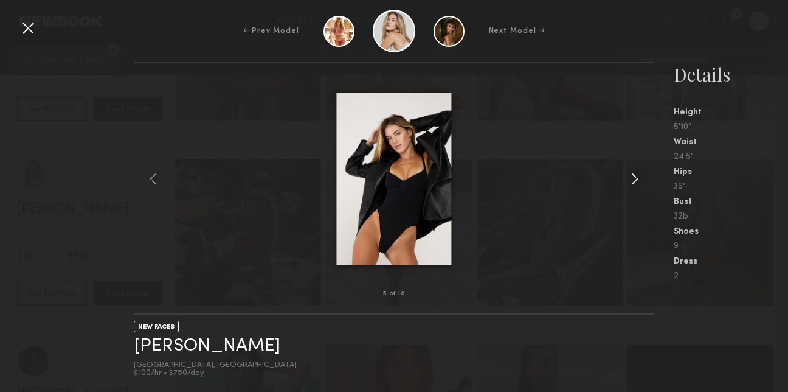
click at [640, 173] on common-icon at bounding box center [634, 178] width 19 height 19
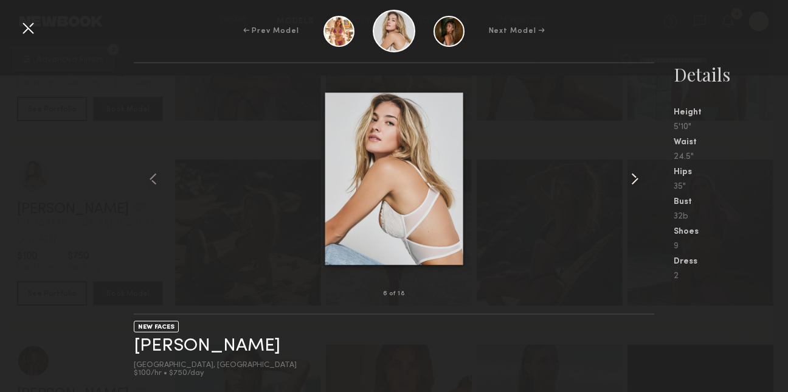
click at [640, 173] on common-icon at bounding box center [634, 178] width 19 height 19
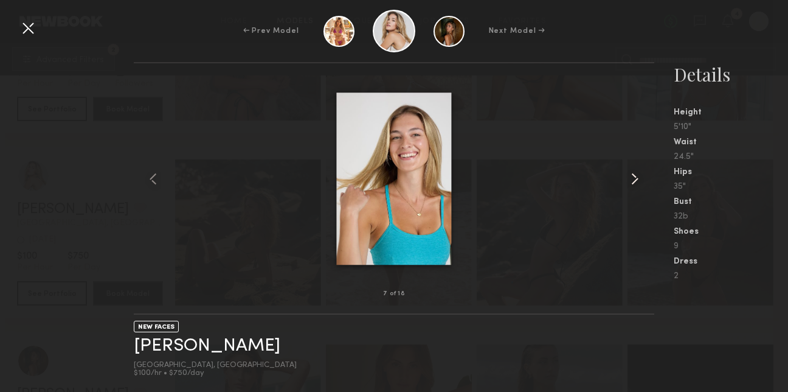
click at [640, 173] on common-icon at bounding box center [634, 178] width 19 height 19
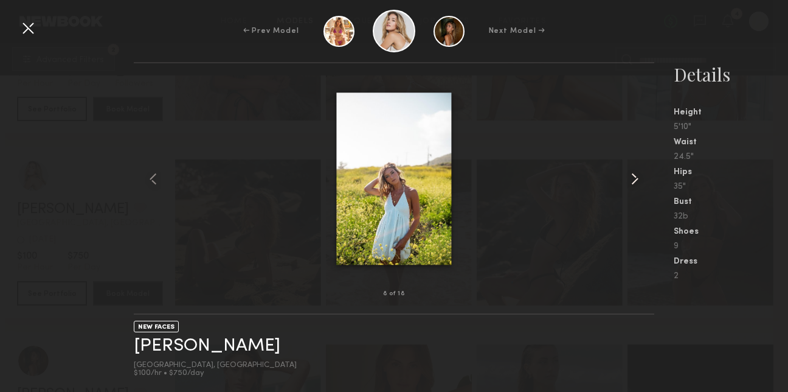
click at [640, 173] on common-icon at bounding box center [634, 178] width 19 height 19
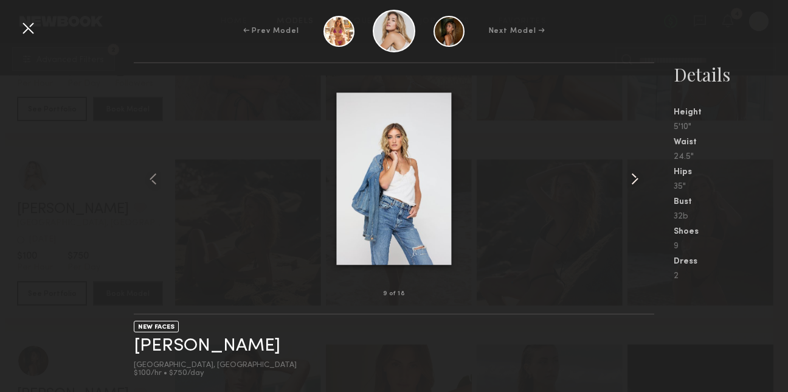
click at [640, 173] on common-icon at bounding box center [634, 178] width 19 height 19
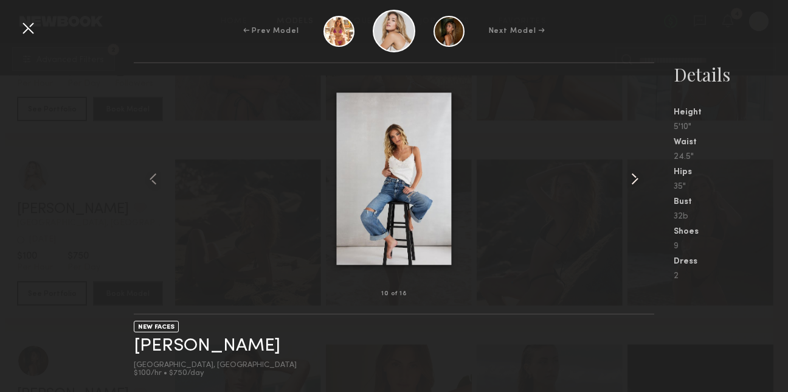
click at [640, 173] on common-icon at bounding box center [634, 178] width 19 height 19
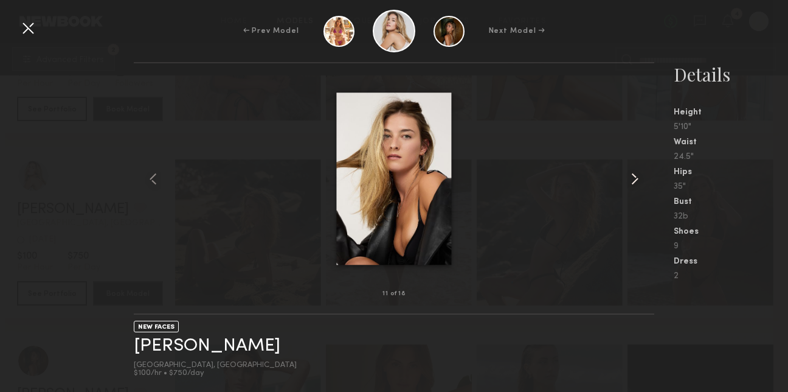
click at [640, 173] on common-icon at bounding box center [634, 178] width 19 height 19
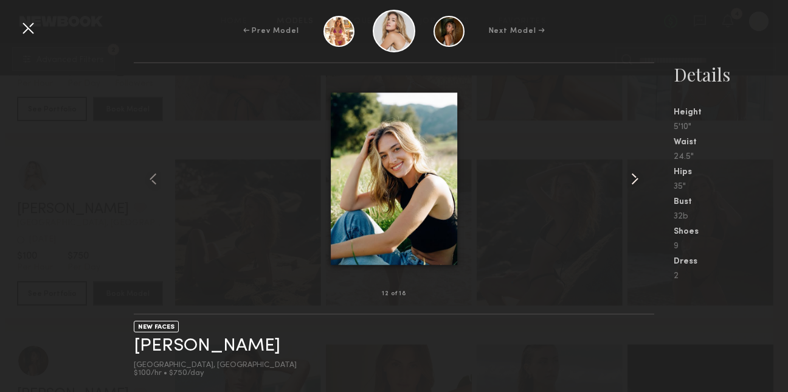
click at [640, 173] on common-icon at bounding box center [634, 178] width 19 height 19
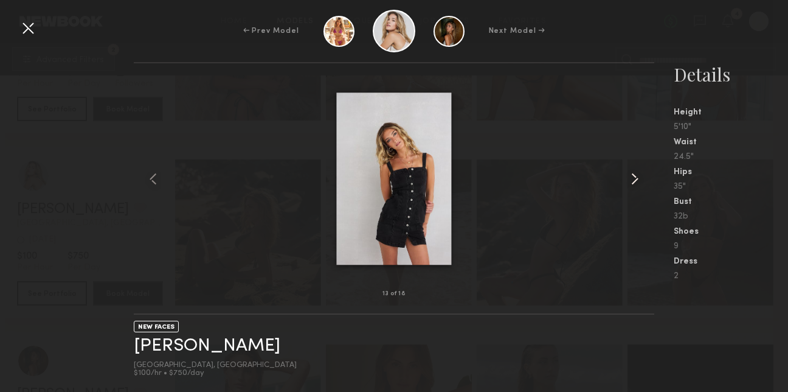
click at [640, 173] on common-icon at bounding box center [634, 178] width 19 height 19
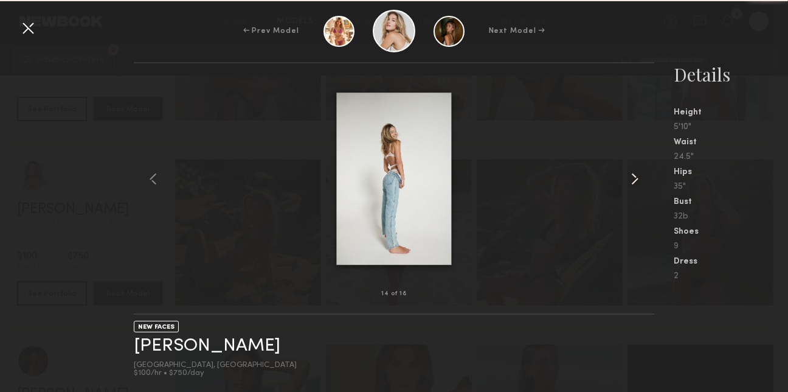
click at [640, 173] on common-icon at bounding box center [634, 178] width 19 height 19
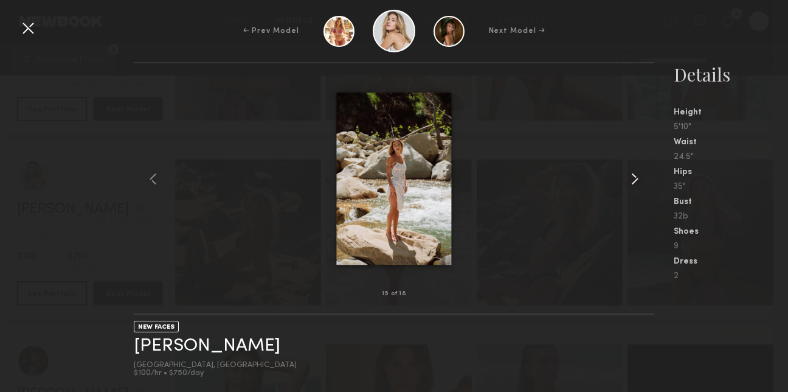
click at [640, 173] on common-icon at bounding box center [634, 178] width 19 height 19
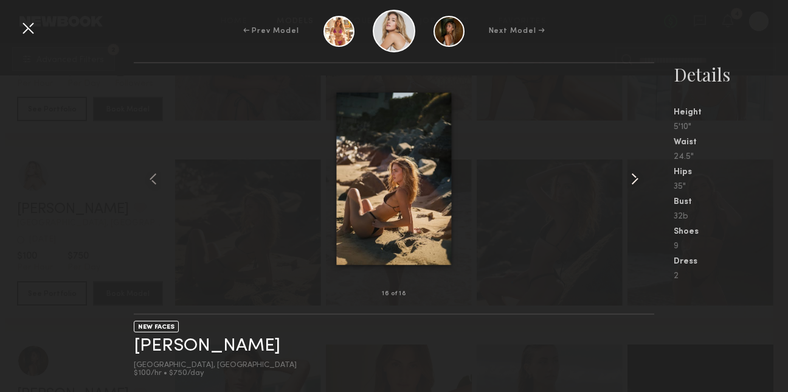
click at [640, 173] on common-icon at bounding box center [634, 178] width 19 height 19
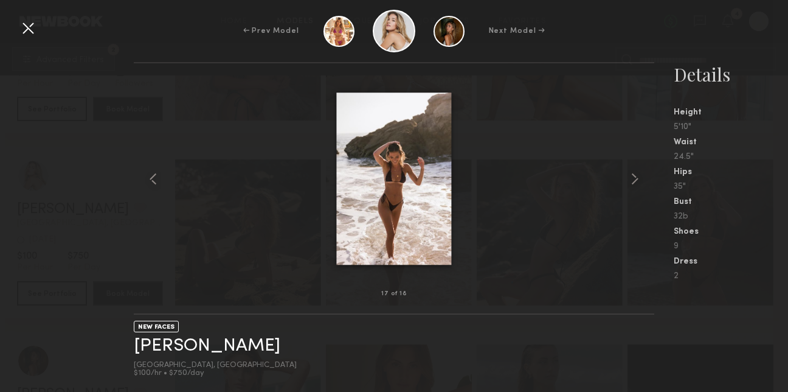
click at [27, 30] on div at bounding box center [27, 27] width 19 height 19
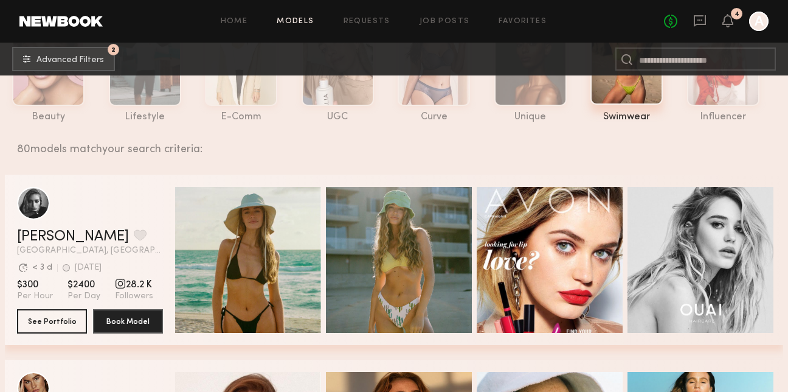
scroll to position [118, 0]
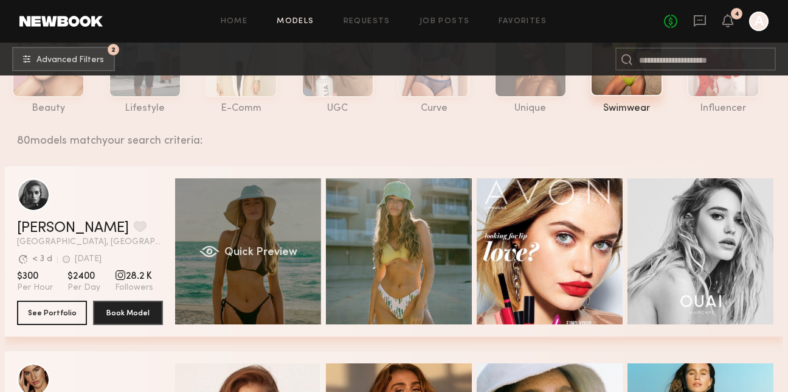
click at [289, 216] on div "Quick Preview" at bounding box center [248, 251] width 146 height 146
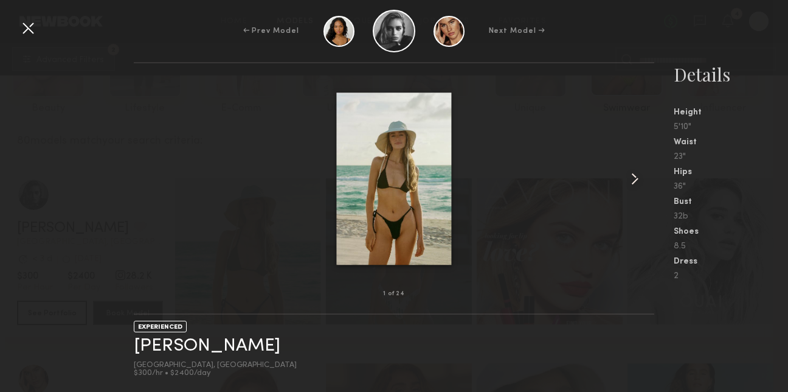
click at [631, 176] on common-icon at bounding box center [634, 178] width 19 height 19
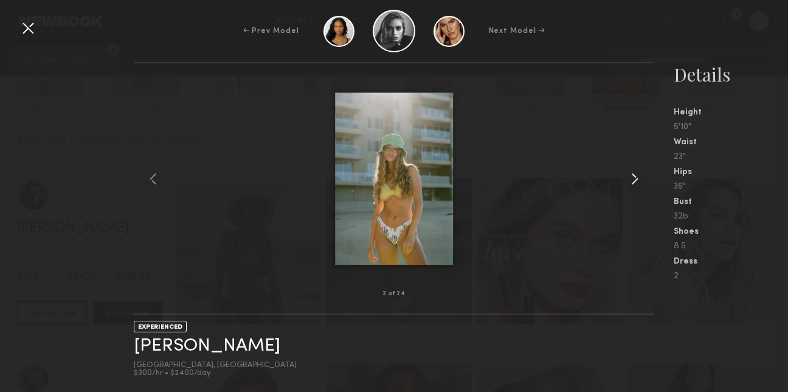
click at [631, 176] on common-icon at bounding box center [634, 178] width 19 height 19
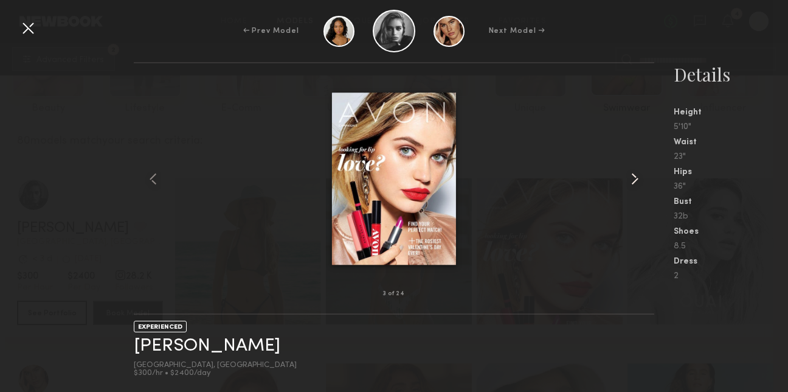
click at [631, 176] on common-icon at bounding box center [634, 178] width 19 height 19
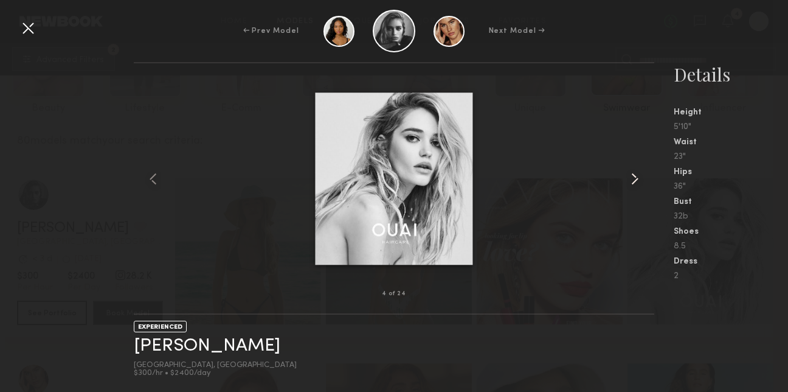
click at [631, 176] on common-icon at bounding box center [634, 178] width 19 height 19
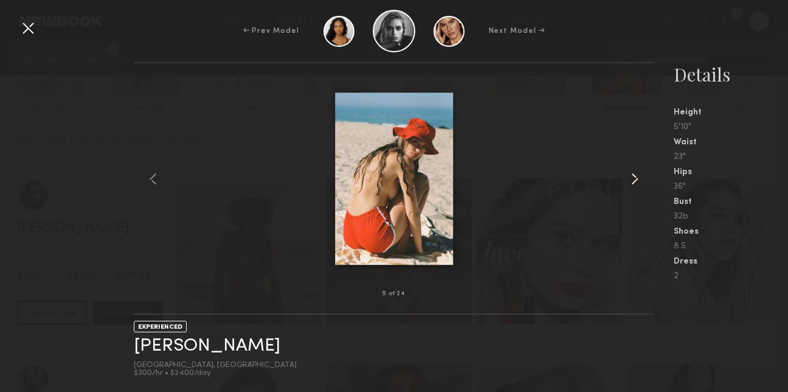
click at [631, 176] on common-icon at bounding box center [634, 178] width 19 height 19
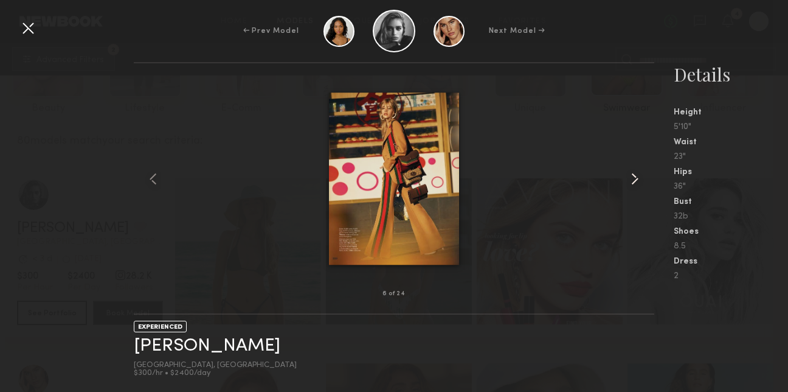
click at [631, 176] on common-icon at bounding box center [634, 178] width 19 height 19
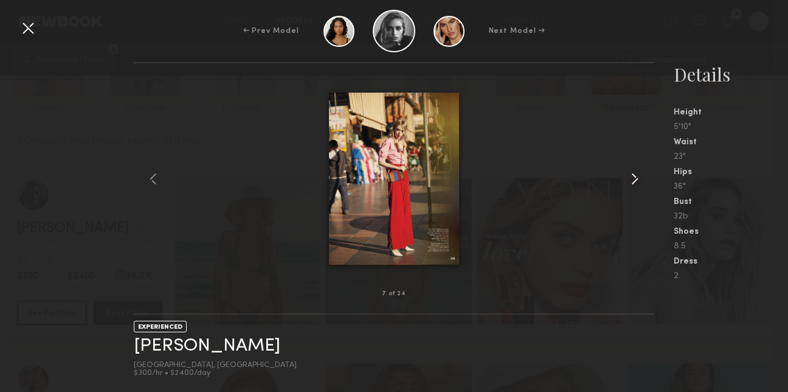
click at [631, 176] on common-icon at bounding box center [634, 178] width 19 height 19
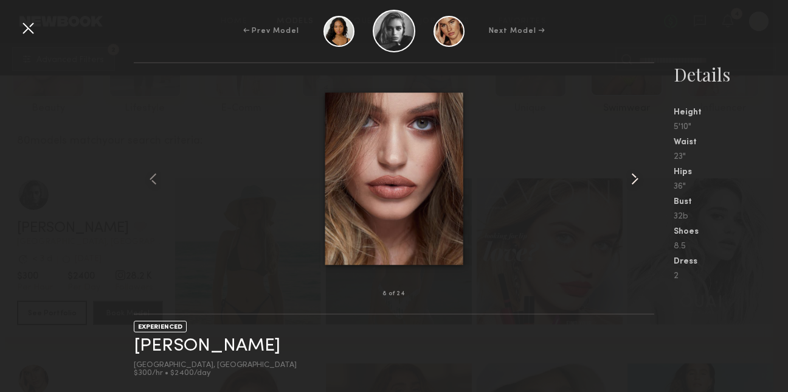
click at [631, 176] on common-icon at bounding box center [634, 178] width 19 height 19
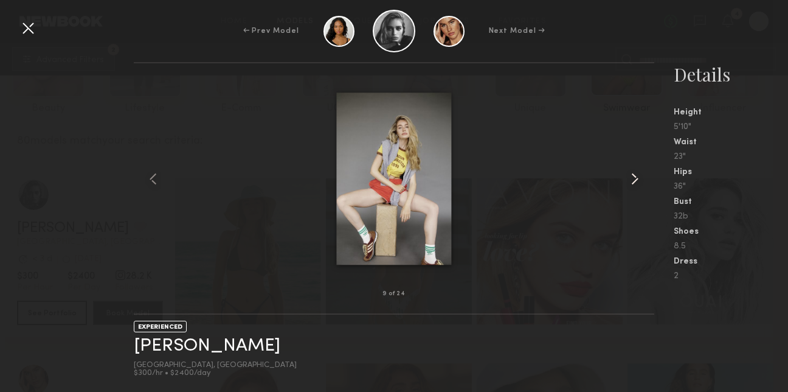
click at [631, 176] on common-icon at bounding box center [634, 178] width 19 height 19
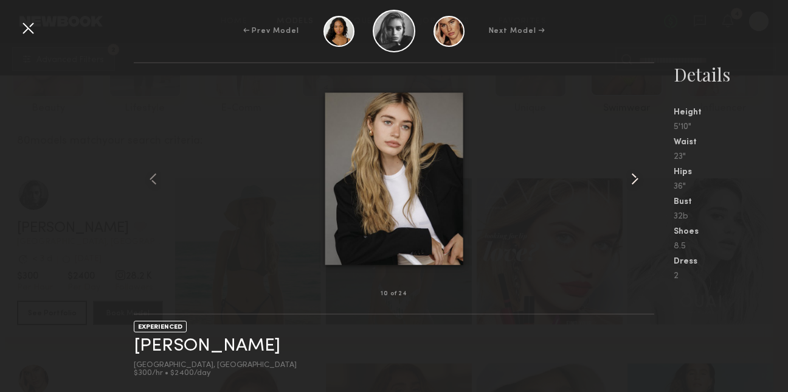
click at [631, 176] on common-icon at bounding box center [634, 178] width 19 height 19
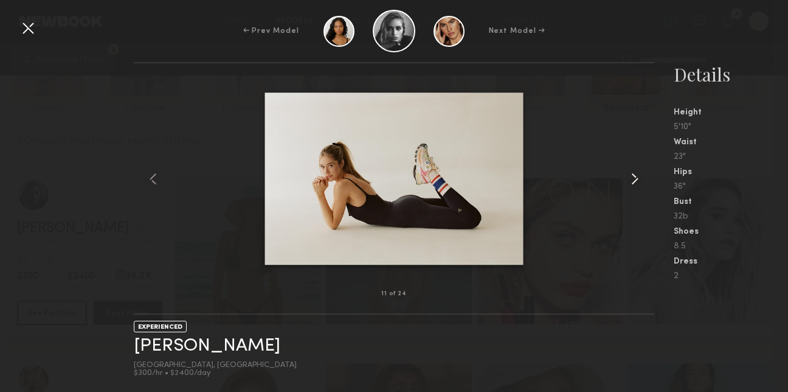
click at [631, 176] on common-icon at bounding box center [634, 178] width 19 height 19
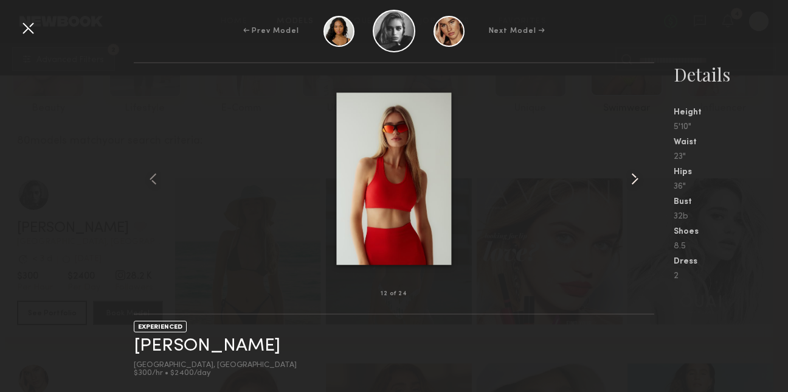
click at [631, 176] on common-icon at bounding box center [634, 178] width 19 height 19
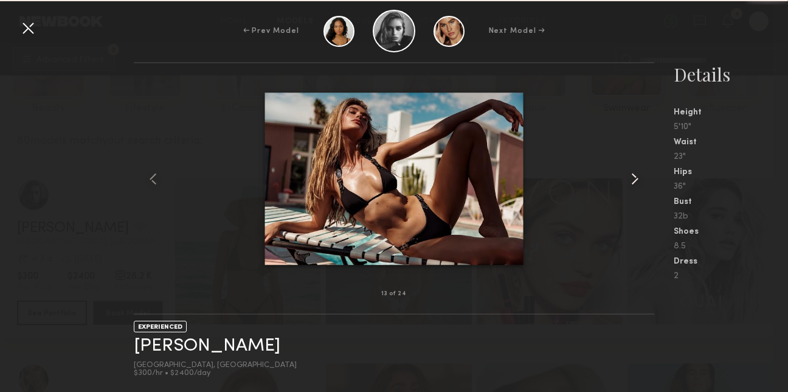
click at [631, 176] on common-icon at bounding box center [634, 178] width 19 height 19
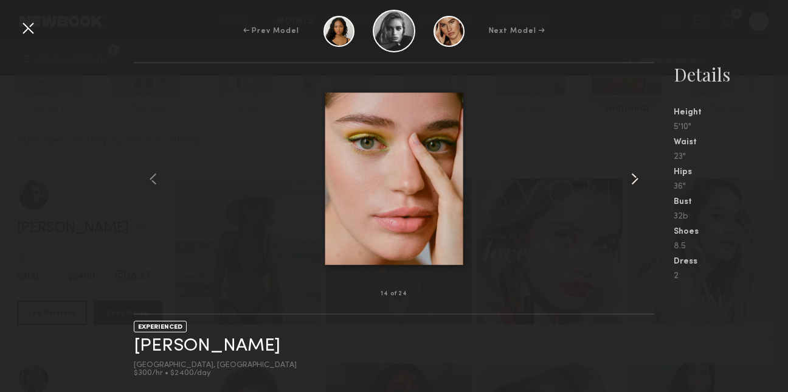
click at [631, 176] on common-icon at bounding box center [634, 178] width 19 height 19
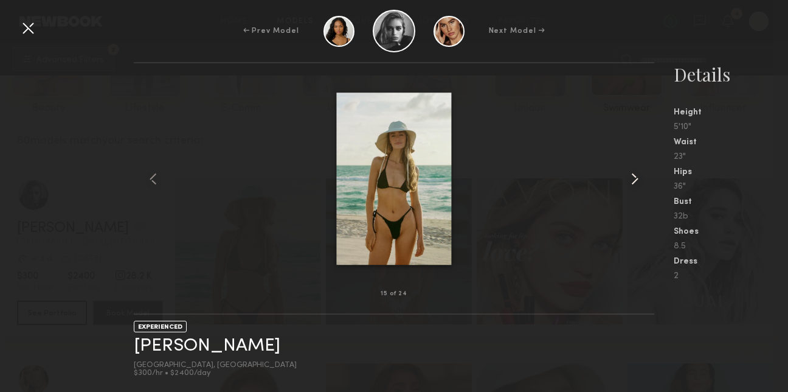
click at [631, 176] on common-icon at bounding box center [634, 178] width 19 height 19
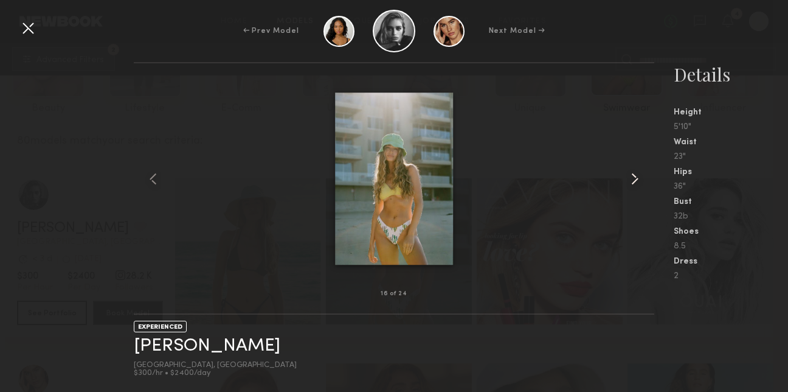
click at [631, 176] on common-icon at bounding box center [634, 178] width 19 height 19
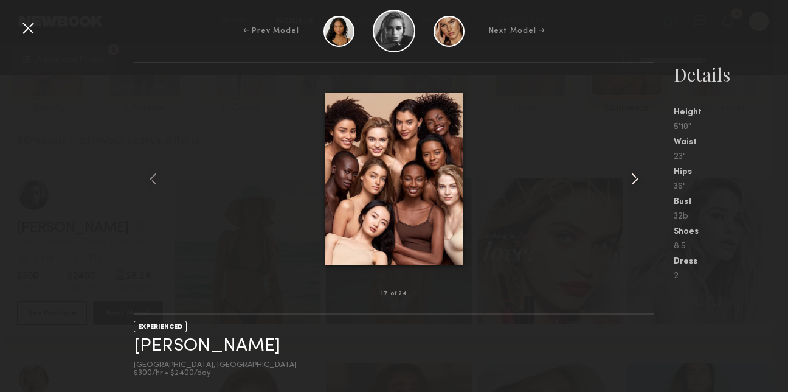
click at [631, 176] on common-icon at bounding box center [634, 178] width 19 height 19
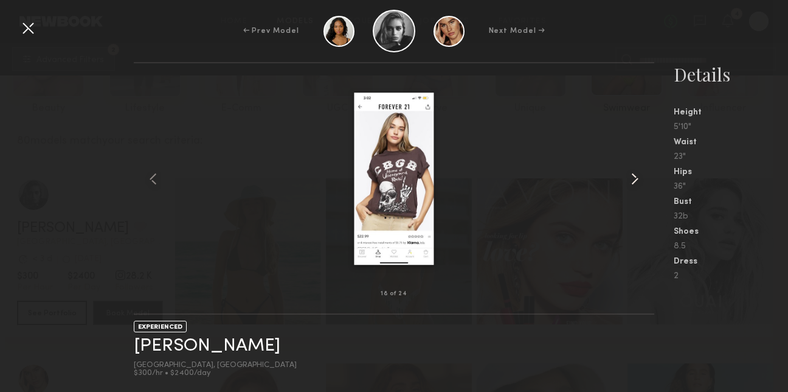
click at [631, 176] on common-icon at bounding box center [634, 178] width 19 height 19
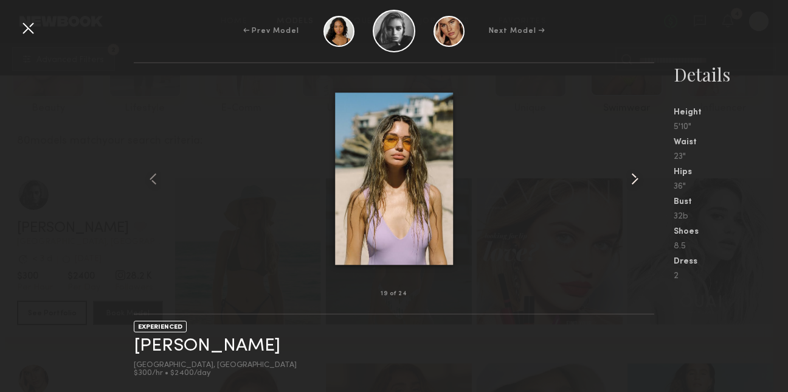
click at [631, 176] on common-icon at bounding box center [634, 178] width 19 height 19
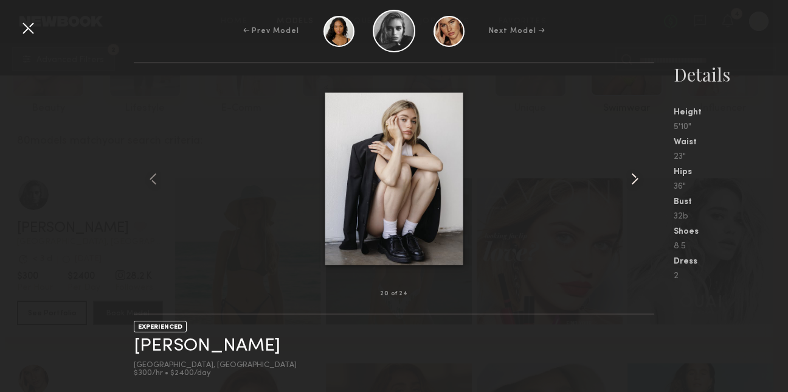
click at [631, 176] on common-icon at bounding box center [634, 178] width 19 height 19
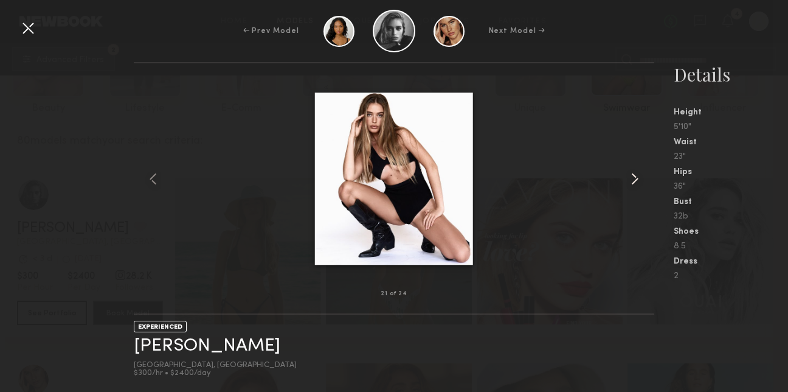
click at [631, 176] on common-icon at bounding box center [634, 178] width 19 height 19
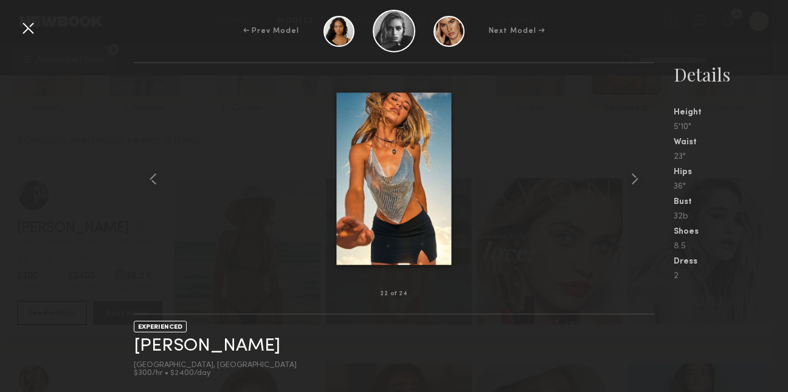
click at [27, 36] on div at bounding box center [27, 27] width 19 height 19
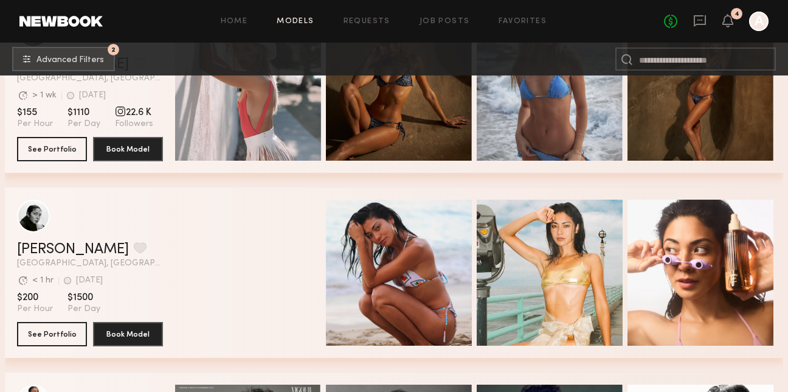
scroll to position [841, 0]
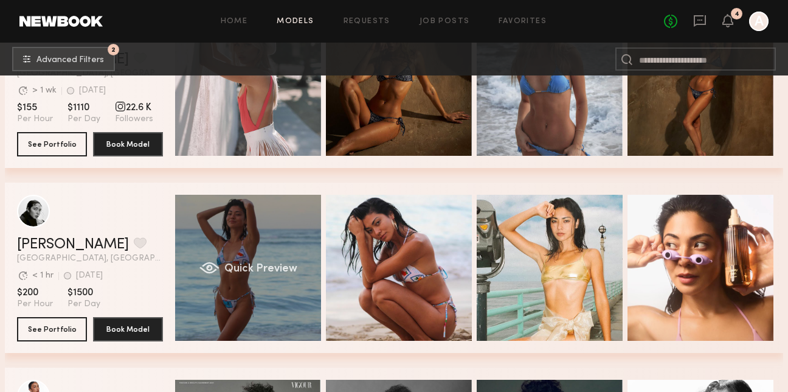
click at [253, 226] on div "Quick Preview" at bounding box center [248, 268] width 146 height 146
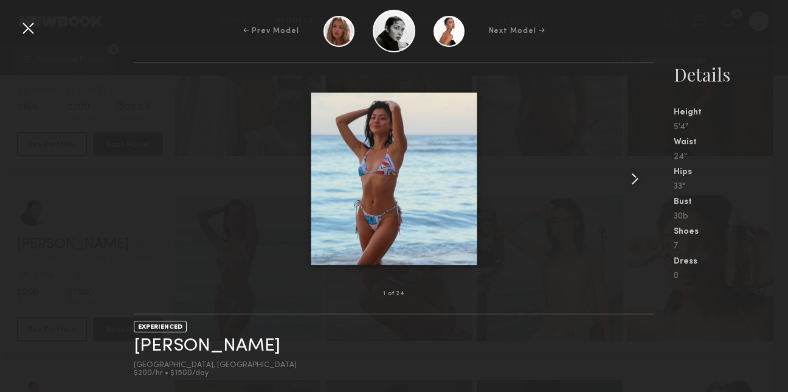
click at [633, 178] on common-icon at bounding box center [634, 178] width 19 height 19
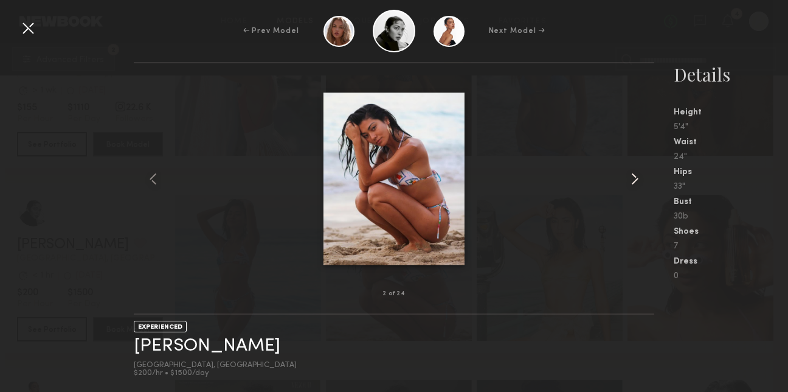
click at [633, 178] on common-icon at bounding box center [634, 178] width 19 height 19
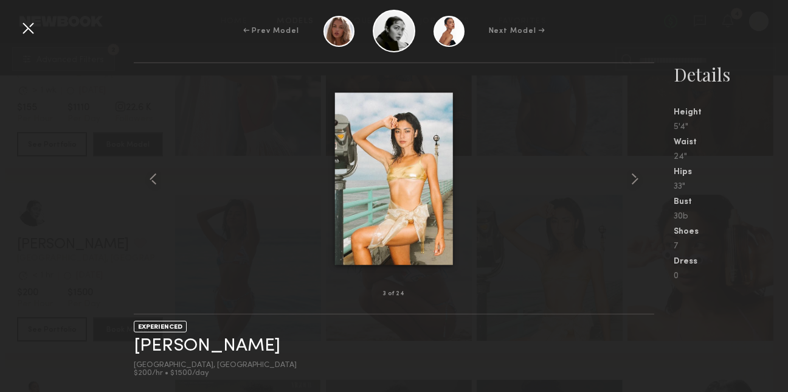
click at [31, 40] on div "← Prev Model Next Model →" at bounding box center [394, 31] width 788 height 43
click at [27, 28] on div at bounding box center [27, 27] width 19 height 19
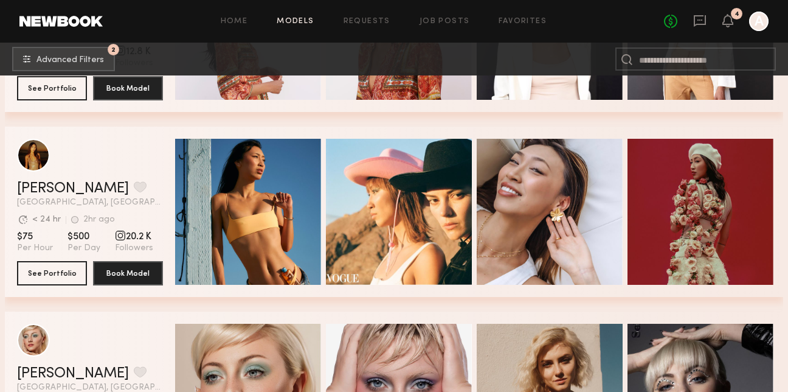
scroll to position [0, 0]
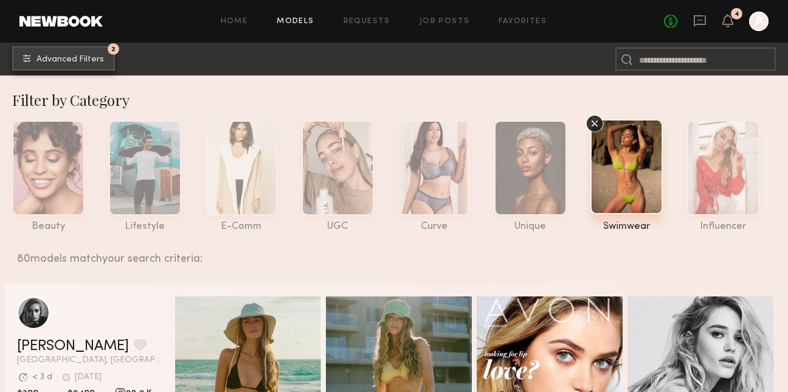
click at [92, 63] on span "Advanced Filters" at bounding box center [70, 59] width 68 height 9
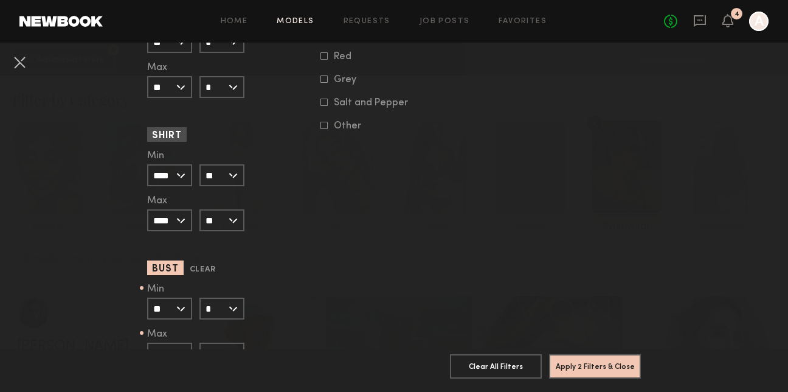
scroll to position [1219, 0]
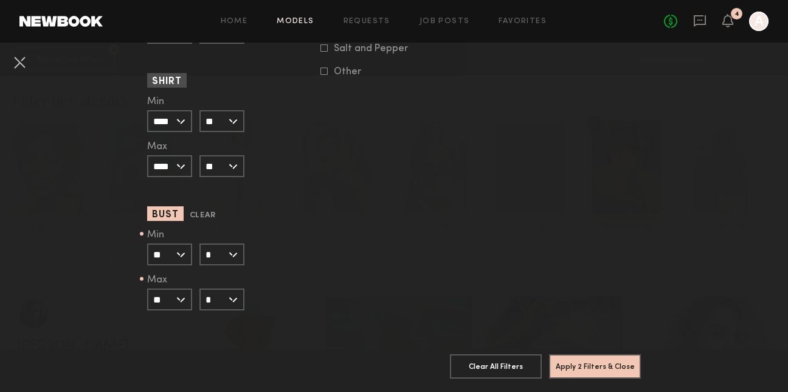
click at [174, 272] on form "Min ** 24 25 26 27 28 29 30 31 32 33 34 35 36 37 38 39 40 41 42 43 44+ Max ** 2…" at bounding box center [169, 270] width 45 height 80
click at [175, 258] on input "**" at bounding box center [169, 254] width 45 height 22
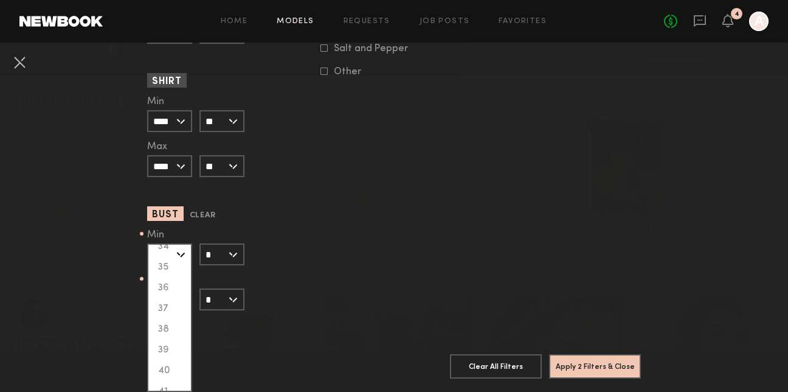
scroll to position [234, 0]
click at [170, 272] on div "36" at bounding box center [169, 268] width 43 height 21
type input "**"
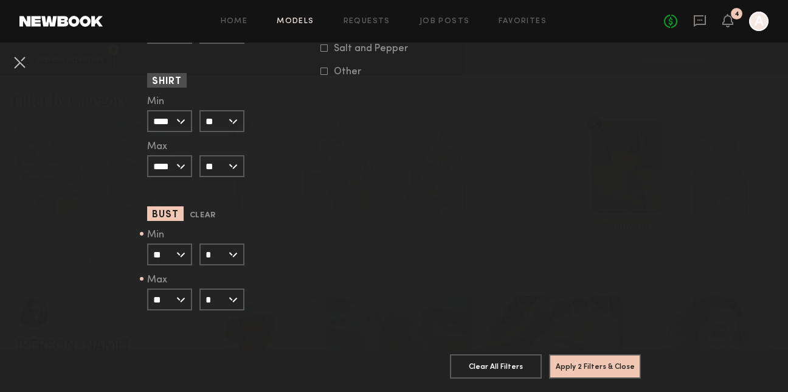
click at [215, 249] on input "*" at bounding box center [221, 254] width 45 height 22
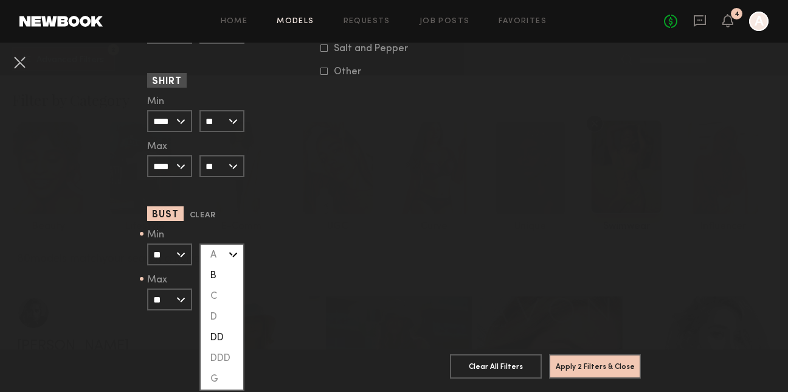
click at [220, 342] on div "DD" at bounding box center [222, 337] width 43 height 21
type input "**"
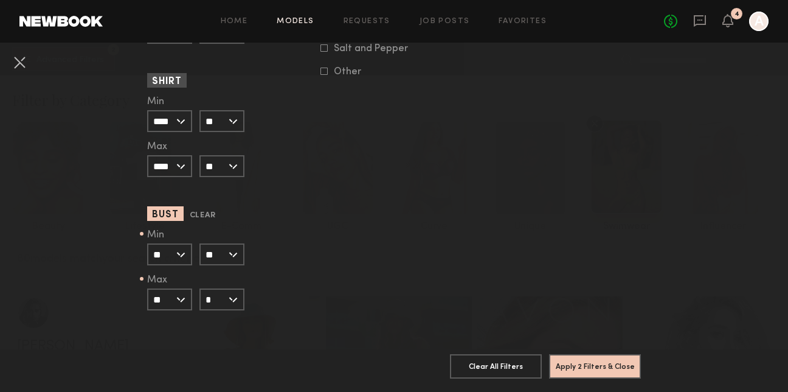
click at [190, 287] on form "Min ** 24 25 26 27 28 29 30 31 32 33 34 35 36 37 38 39 40 41 42 43 44+ Max ** 2…" at bounding box center [169, 270] width 45 height 80
click at [185, 296] on input "**" at bounding box center [169, 299] width 45 height 22
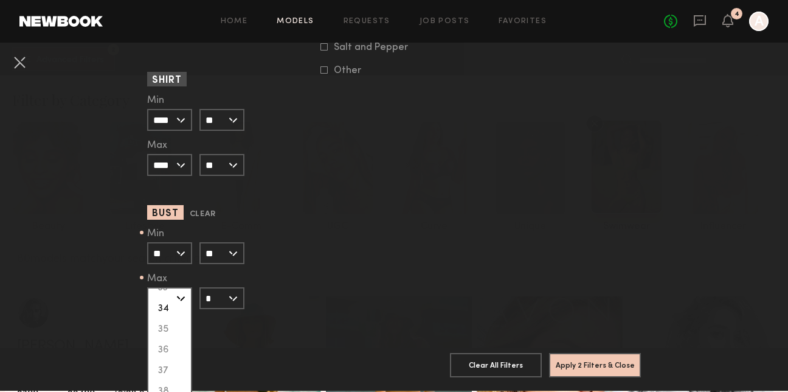
scroll to position [203, 0]
click at [164, 349] on div "36" at bounding box center [169, 343] width 43 height 21
type input "**"
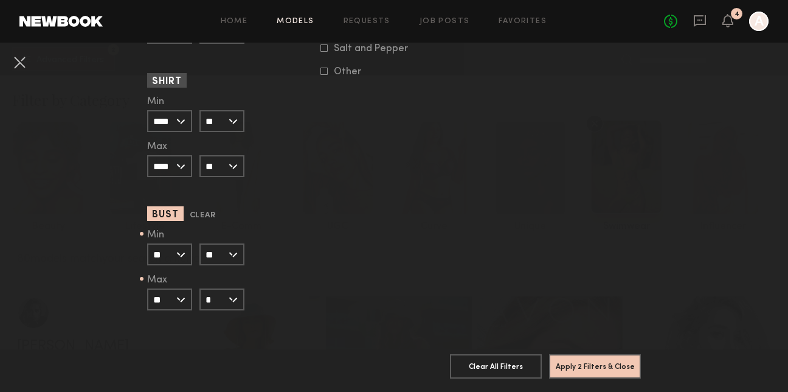
click at [216, 303] on input "*" at bounding box center [221, 299] width 45 height 22
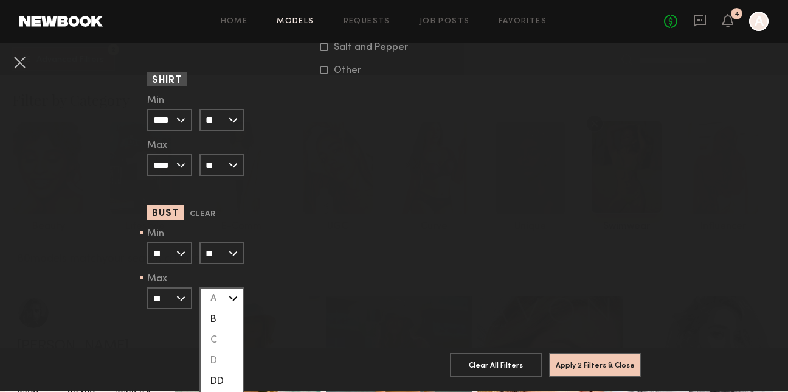
click at [218, 386] on div "DD" at bounding box center [222, 381] width 43 height 21
type input "**"
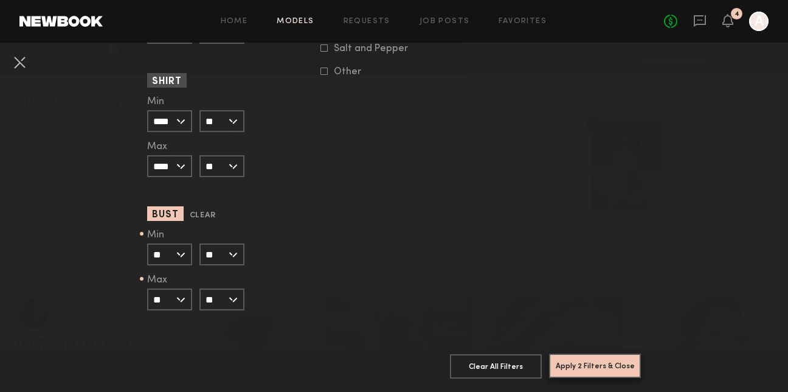
click at [586, 366] on button "Apply 2 Filters & Close" at bounding box center [595, 365] width 92 height 24
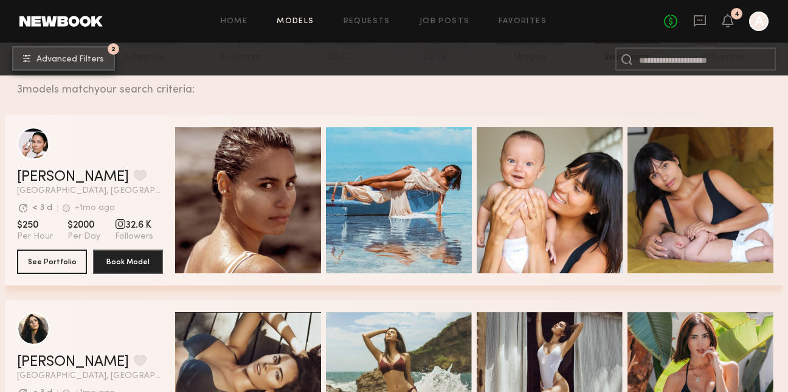
scroll to position [176, 0]
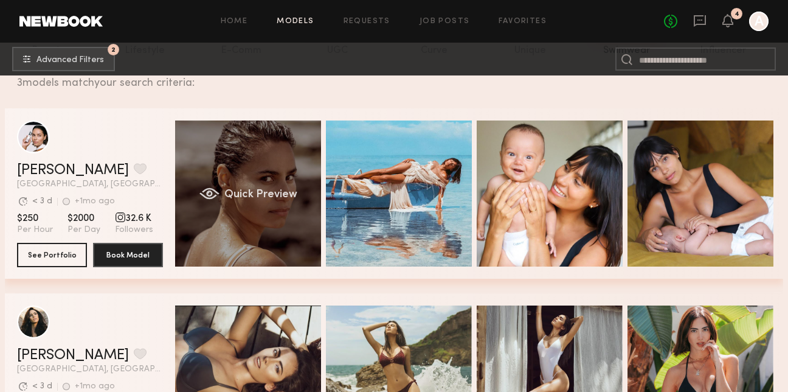
click at [280, 151] on div "Quick Preview" at bounding box center [248, 193] width 146 height 146
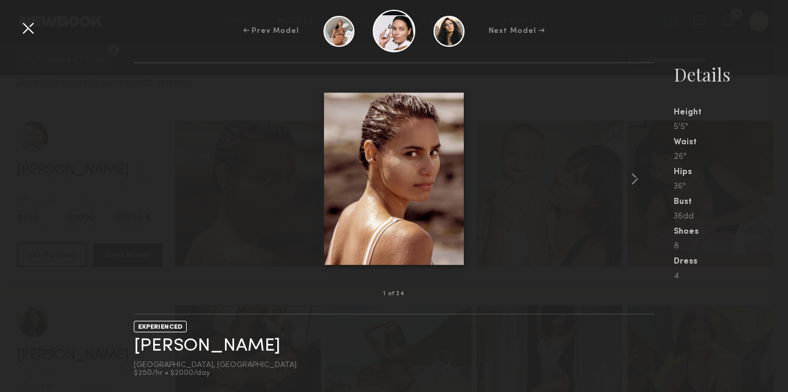
click at [658, 176] on nb-gallery-model-stats "Details Height 5'5" Waist 26" Hips 36" Bust 36dd Shoes 8 Dress 4" at bounding box center [721, 227] width 134 height 330
click at [631, 177] on common-icon at bounding box center [634, 178] width 19 height 19
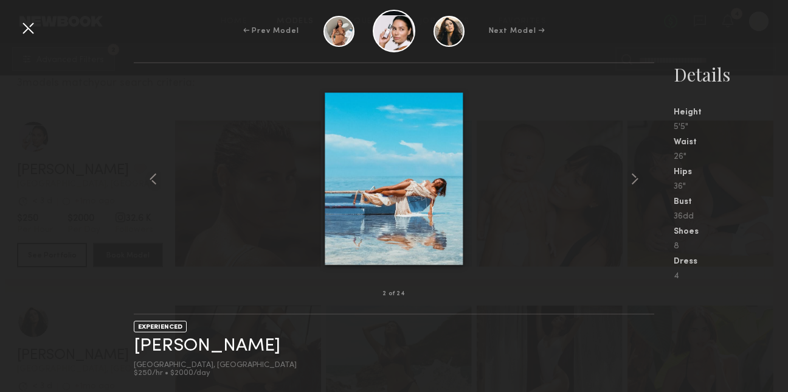
click at [29, 39] on div "← Prev Model Next Model →" at bounding box center [394, 31] width 788 height 43
click at [28, 29] on div at bounding box center [27, 27] width 19 height 19
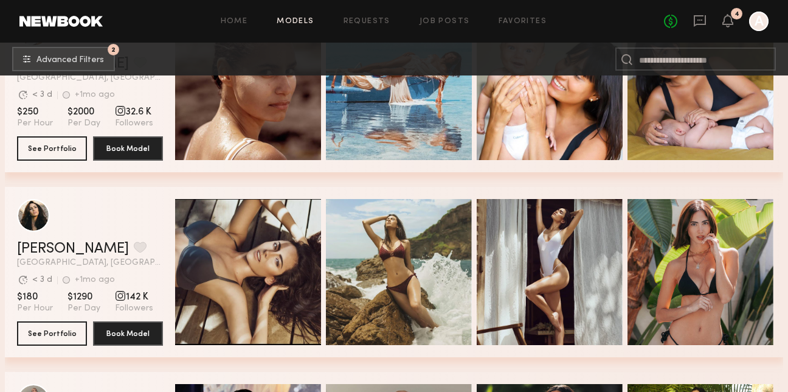
scroll to position [0, 0]
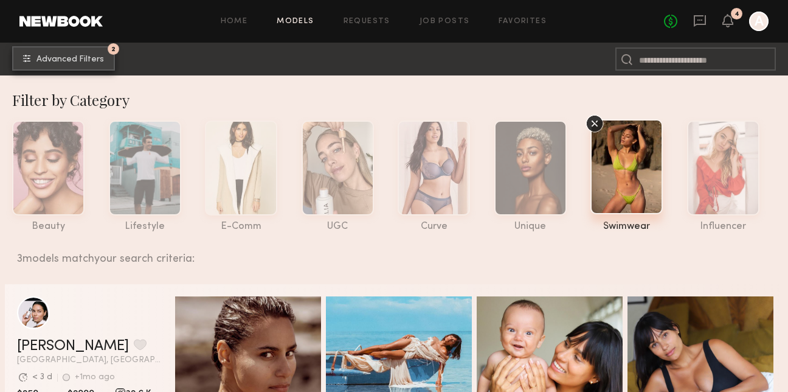
click at [96, 57] on span "Advanced Filters" at bounding box center [70, 59] width 68 height 9
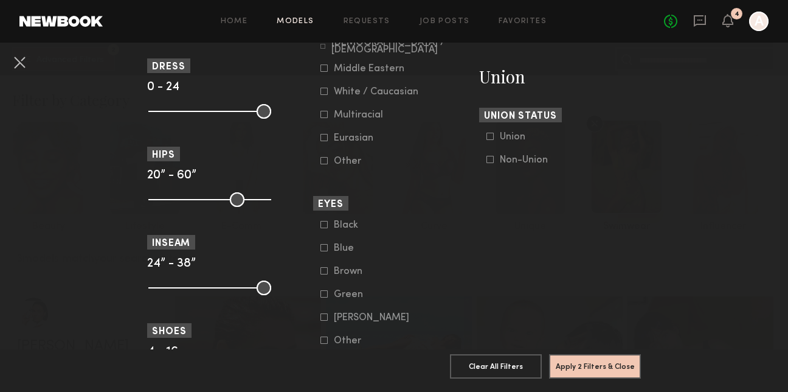
scroll to position [1219, 0]
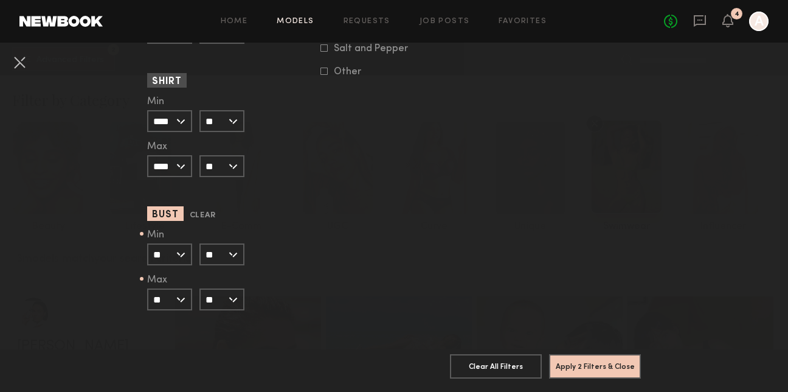
click at [224, 262] on input "**" at bounding box center [221, 254] width 45 height 22
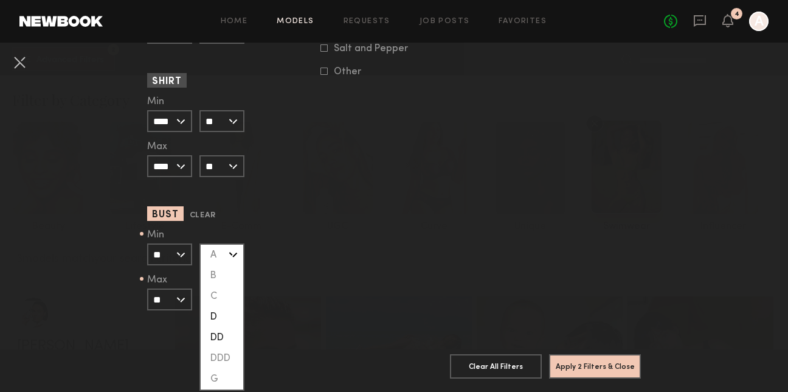
click at [224, 314] on div "D" at bounding box center [222, 317] width 43 height 21
type input "*"
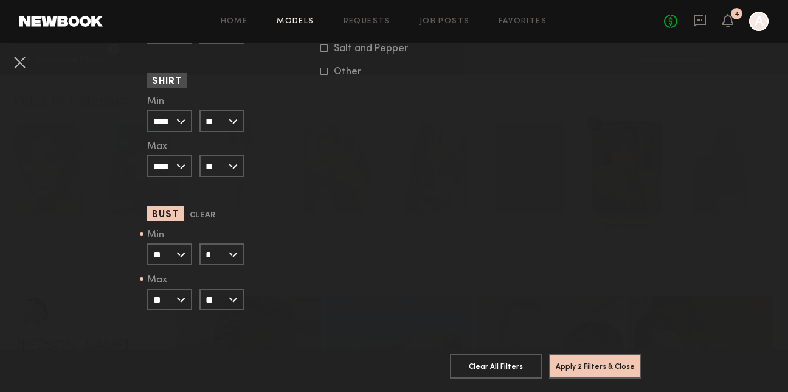
click at [190, 299] on input "**" at bounding box center [169, 299] width 45 height 22
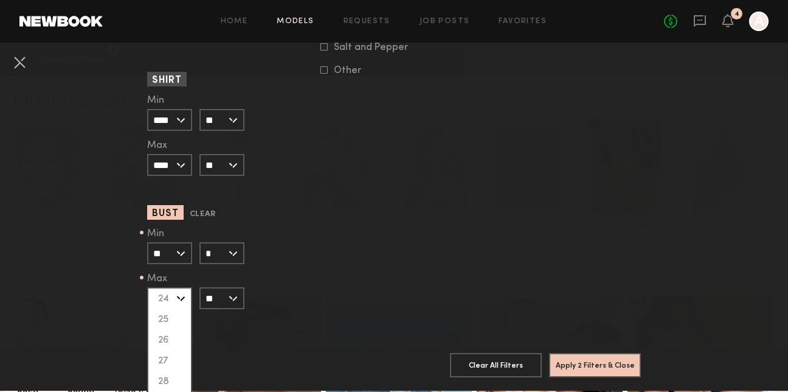
click at [235, 296] on input "**" at bounding box center [221, 298] width 45 height 22
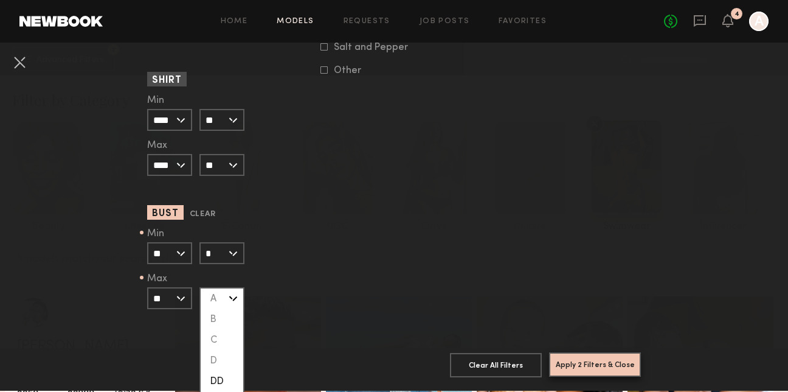
click at [572, 367] on button "Apply 2 Filters & Close" at bounding box center [595, 364] width 92 height 24
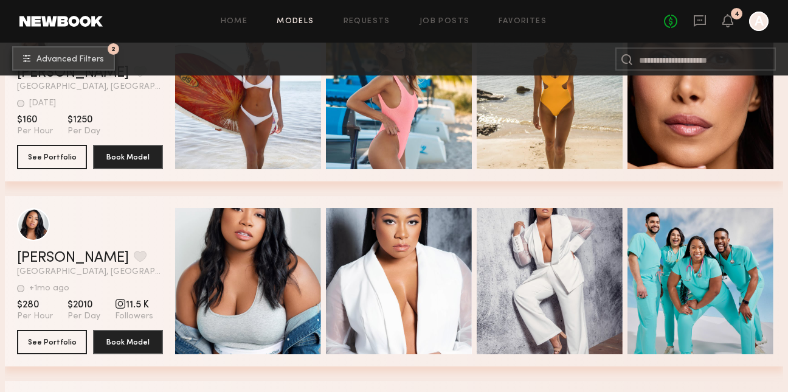
scroll to position [827, 0]
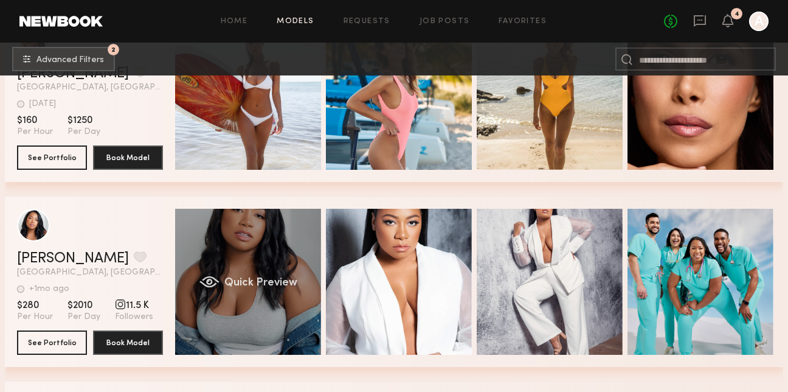
click at [265, 279] on span "Quick Preview" at bounding box center [260, 282] width 73 height 11
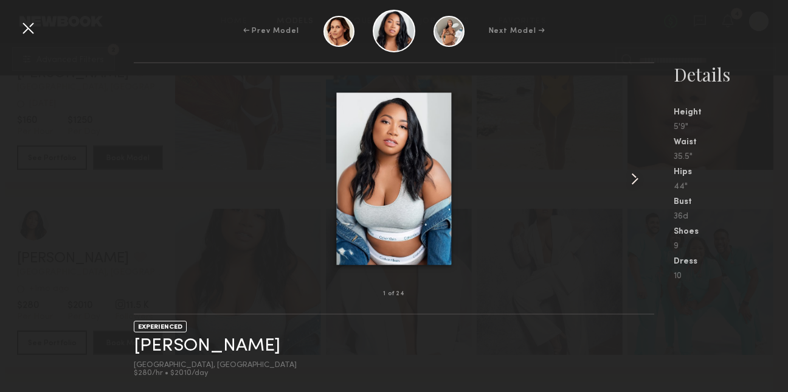
click at [636, 177] on common-icon at bounding box center [634, 178] width 19 height 19
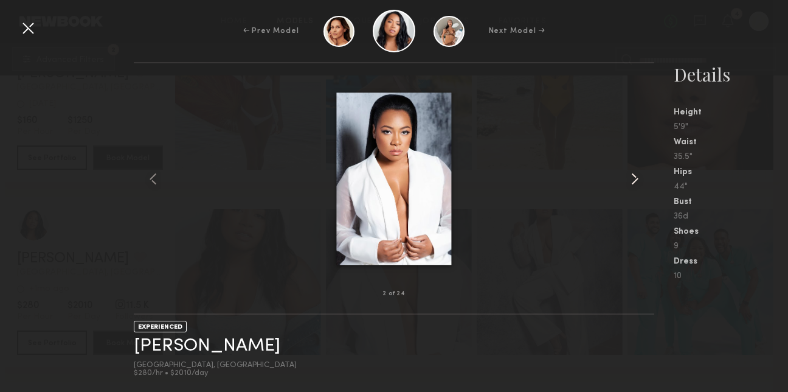
click at [636, 177] on common-icon at bounding box center [634, 178] width 19 height 19
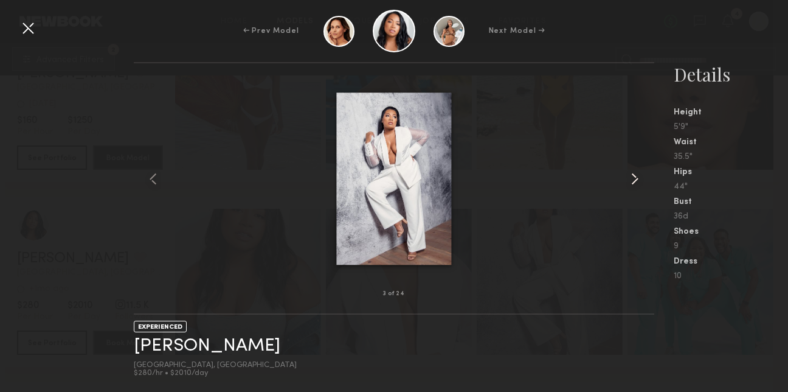
click at [636, 178] on common-icon at bounding box center [634, 178] width 19 height 19
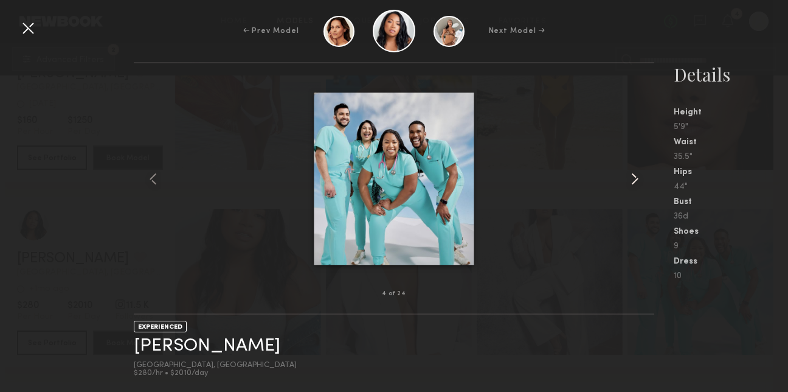
click at [636, 178] on common-icon at bounding box center [634, 178] width 19 height 19
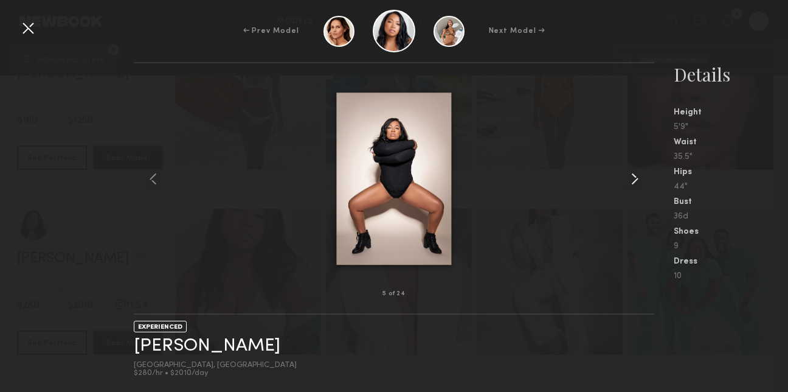
click at [637, 178] on common-icon at bounding box center [634, 178] width 19 height 19
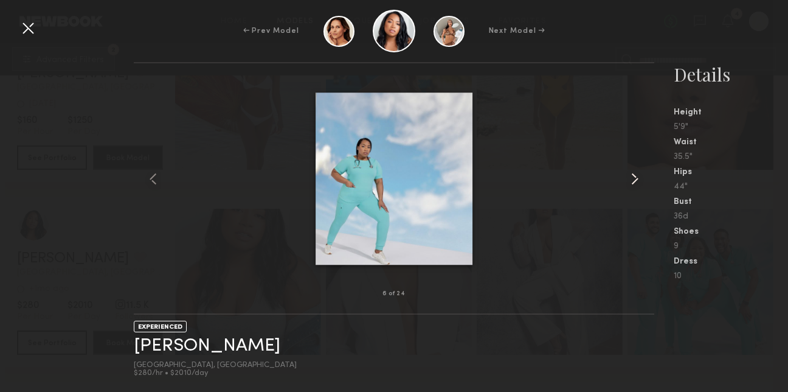
click at [637, 178] on common-icon at bounding box center [634, 178] width 19 height 19
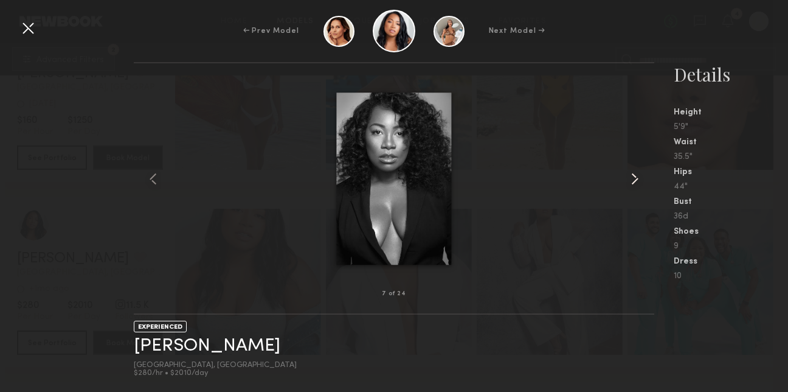
click at [637, 179] on common-icon at bounding box center [634, 178] width 19 height 19
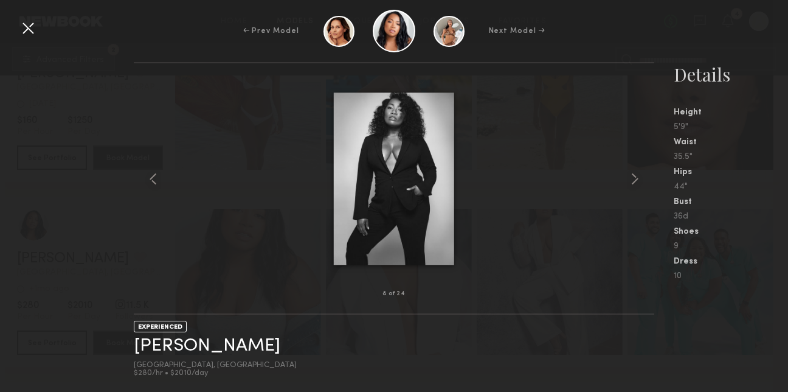
click at [24, 30] on div at bounding box center [27, 27] width 19 height 19
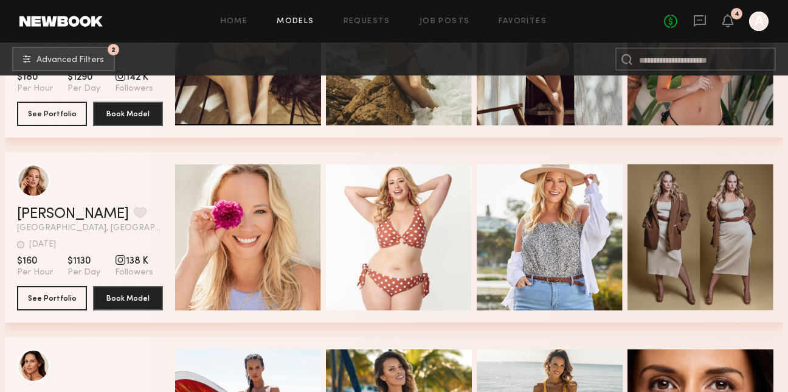
scroll to position [548, 0]
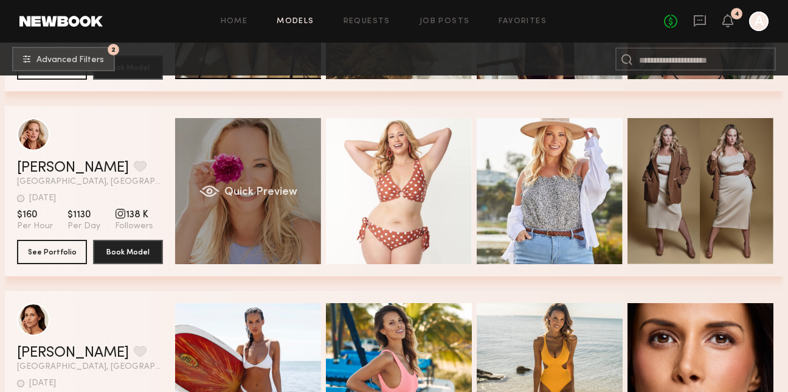
click at [271, 177] on div "Quick Preview" at bounding box center [248, 191] width 146 height 146
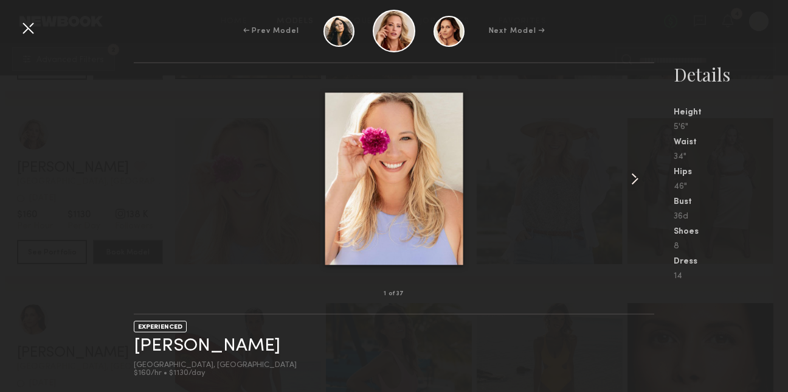
click at [648, 181] on div at bounding box center [643, 179] width 21 height 192
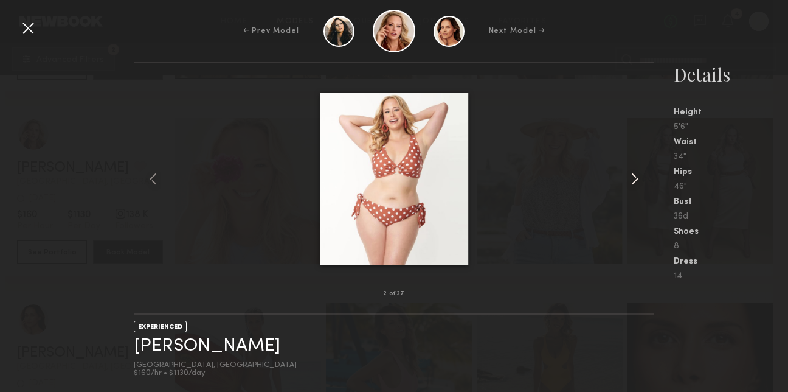
click at [633, 179] on common-icon at bounding box center [634, 178] width 19 height 19
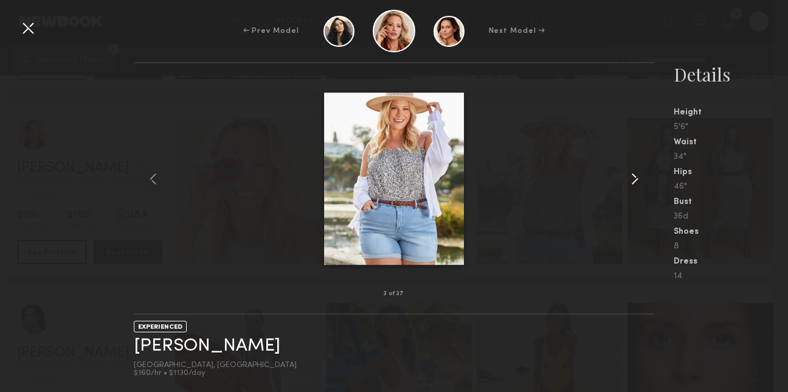
click at [633, 179] on common-icon at bounding box center [634, 178] width 19 height 19
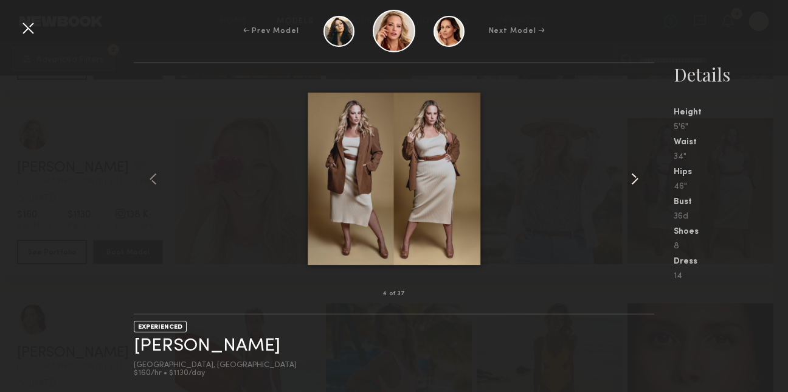
click at [633, 179] on common-icon at bounding box center [634, 178] width 19 height 19
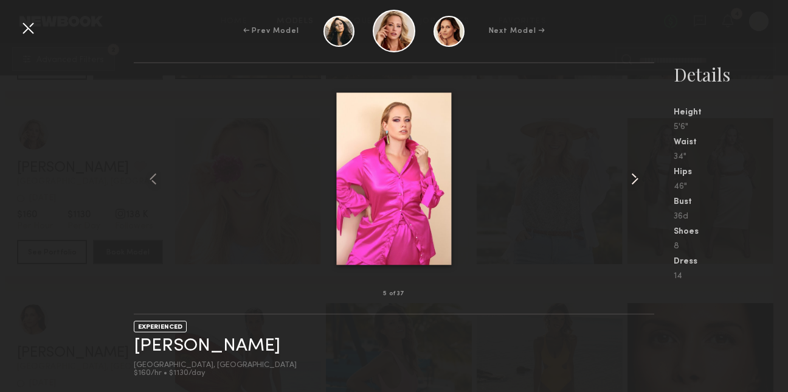
click at [634, 179] on common-icon at bounding box center [634, 178] width 19 height 19
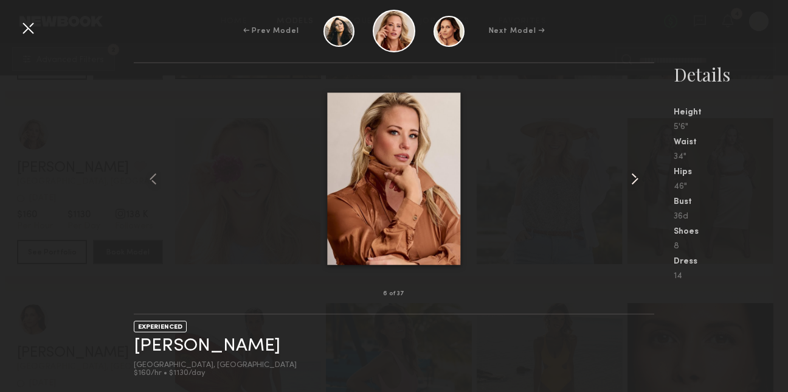
click at [634, 179] on common-icon at bounding box center [634, 178] width 19 height 19
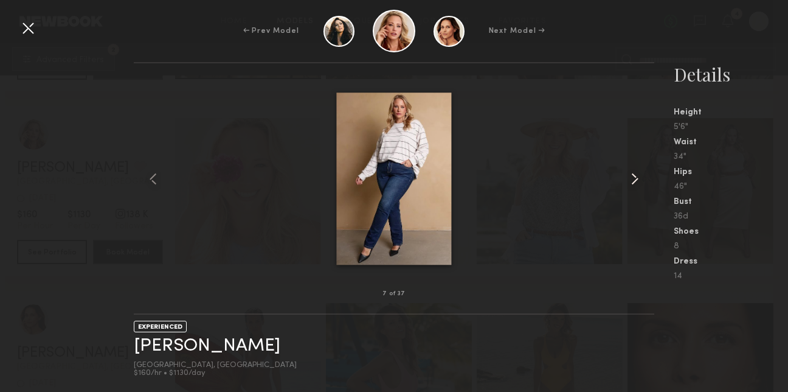
click at [634, 179] on common-icon at bounding box center [634, 178] width 19 height 19
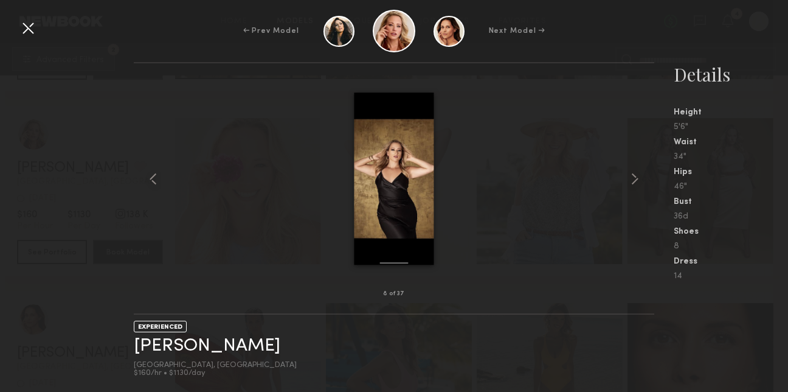
click at [33, 27] on div at bounding box center [27, 27] width 19 height 19
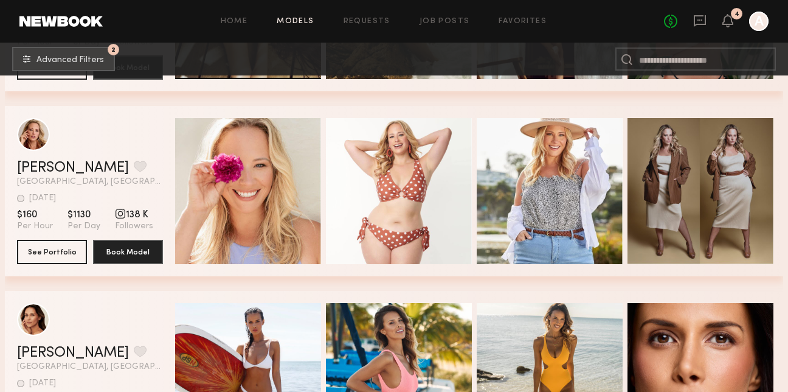
click at [41, 176] on div "Alyssa A. Favorite Los Angeles, CA 4d ago Last Online" at bounding box center [90, 174] width 146 height 26
click at [41, 172] on link "[PERSON_NAME]" at bounding box center [73, 168] width 112 height 15
click at [48, 170] on link "[PERSON_NAME]" at bounding box center [73, 168] width 112 height 15
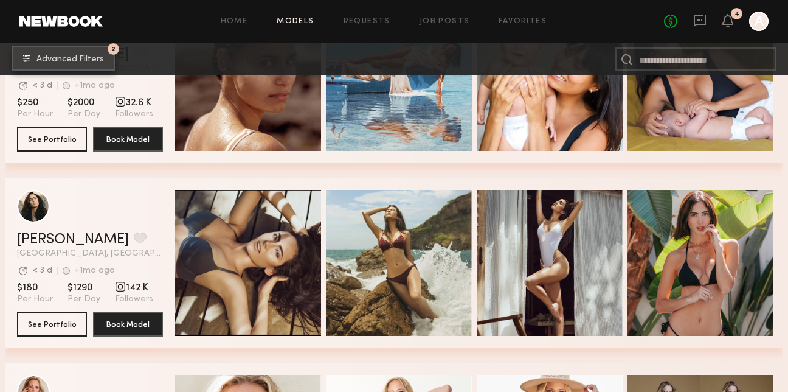
click at [30, 61] on common-icon "undefined" at bounding box center [26, 58] width 7 height 7
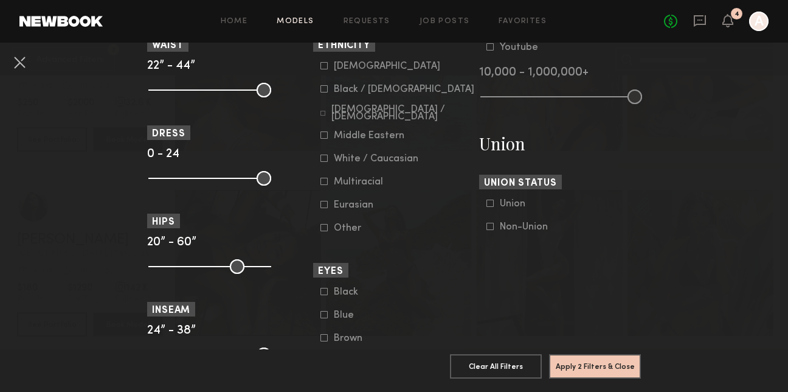
scroll to position [646, 0]
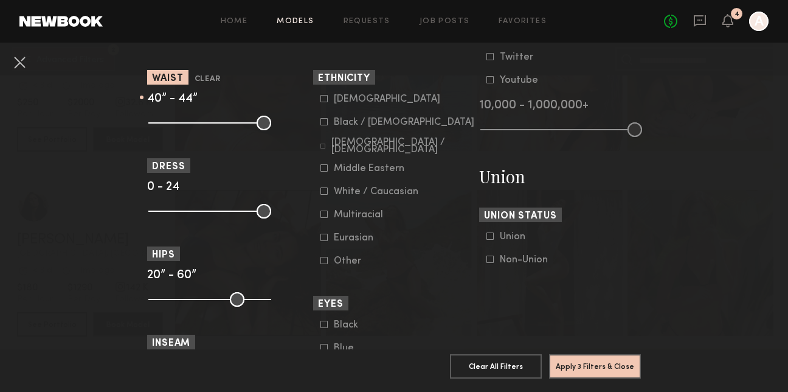
type input "**"
drag, startPoint x: 161, startPoint y: 128, endPoint x: 101, endPoint y: 137, distance: 60.2
click at [148, 130] on input "range" at bounding box center [209, 123] width 123 height 15
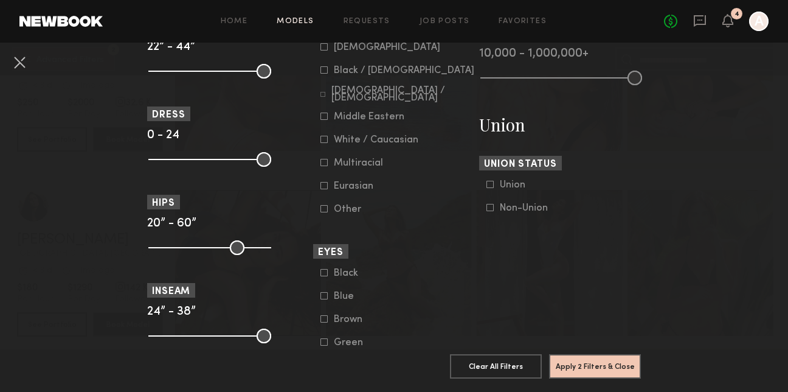
scroll to position [702, 0]
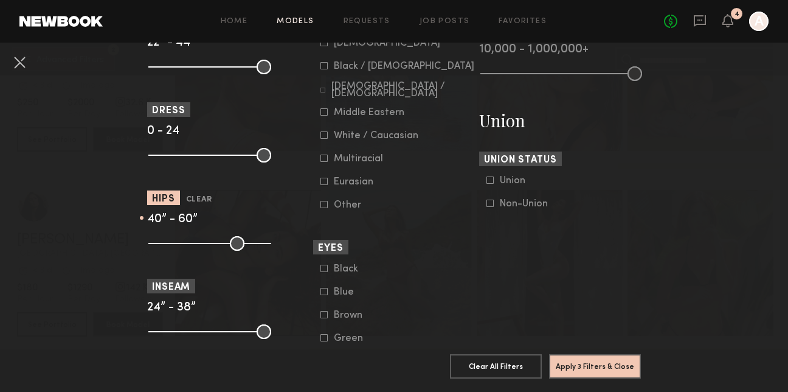
drag, startPoint x: 158, startPoint y: 244, endPoint x: 209, endPoint y: 255, distance: 51.7
click at [209, 251] on input "range" at bounding box center [209, 243] width 123 height 15
drag, startPoint x: 210, startPoint y: 244, endPoint x: 216, endPoint y: 246, distance: 6.3
type input "**"
click at [216, 246] on input "range" at bounding box center [209, 243] width 123 height 15
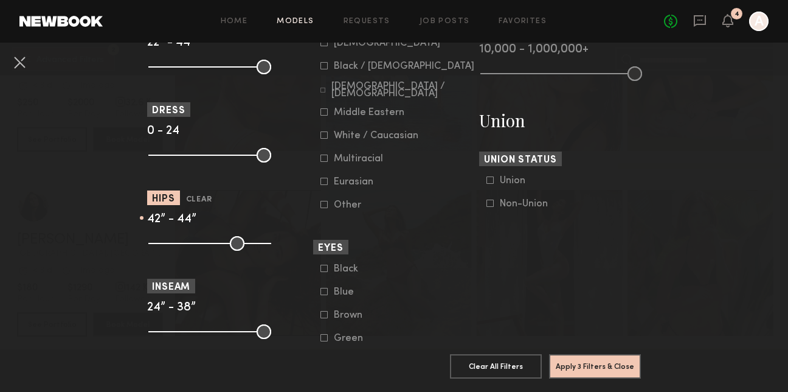
drag, startPoint x: 268, startPoint y: 241, endPoint x: 221, endPoint y: 256, distance: 49.2
type input "**"
click at [221, 251] on input "range" at bounding box center [209, 243] width 123 height 15
click at [575, 359] on button "Apply 3 Filters & Close" at bounding box center [595, 365] width 92 height 24
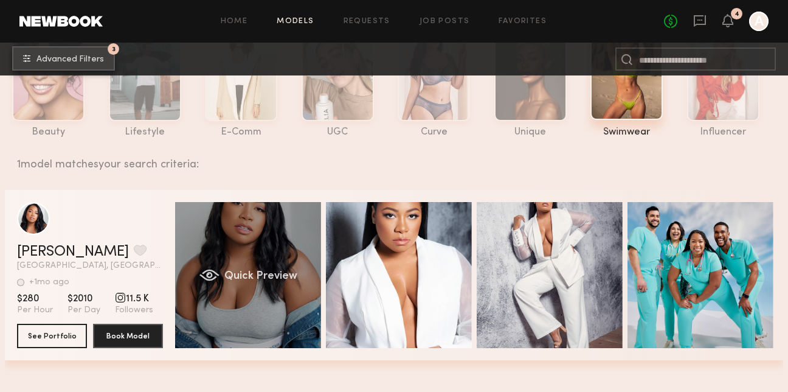
scroll to position [123, 0]
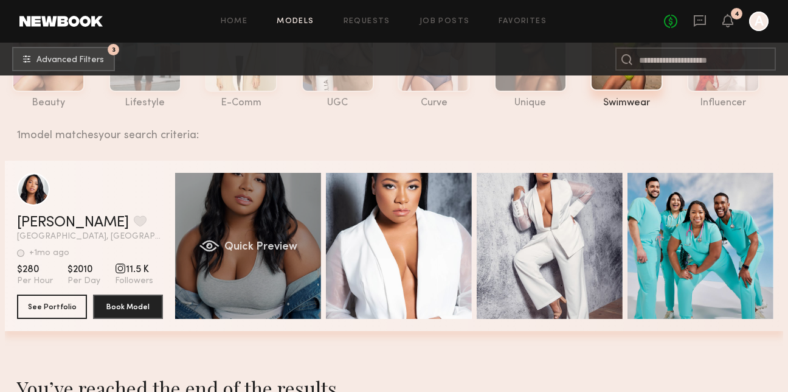
click at [296, 206] on div "Quick Preview" at bounding box center [248, 246] width 146 height 146
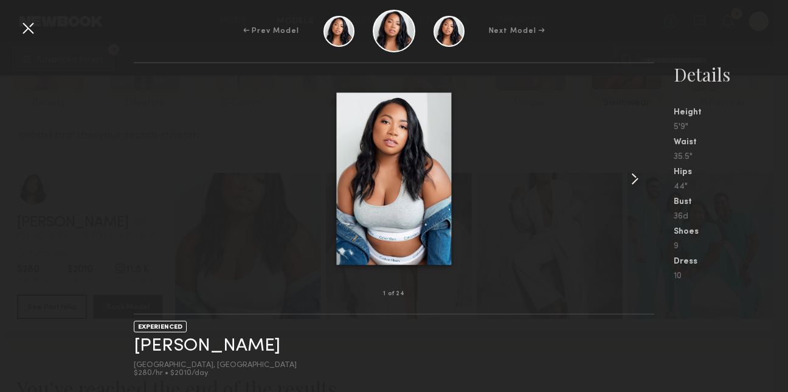
click at [642, 175] on common-icon at bounding box center [634, 178] width 19 height 19
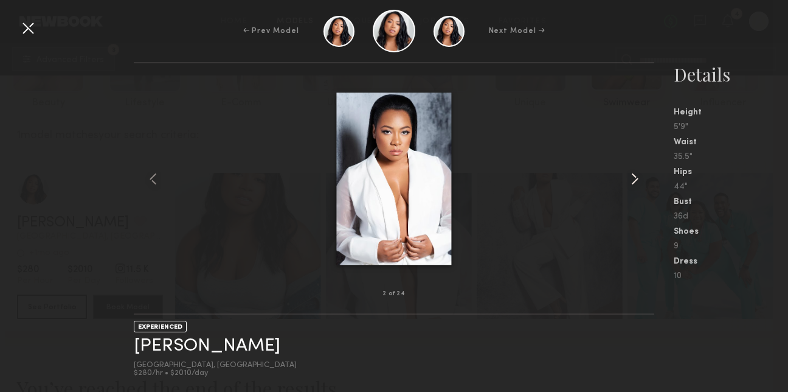
click at [643, 176] on common-icon at bounding box center [634, 178] width 19 height 19
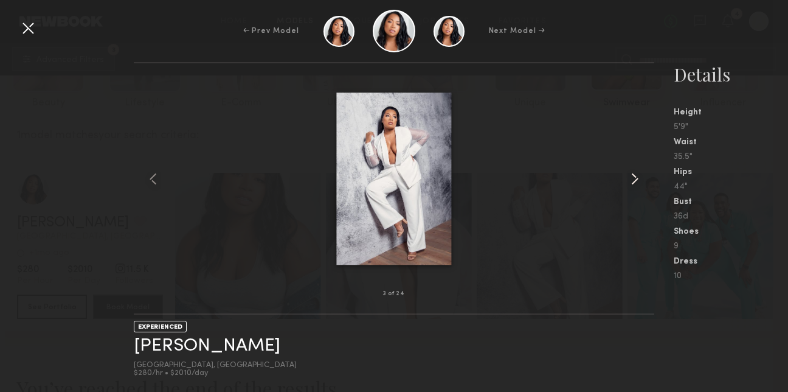
click at [643, 176] on common-icon at bounding box center [634, 178] width 19 height 19
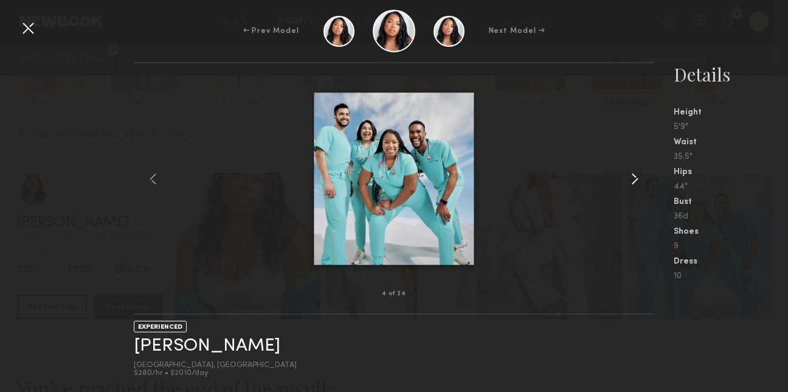
click at [643, 176] on common-icon at bounding box center [634, 178] width 19 height 19
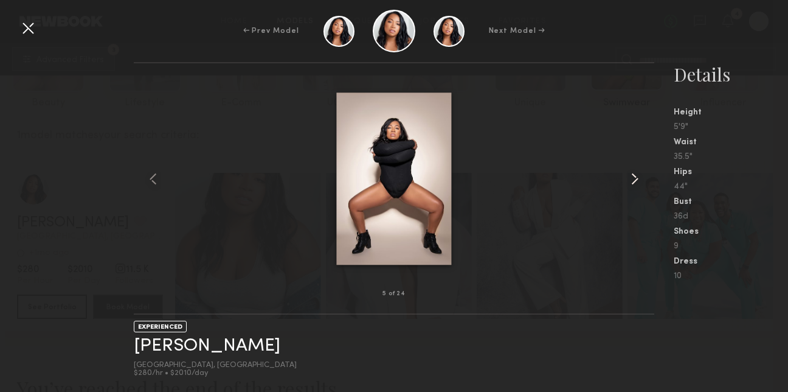
click at [643, 176] on common-icon at bounding box center [634, 178] width 19 height 19
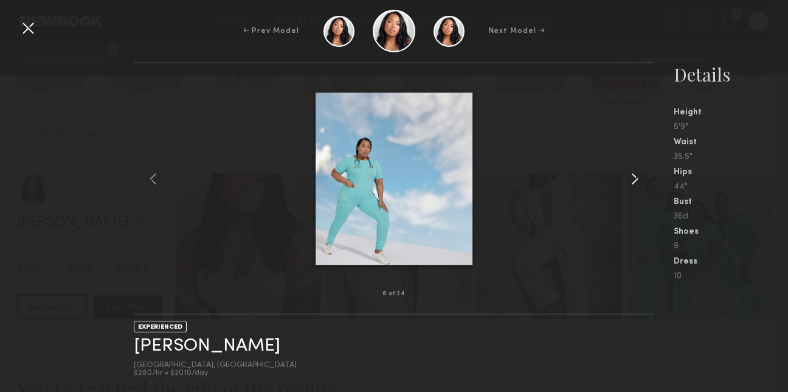
click at [643, 176] on common-icon at bounding box center [634, 178] width 19 height 19
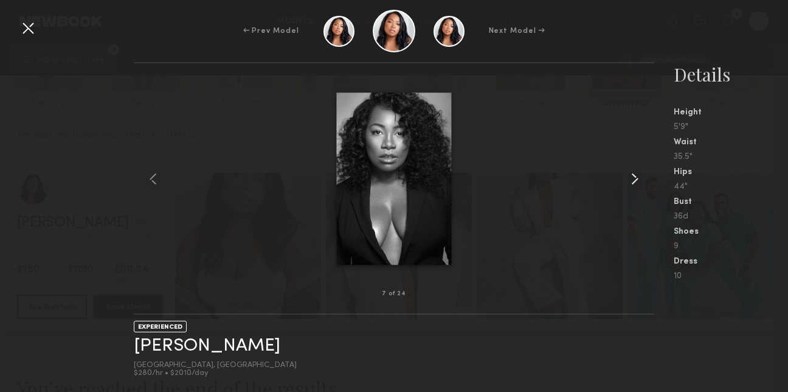
click at [643, 176] on common-icon at bounding box center [634, 178] width 19 height 19
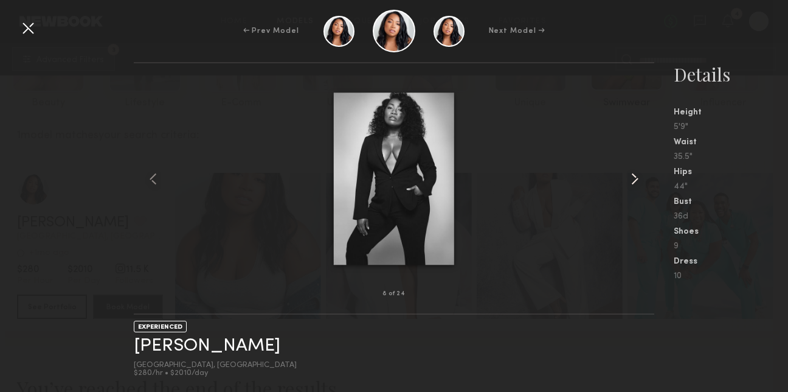
click at [643, 176] on common-icon at bounding box center [634, 178] width 19 height 19
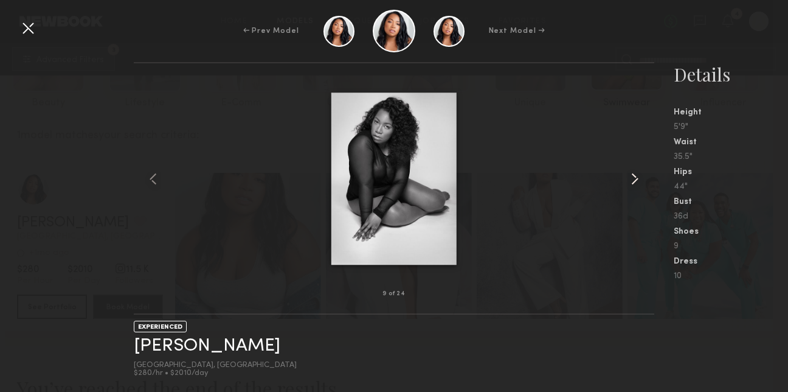
click at [643, 176] on common-icon at bounding box center [634, 178] width 19 height 19
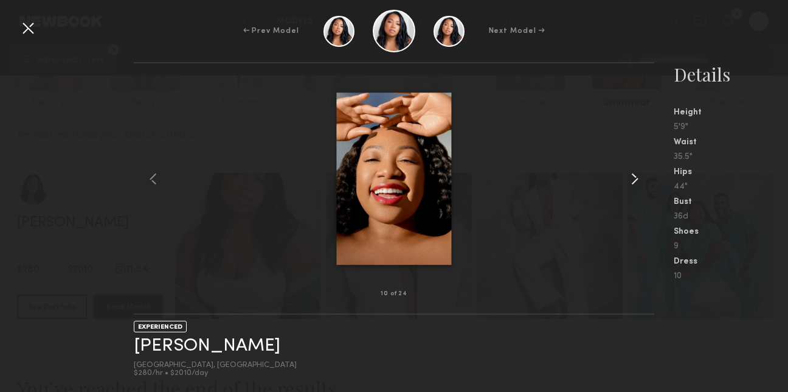
click at [643, 178] on common-icon at bounding box center [634, 178] width 19 height 19
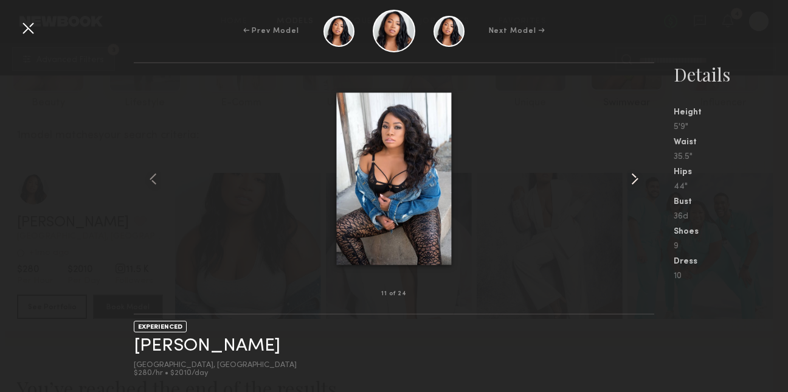
click at [643, 178] on common-icon at bounding box center [634, 178] width 19 height 19
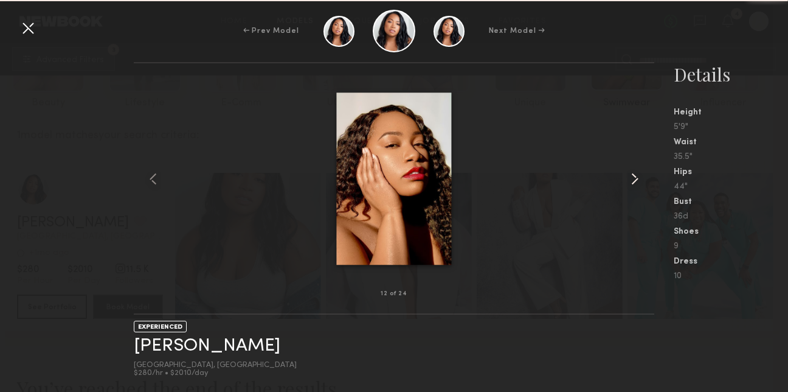
click at [643, 178] on common-icon at bounding box center [634, 178] width 19 height 19
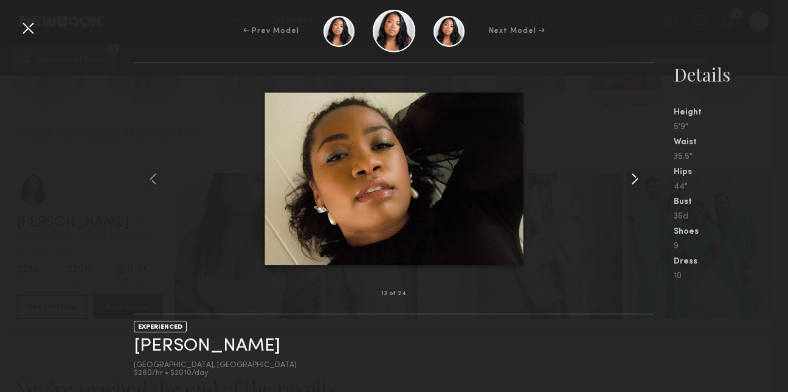
click at [643, 179] on common-icon at bounding box center [634, 178] width 19 height 19
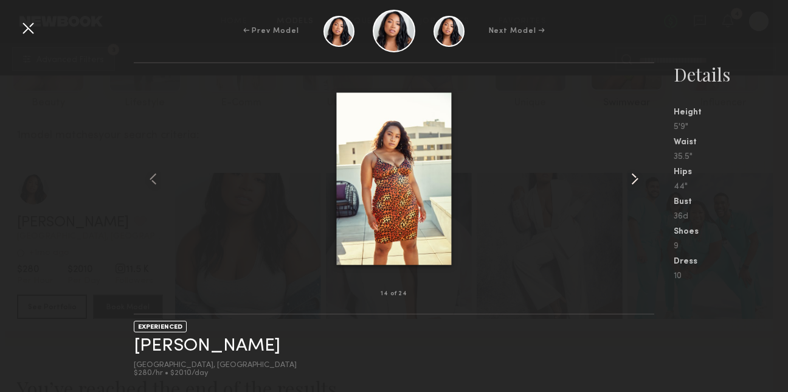
click at [643, 180] on common-icon at bounding box center [634, 178] width 19 height 19
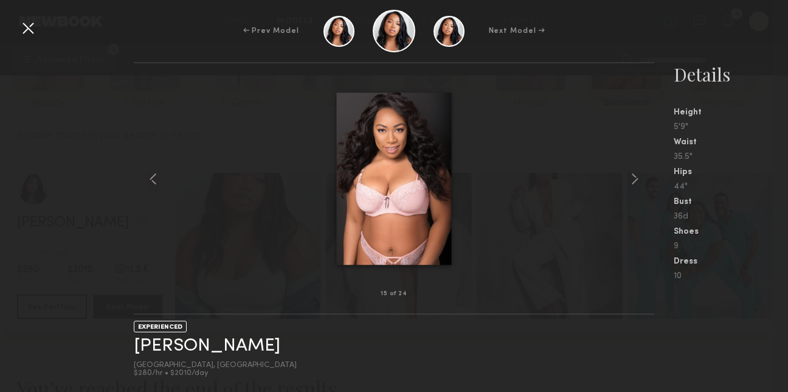
click at [29, 30] on div at bounding box center [27, 27] width 19 height 19
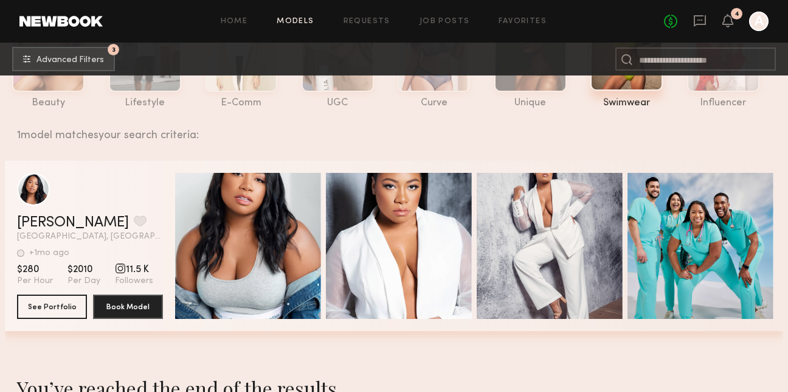
scroll to position [0, 0]
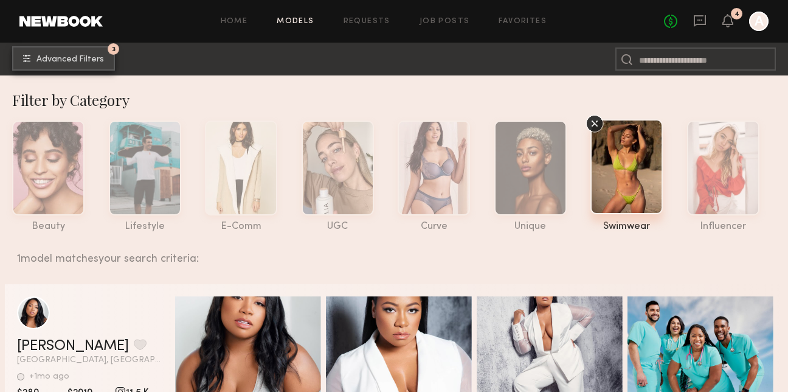
click at [89, 60] on span "Advanced Filters" at bounding box center [70, 59] width 68 height 9
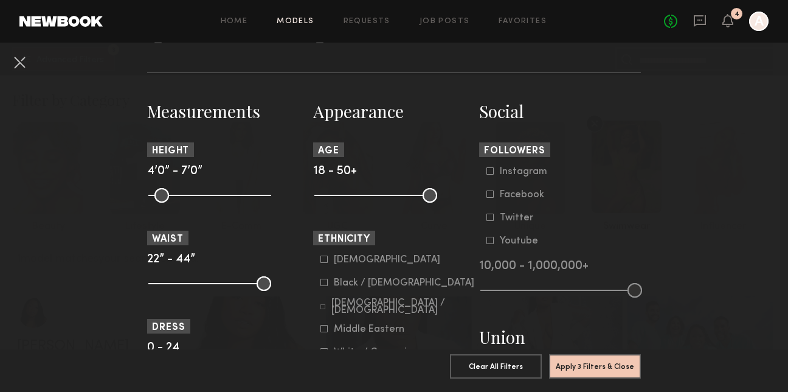
scroll to position [484, 0]
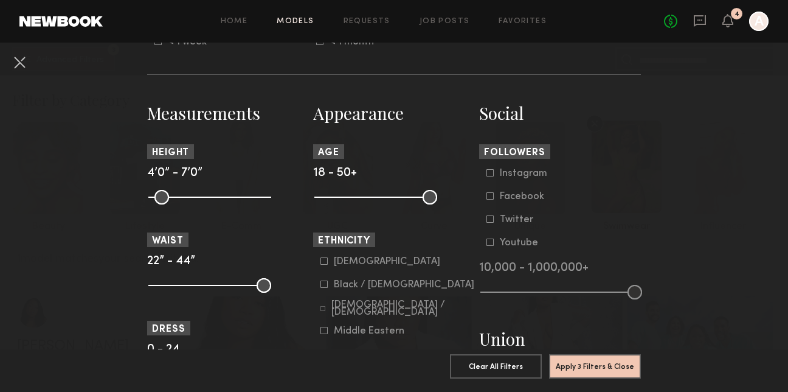
click at [21, 73] on common-close-button at bounding box center [19, 63] width 19 height 22
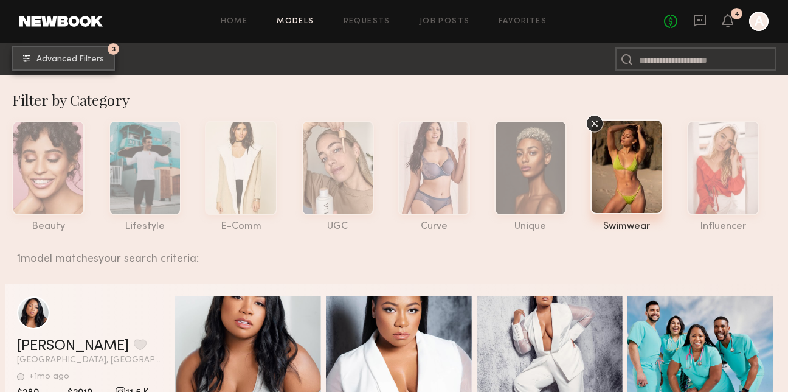
click at [105, 56] on button "3 Advanced Filters" at bounding box center [63, 58] width 103 height 24
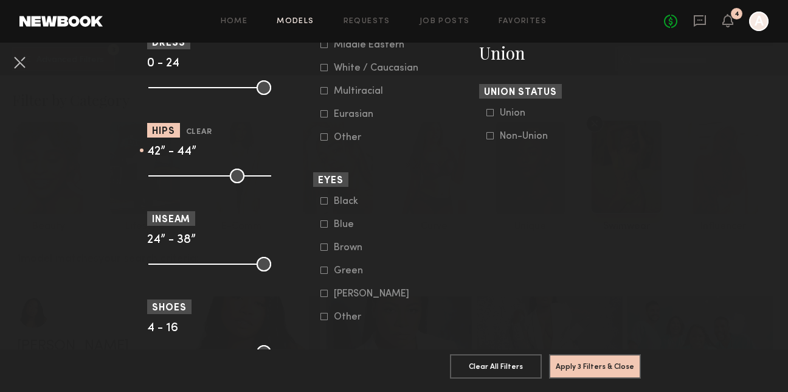
scroll to position [764, 0]
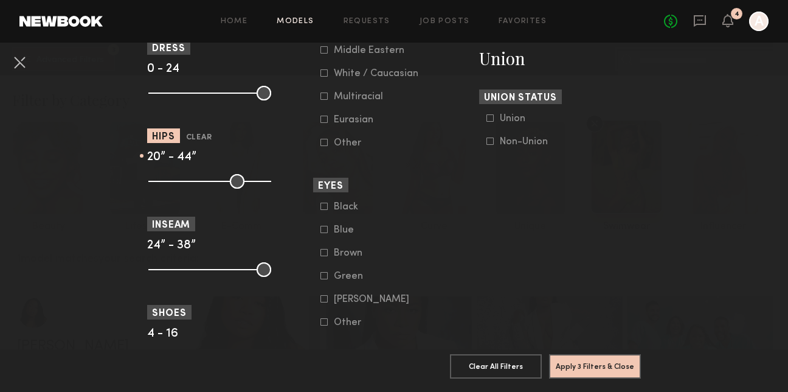
type input "**"
drag, startPoint x: 213, startPoint y: 180, endPoint x: 89, endPoint y: 190, distance: 123.9
click at [89, 191] on nb-browse-filters "Clear All Filter Models Filter Models Sort By Clear Rate LOW TO HIGH HIGH TO LO…" at bounding box center [394, 61] width 788 height 1567
click at [196, 131] on header "Hips Clear" at bounding box center [228, 135] width 162 height 14
click at [200, 140] on button "Clear" at bounding box center [199, 138] width 26 height 14
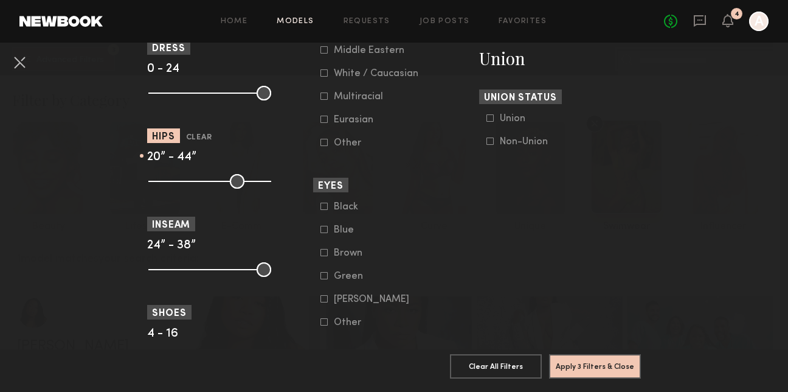
type input "**"
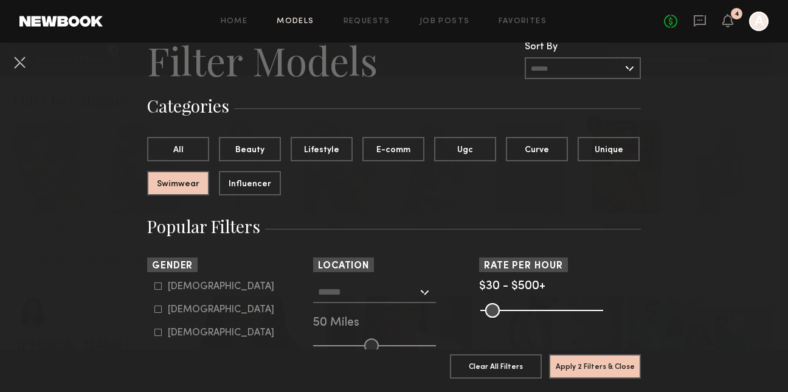
scroll to position [0, 0]
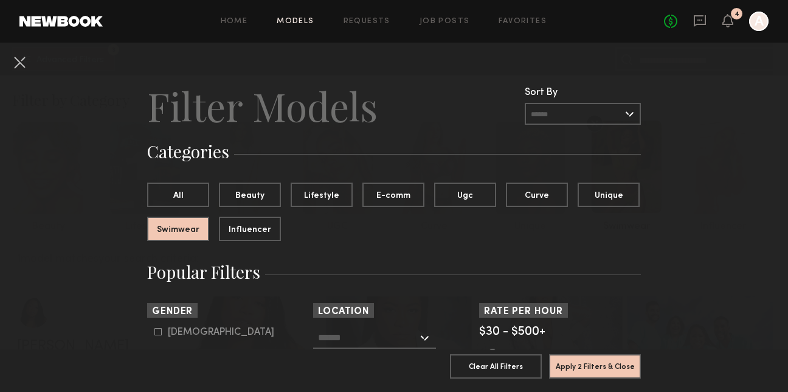
click at [566, 108] on input "text" at bounding box center [583, 114] width 116 height 22
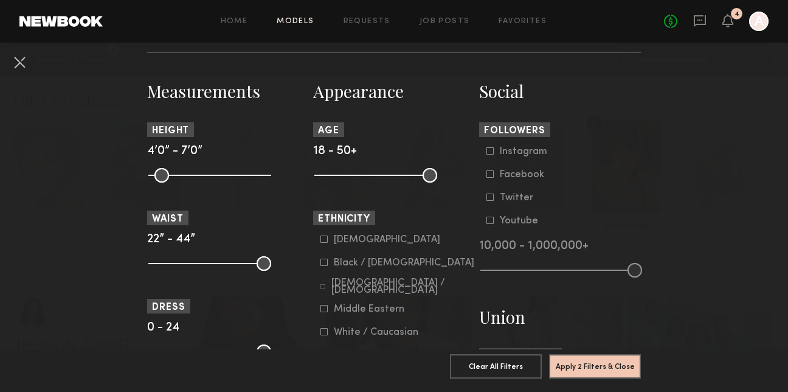
scroll to position [508, 0]
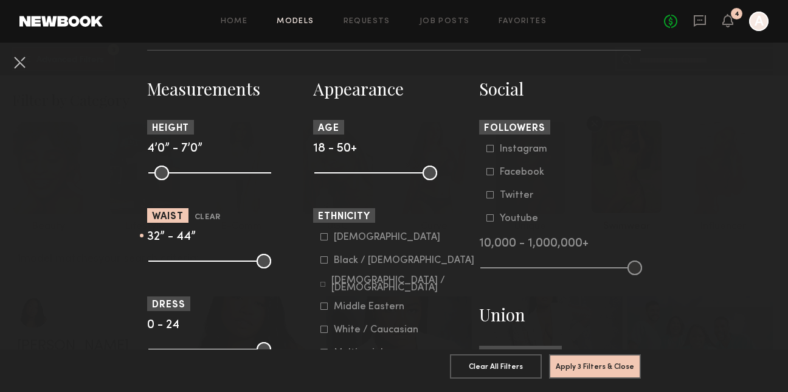
drag, startPoint x: 158, startPoint y: 265, endPoint x: 201, endPoint y: 276, distance: 45.3
type input "**"
drag, startPoint x: 206, startPoint y: 262, endPoint x: 29, endPoint y: 274, distance: 177.4
click at [29, 276] on nb-browse-filters "Clear All Filter Models Filter Models Sort By Clear Rate LOW TO HIGH HIGH TO LO…" at bounding box center [394, 317] width 788 height 1567
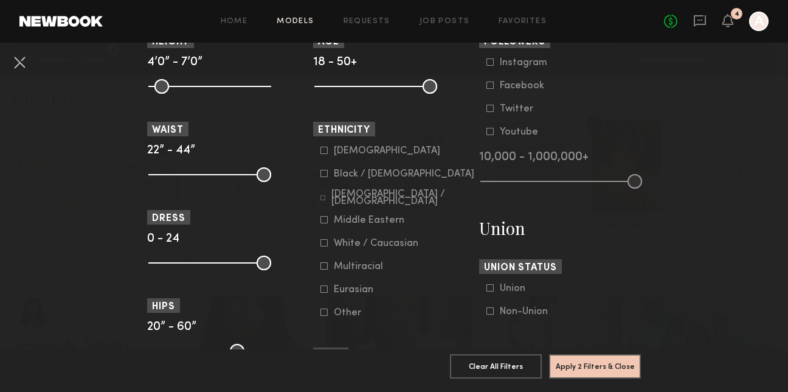
scroll to position [595, 0]
drag, startPoint x: 153, startPoint y: 268, endPoint x: 204, endPoint y: 274, distance: 51.4
type input "**"
click at [204, 269] on input "range" at bounding box center [209, 262] width 123 height 15
drag, startPoint x: 263, startPoint y: 265, endPoint x: 213, endPoint y: 263, distance: 49.3
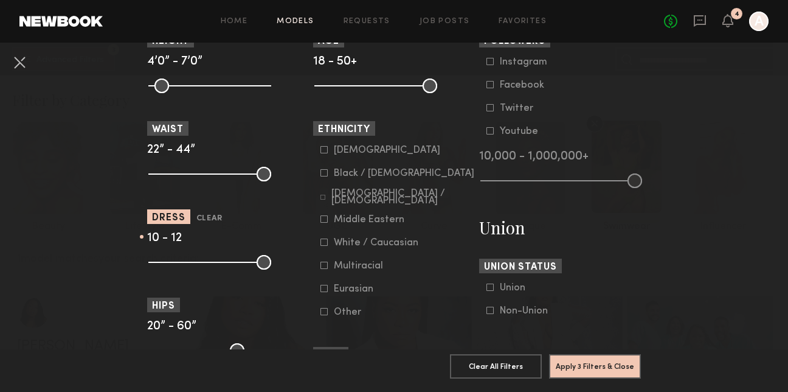
type input "**"
click at [213, 263] on input "range" at bounding box center [209, 262] width 123 height 15
click at [605, 376] on button "Apply 3 Filters & Close" at bounding box center [595, 365] width 92 height 24
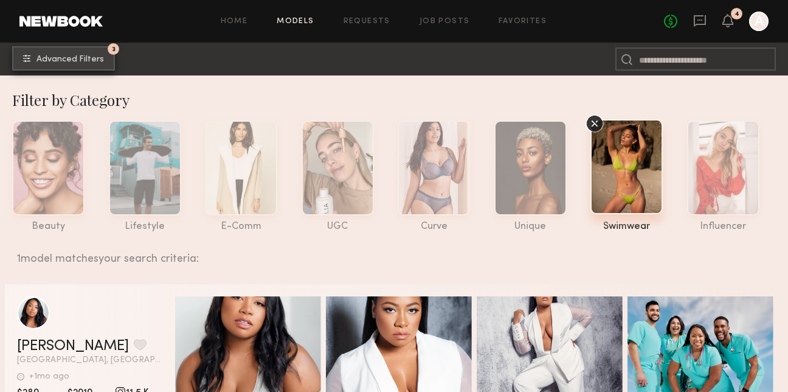
click at [58, 52] on button "3 Advanced Filters" at bounding box center [63, 58] width 103 height 24
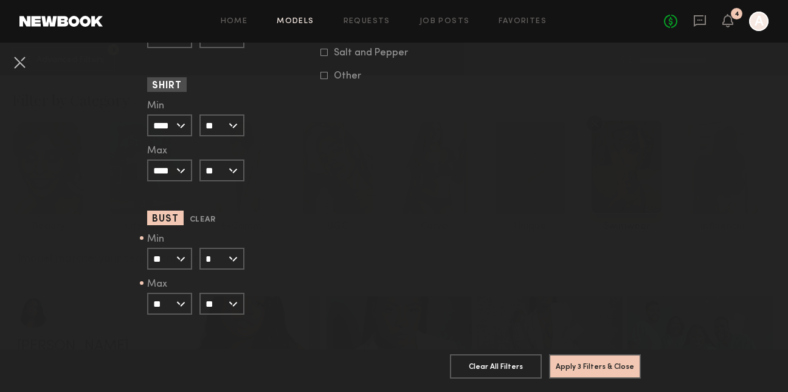
scroll to position [1219, 0]
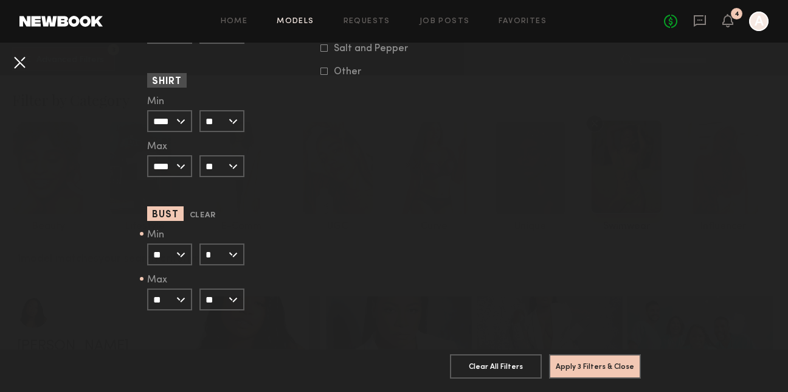
click at [19, 60] on button at bounding box center [19, 61] width 19 height 19
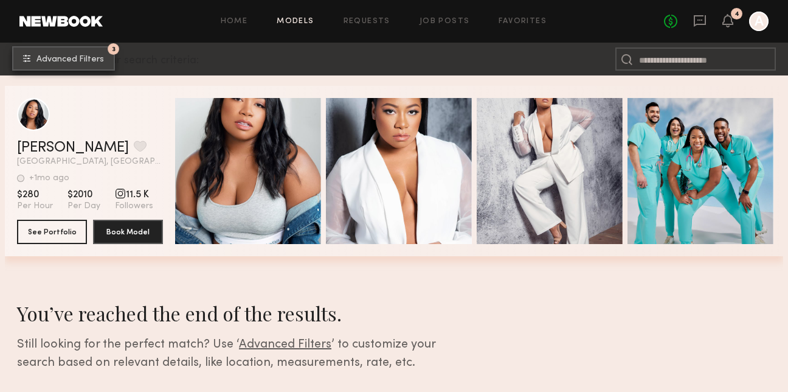
scroll to position [232, 0]
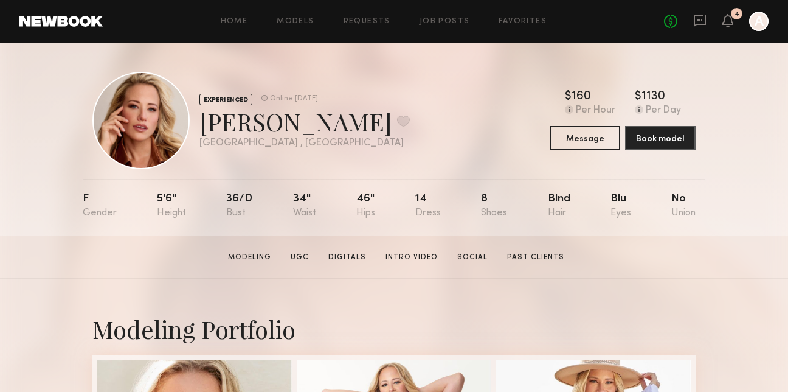
click at [307, 16] on div "Home Models Requests Job Posts Favorites Sign Out No fees up to $5,000 4 A" at bounding box center [436, 21] width 666 height 19
click at [299, 23] on link "Models" at bounding box center [295, 22] width 37 height 8
